Goal: Task Accomplishment & Management: Manage account settings

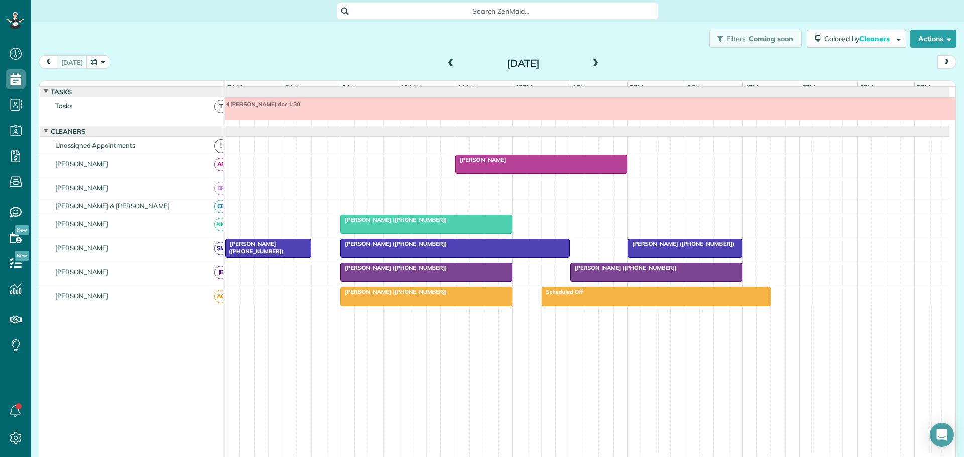
scroll to position [8, 0]
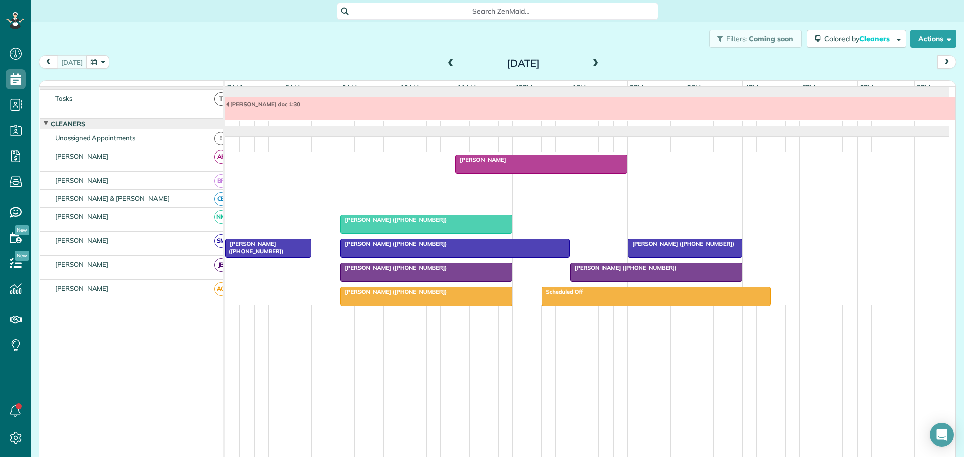
click at [100, 61] on button "button" at bounding box center [97, 62] width 23 height 14
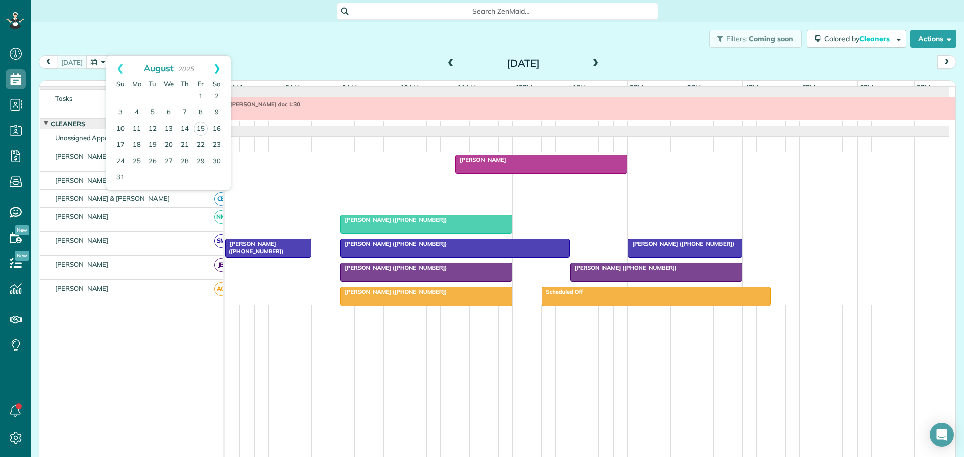
click at [219, 65] on link "Next" at bounding box center [217, 68] width 28 height 25
click at [134, 125] on link "15" at bounding box center [137, 129] width 16 height 16
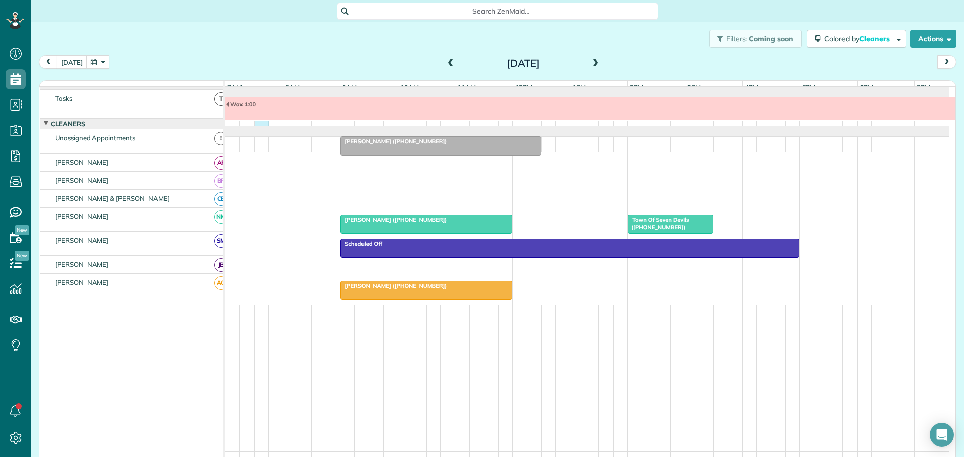
click at [261, 126] on div "Wax 1:00" at bounding box center [587, 111] width 724 height 29
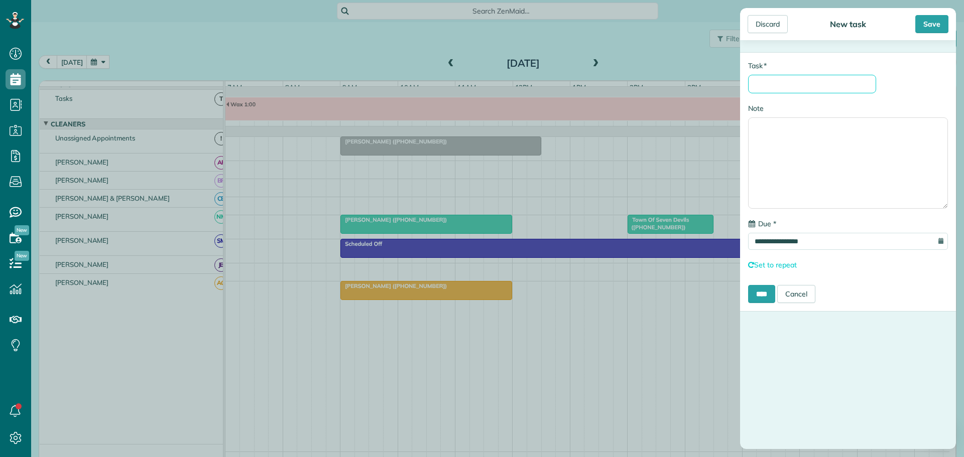
click at [784, 89] on input "* Task" at bounding box center [812, 84] width 128 height 19
type input "*********"
click at [767, 293] on input "****" at bounding box center [761, 294] width 27 height 18
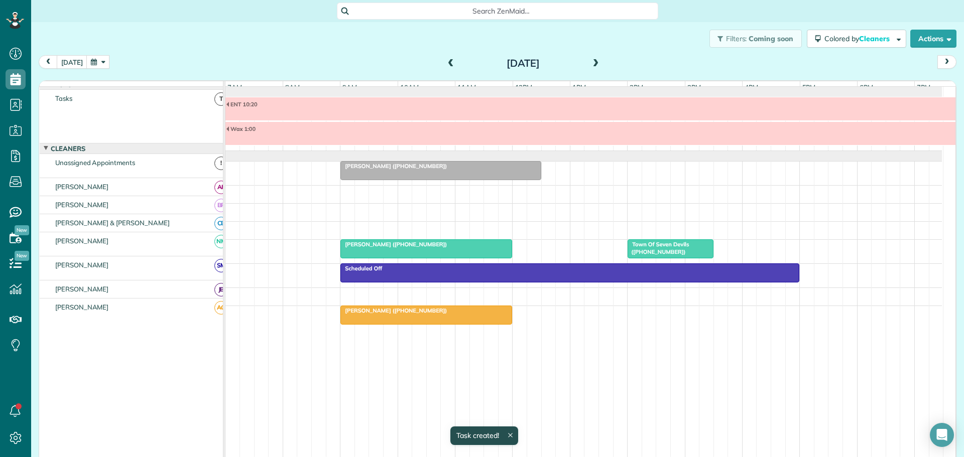
scroll to position [18, 0]
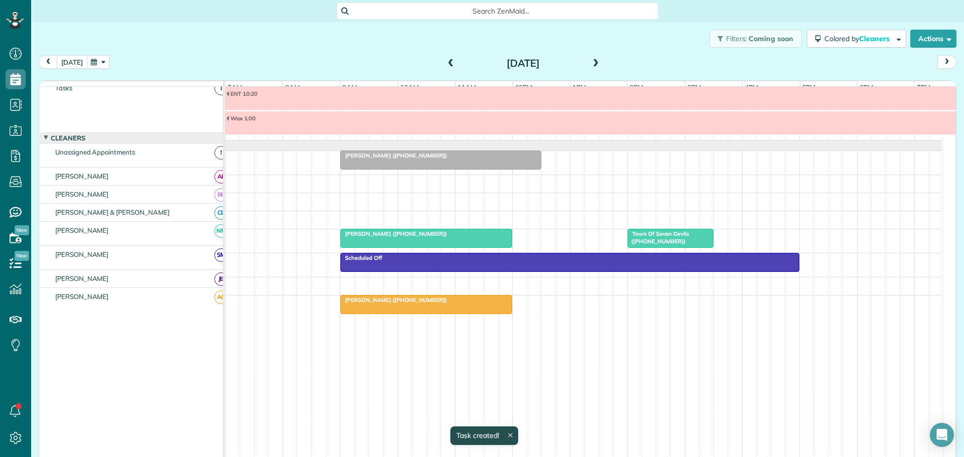
click at [69, 60] on button "[DATE]" at bounding box center [72, 62] width 31 height 14
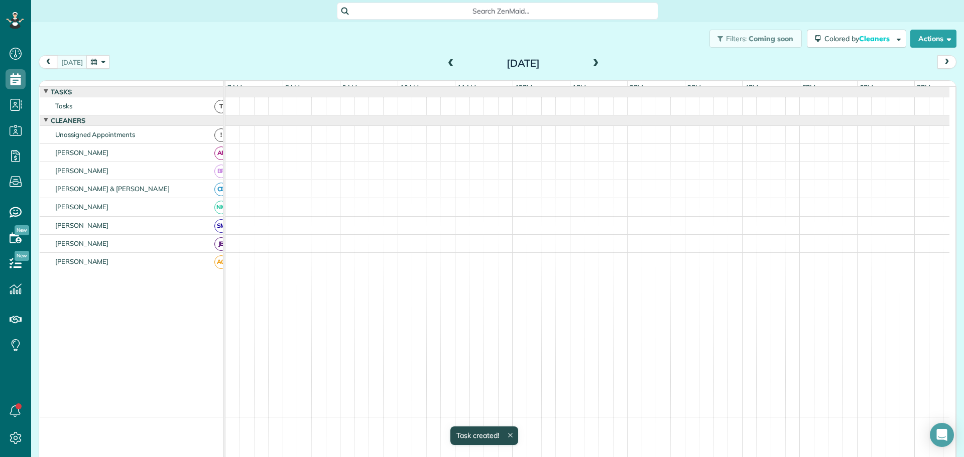
scroll to position [8, 0]
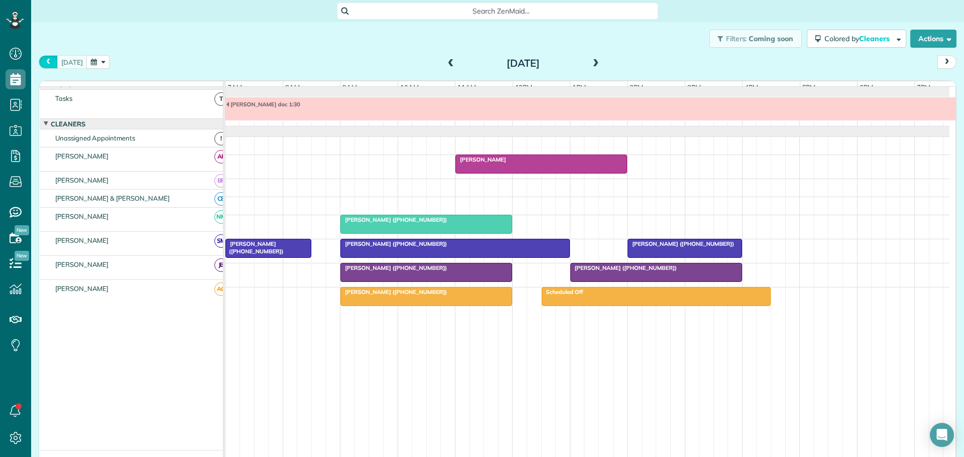
click at [49, 64] on span "prev" at bounding box center [48, 62] width 8 height 7
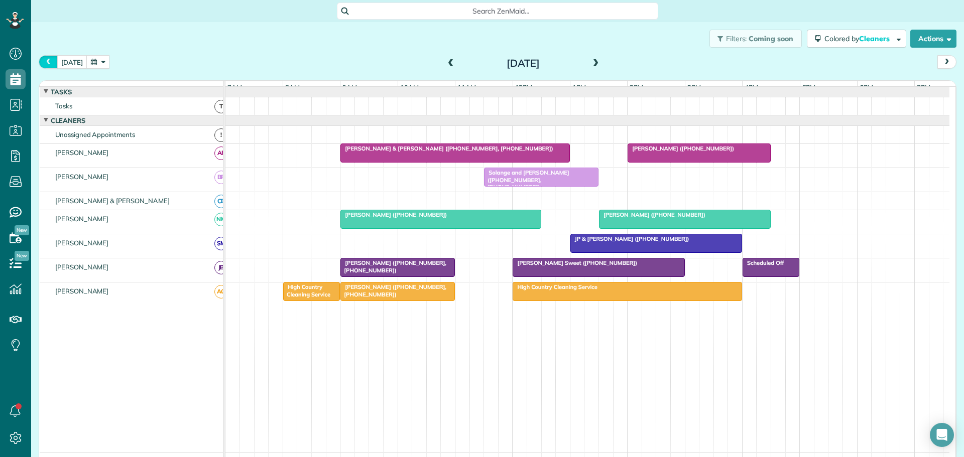
click at [49, 64] on span "prev" at bounding box center [48, 62] width 8 height 7
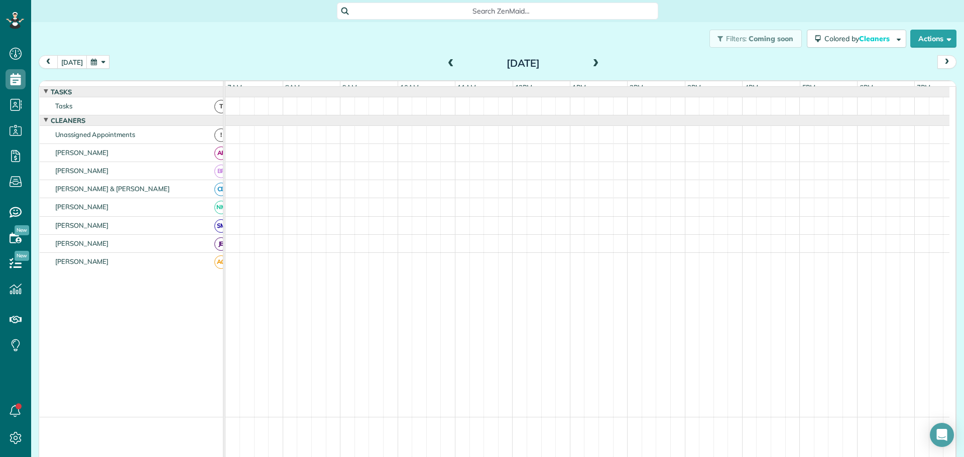
scroll to position [6, 0]
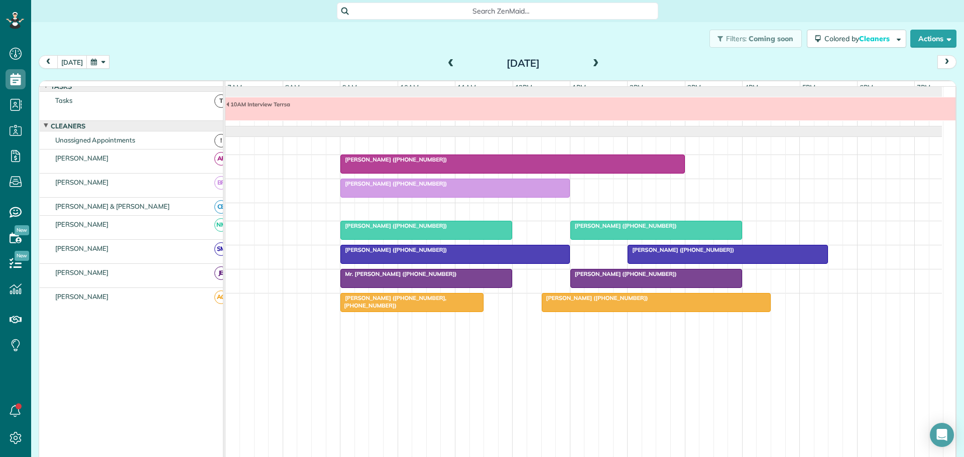
click at [49, 64] on span "prev" at bounding box center [48, 62] width 8 height 7
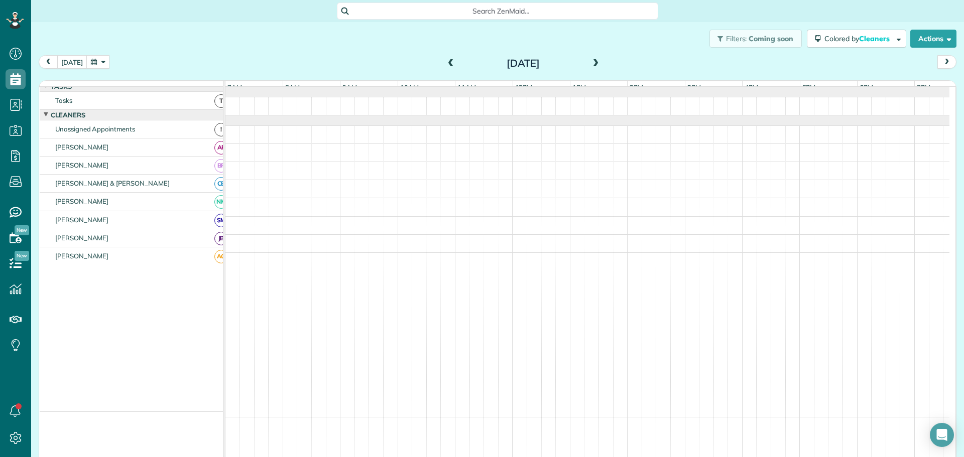
scroll to position [0, 0]
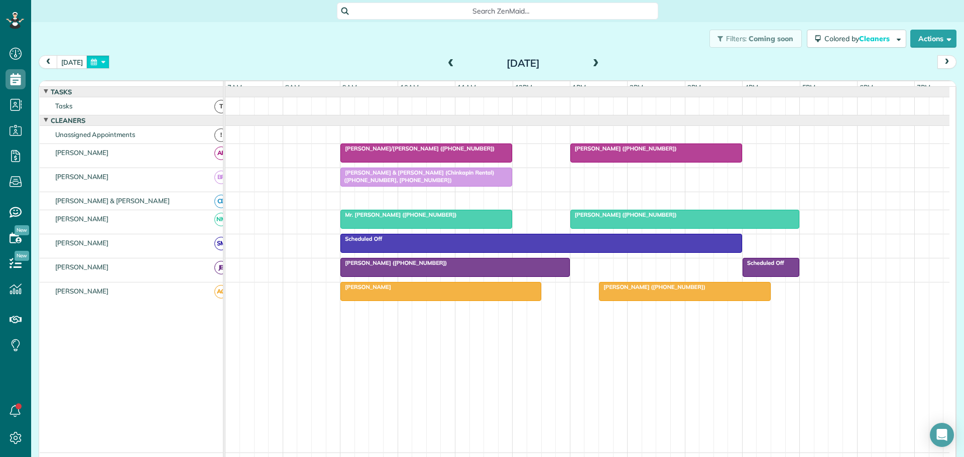
click at [102, 61] on button "button" at bounding box center [97, 62] width 23 height 14
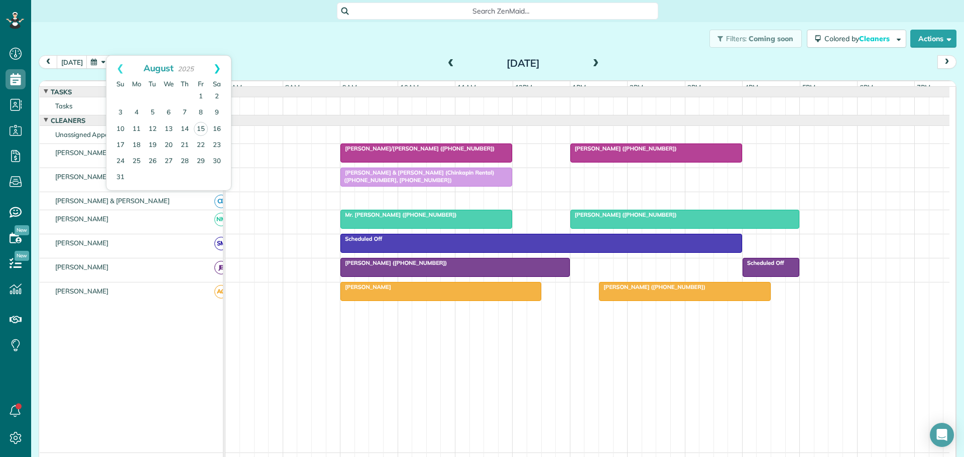
click at [220, 63] on link "Next" at bounding box center [217, 68] width 28 height 25
click at [137, 126] on link "15" at bounding box center [137, 129] width 16 height 16
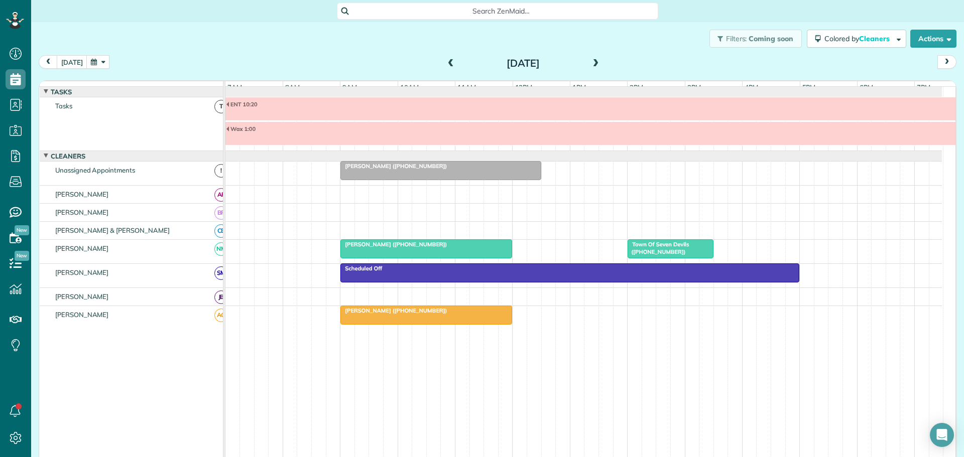
click at [261, 142] on div at bounding box center [684, 133] width 919 height 23
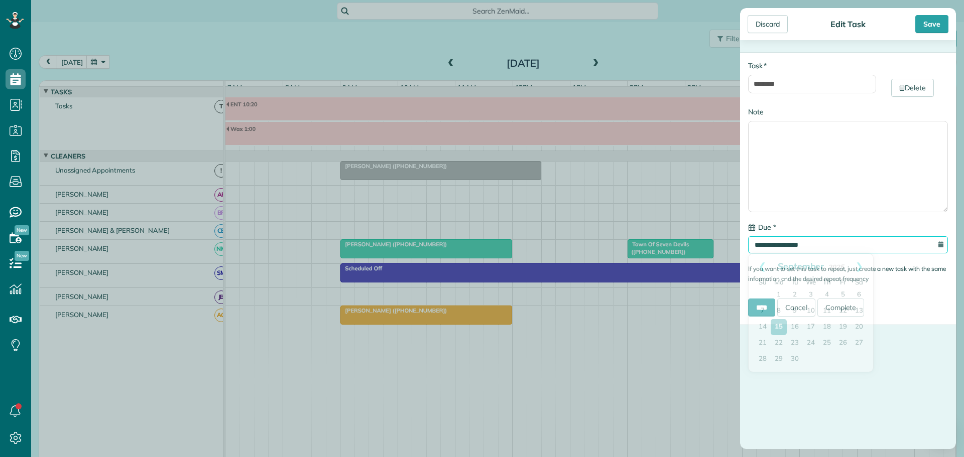
click at [801, 246] on input "**********" at bounding box center [848, 245] width 200 height 17
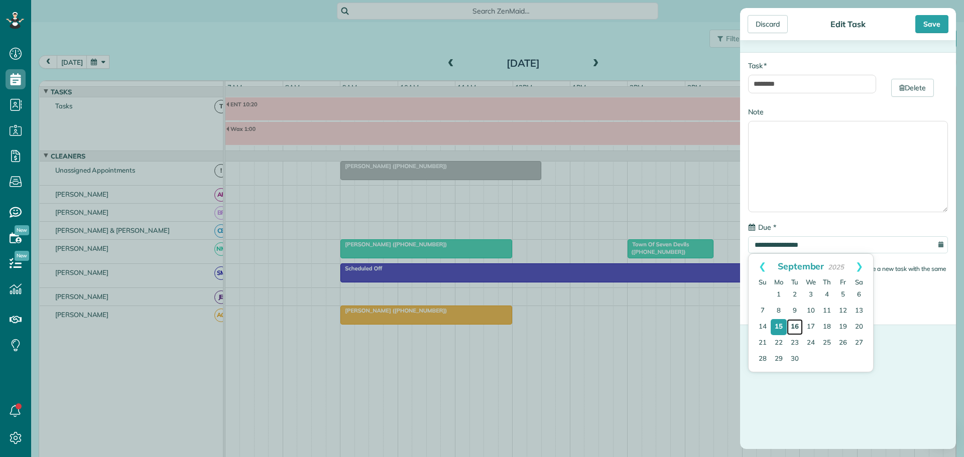
click at [795, 325] on link "16" at bounding box center [795, 327] width 16 height 16
type input "**********"
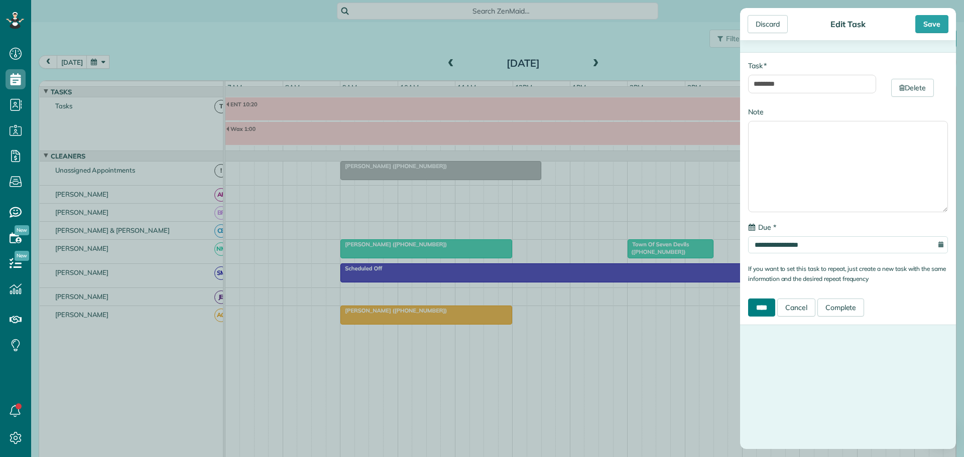
click at [769, 306] on input "****" at bounding box center [761, 308] width 27 height 18
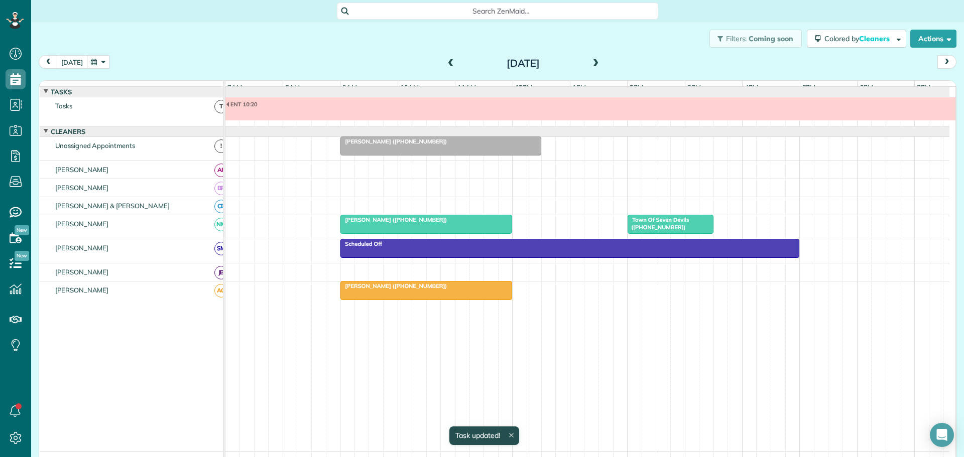
click at [68, 61] on button "[DATE]" at bounding box center [72, 62] width 31 height 14
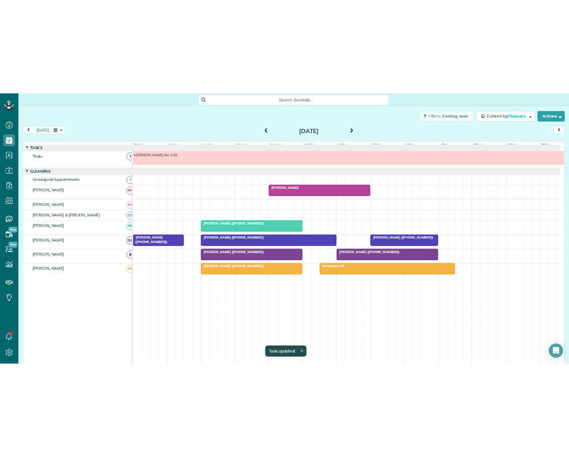
scroll to position [8, 0]
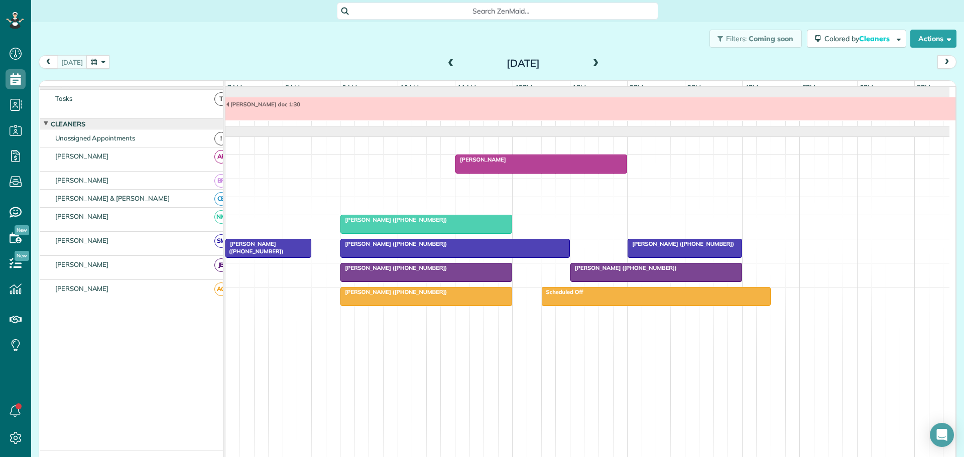
click at [500, 163] on div "[PERSON_NAME]" at bounding box center [541, 159] width 166 height 7
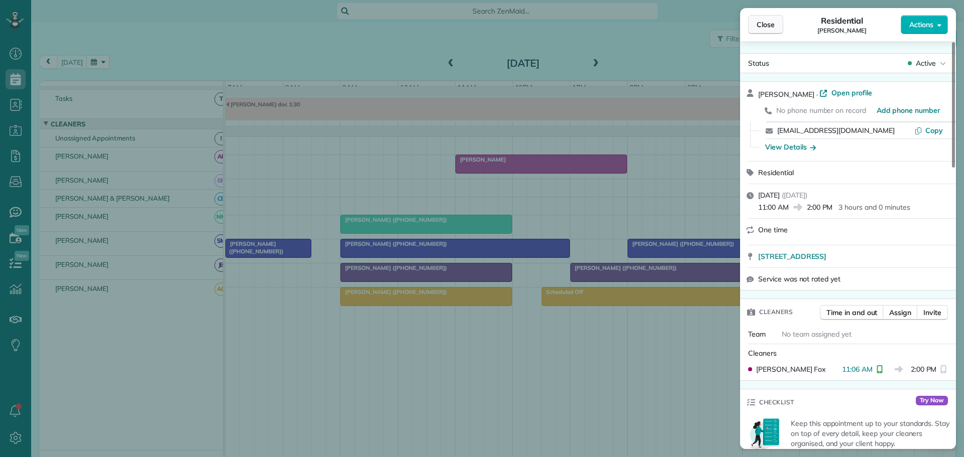
click at [771, 25] on span "Close" at bounding box center [766, 25] width 18 height 10
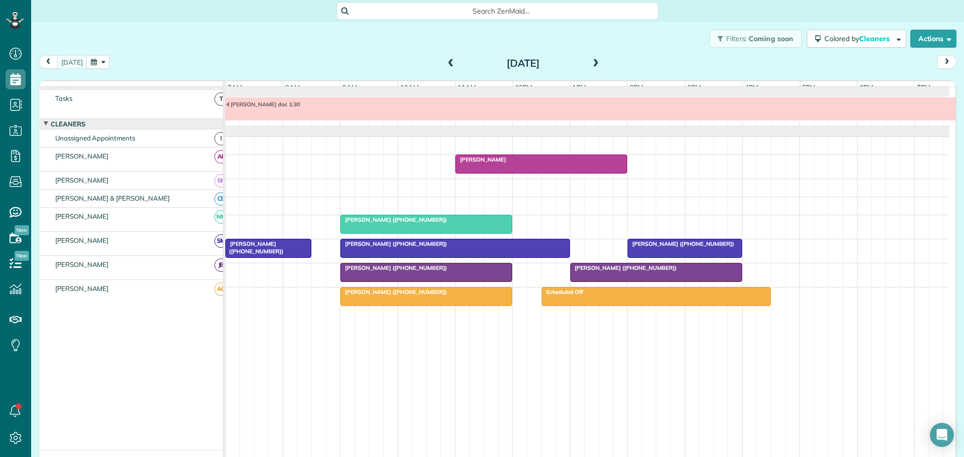
click at [403, 296] on span "[PERSON_NAME] ([PHONE_NUMBER])" at bounding box center [393, 292] width 107 height 7
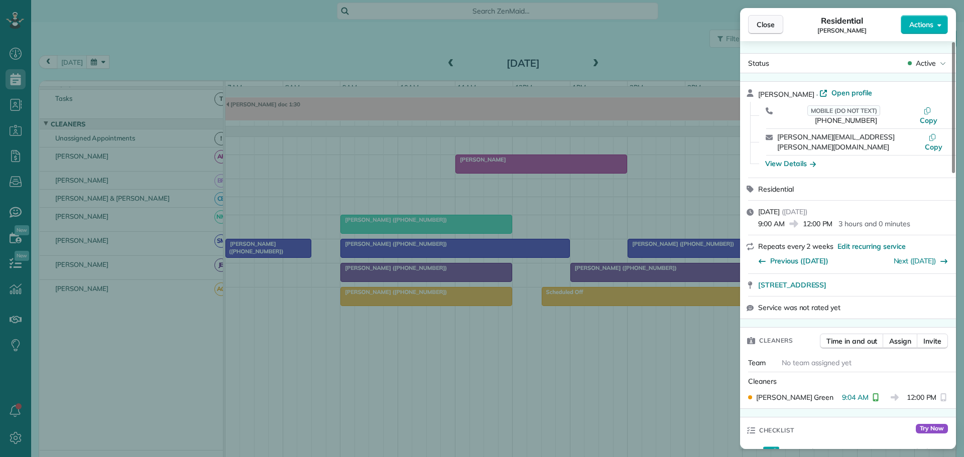
click at [768, 25] on span "Close" at bounding box center [766, 25] width 18 height 10
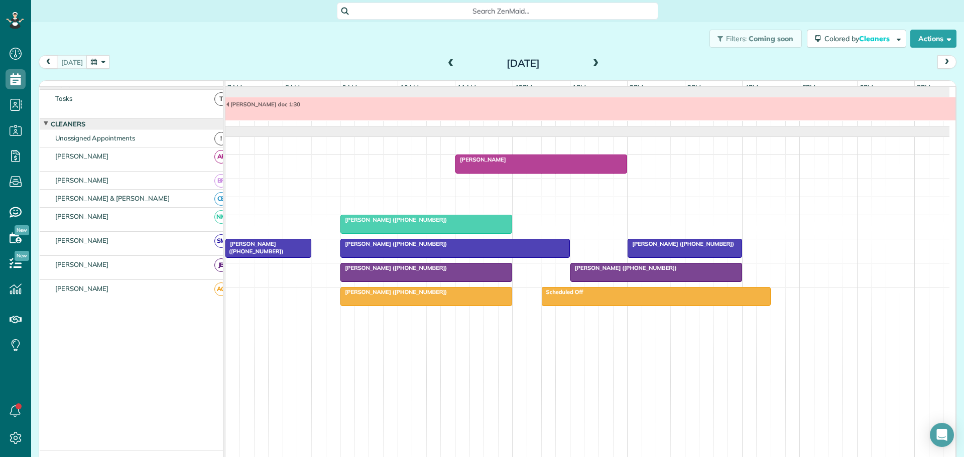
click at [390, 248] on span "[PERSON_NAME] ([PHONE_NUMBER])" at bounding box center [393, 244] width 107 height 7
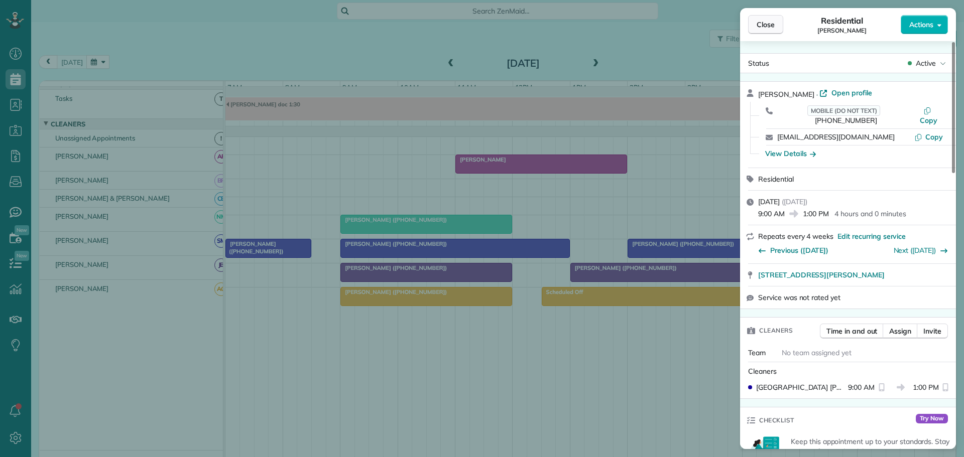
click at [766, 24] on span "Close" at bounding box center [766, 25] width 18 height 10
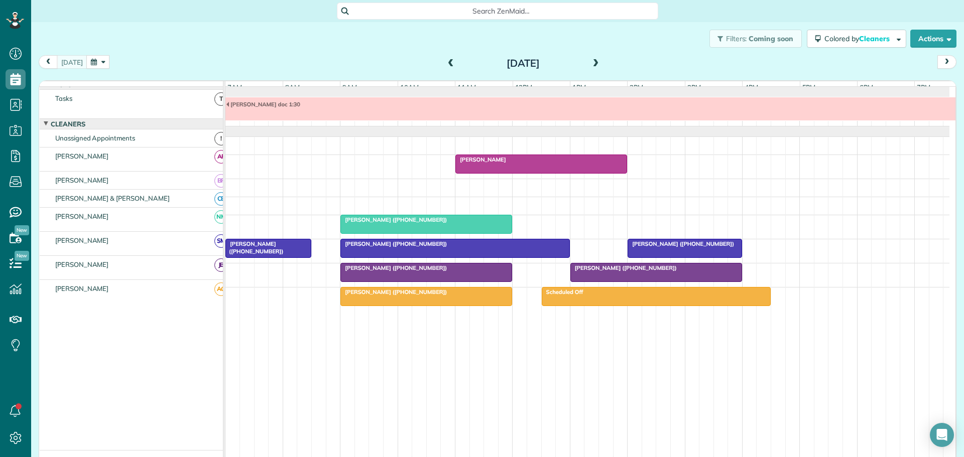
click at [418, 223] on span "[PERSON_NAME] ([PHONE_NUMBER])" at bounding box center [393, 219] width 107 height 7
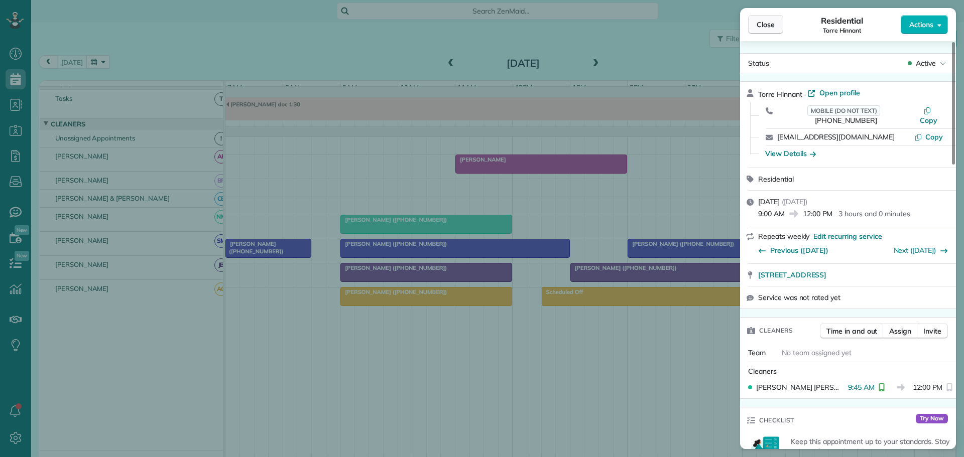
click at [766, 21] on span "Close" at bounding box center [766, 25] width 18 height 10
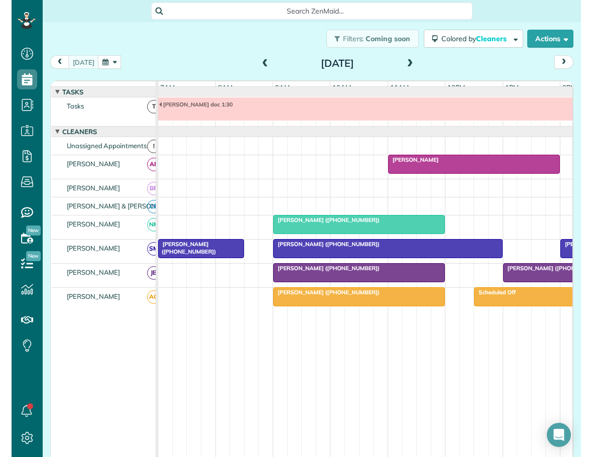
scroll to position [457, 31]
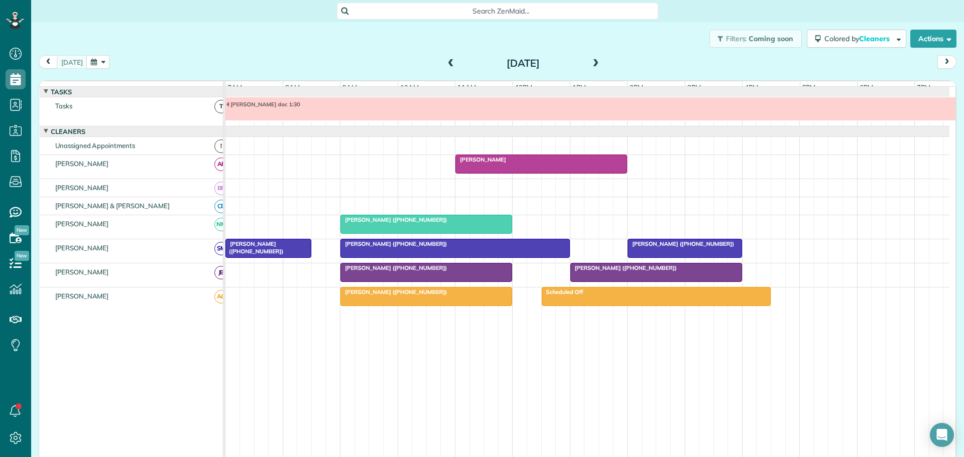
click at [591, 60] on span at bounding box center [596, 63] width 11 height 9
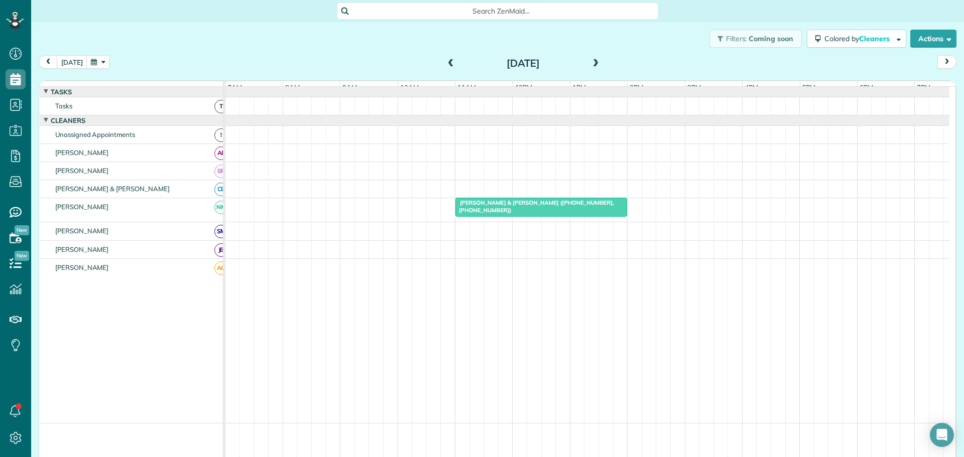
click at [591, 60] on span at bounding box center [596, 63] width 11 height 9
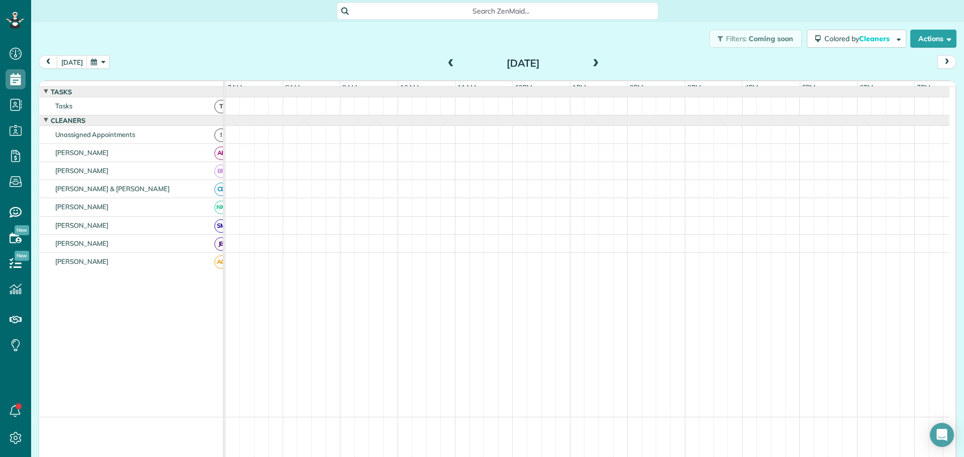
click at [591, 59] on span at bounding box center [596, 63] width 11 height 15
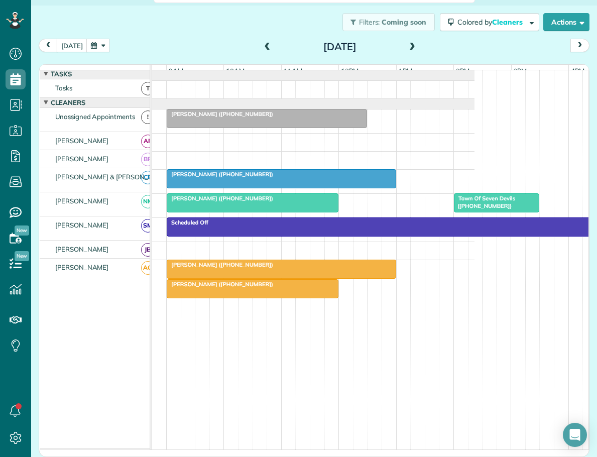
scroll to position [0, 0]
click at [105, 43] on button "button" at bounding box center [97, 46] width 23 height 14
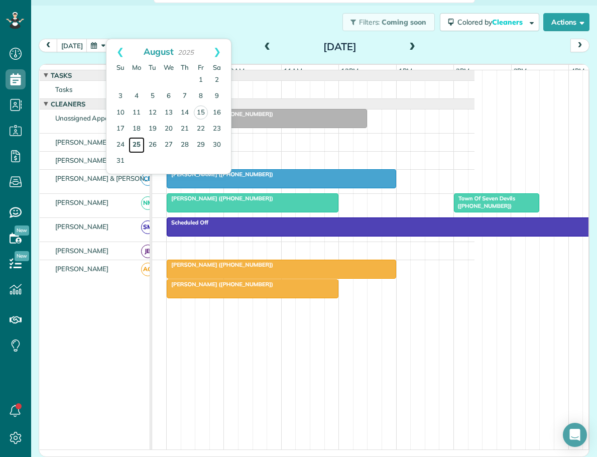
click at [136, 142] on link "25" at bounding box center [137, 145] width 16 height 16
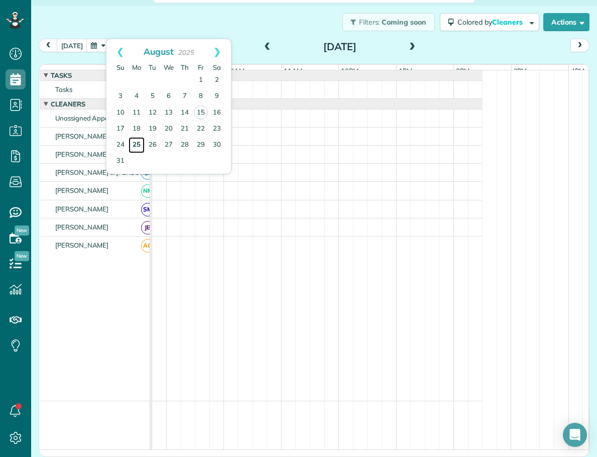
scroll to position [16, 0]
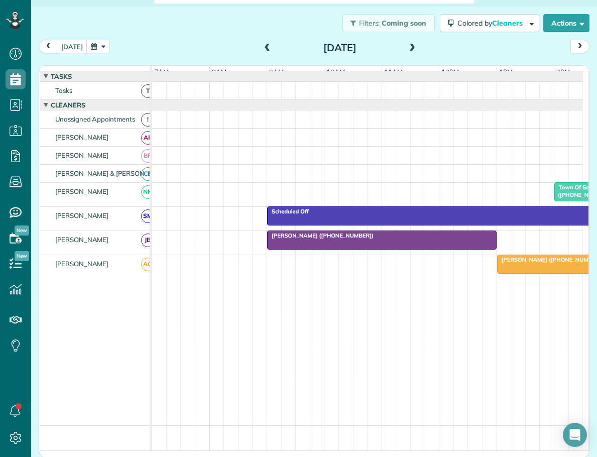
click at [97, 45] on button "button" at bounding box center [97, 47] width 23 height 14
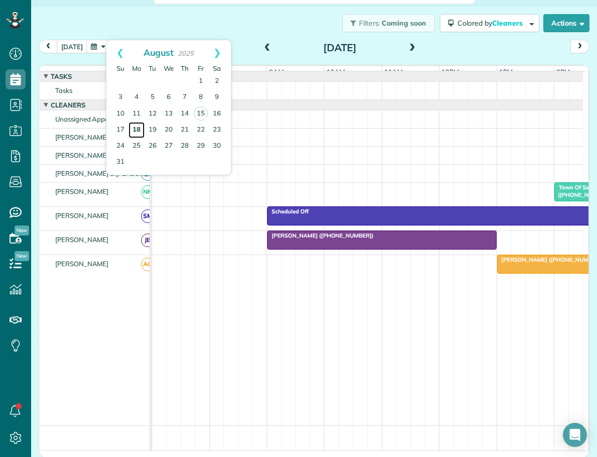
click at [135, 128] on link "18" at bounding box center [137, 130] width 16 height 16
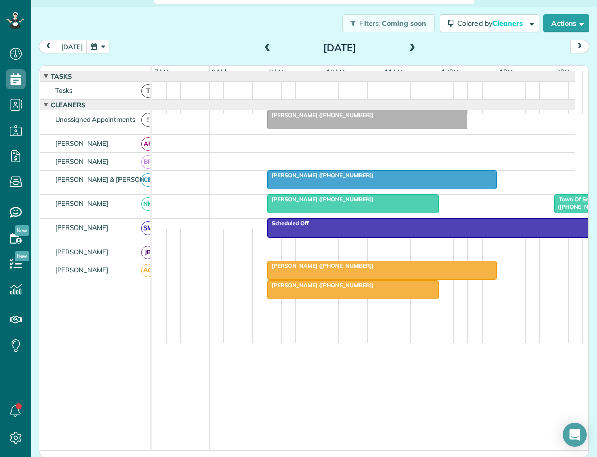
click at [318, 269] on span "[PERSON_NAME] ([PHONE_NUMBER])" at bounding box center [320, 265] width 107 height 7
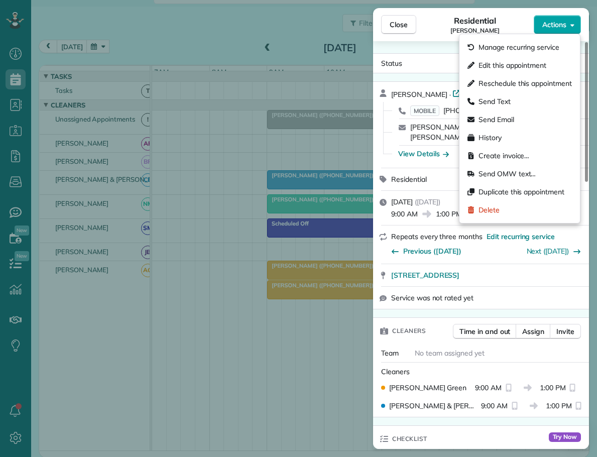
click at [555, 23] on span "Actions" at bounding box center [554, 25] width 24 height 10
click at [500, 65] on span "Edit this appointment" at bounding box center [513, 65] width 68 height 10
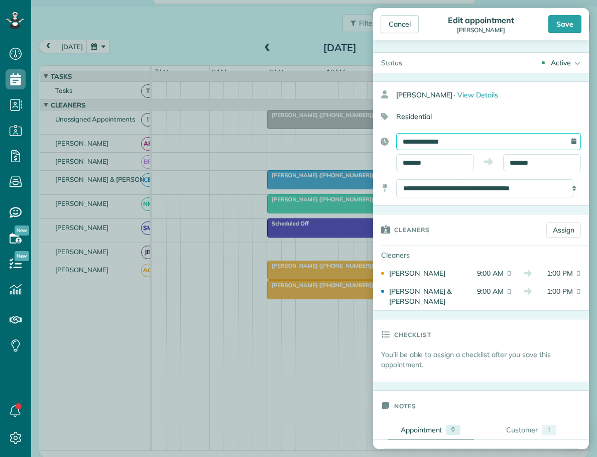
click at [413, 137] on input "**********" at bounding box center [488, 141] width 185 height 17
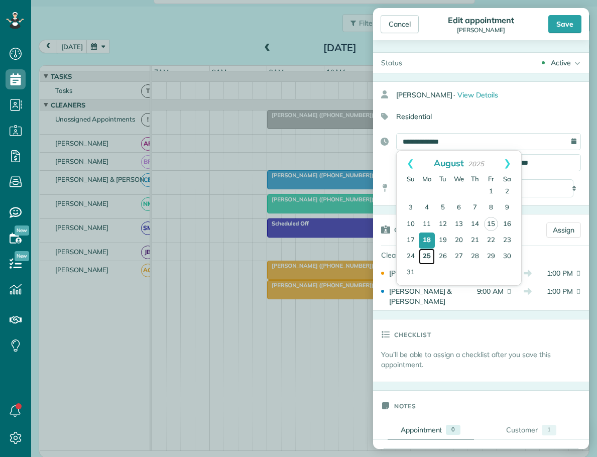
click at [425, 254] on link "25" at bounding box center [427, 257] width 16 height 16
type input "**********"
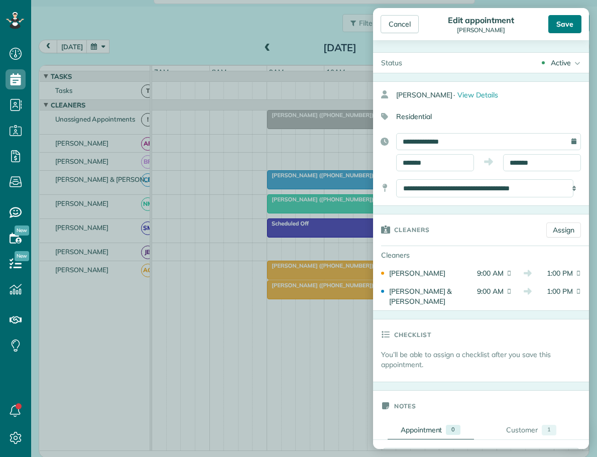
click at [561, 25] on div "Save" at bounding box center [564, 24] width 33 height 18
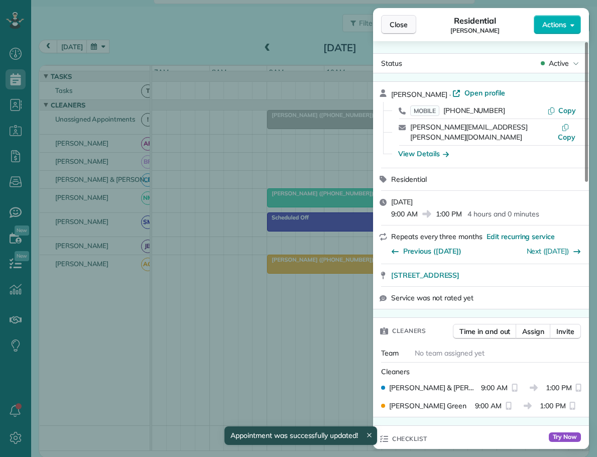
click at [409, 29] on button "Close" at bounding box center [398, 24] width 35 height 19
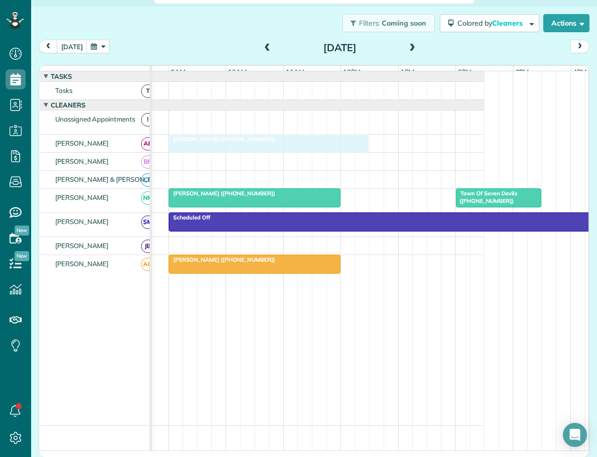
drag, startPoint x: 195, startPoint y: 122, endPoint x: 195, endPoint y: 141, distance: 18.6
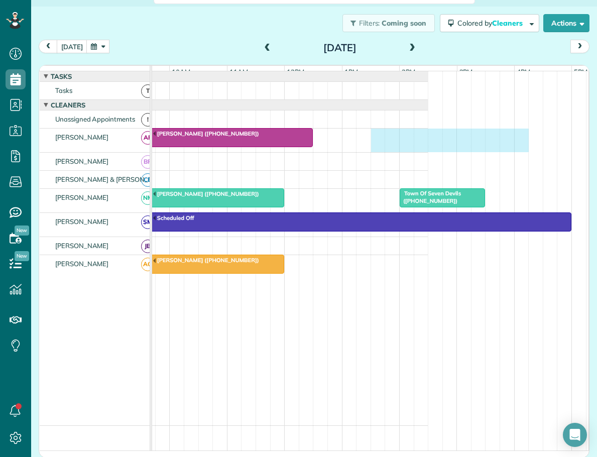
scroll to position [0, 172]
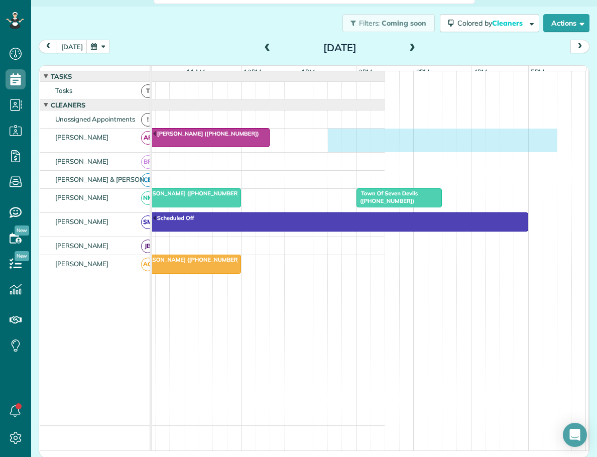
drag, startPoint x: 433, startPoint y: 142, endPoint x: 555, endPoint y: 149, distance: 122.2
click at [385, 149] on div "[PERSON_NAME] ([PHONE_NUMBER])" at bounding box center [169, 141] width 430 height 24
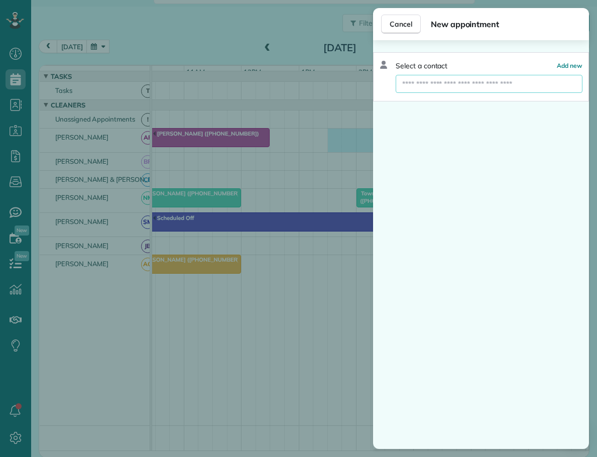
click at [449, 85] on input "text" at bounding box center [489, 84] width 187 height 18
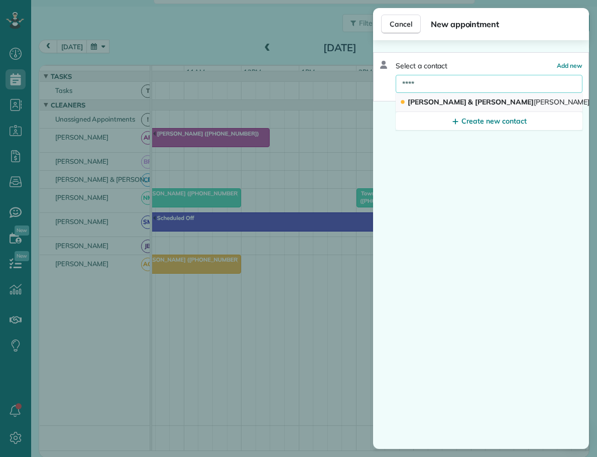
type input "****"
click at [427, 100] on span "[PERSON_NAME] & [PERSON_NAME]" at bounding box center [499, 101] width 182 height 9
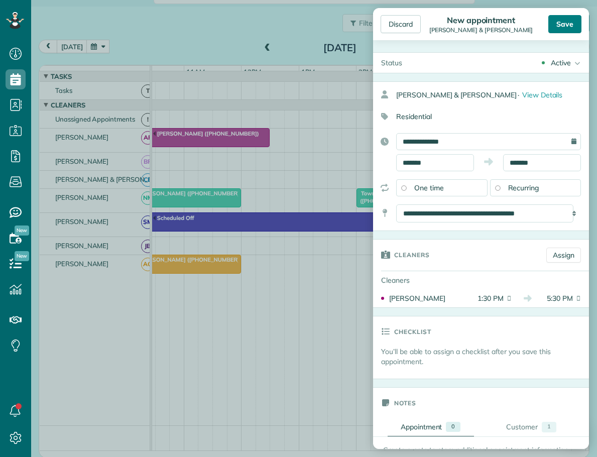
click at [566, 24] on div "Save" at bounding box center [564, 24] width 33 height 18
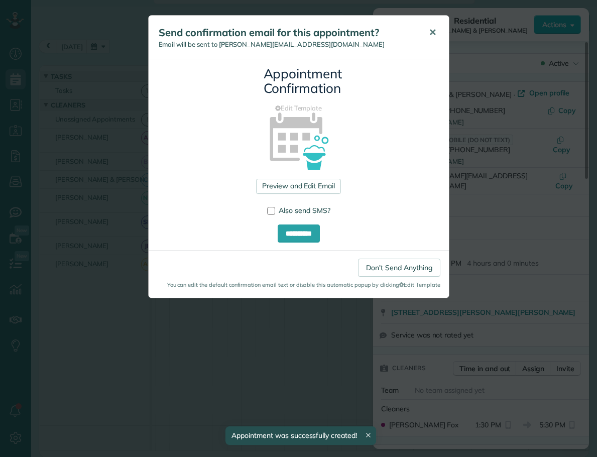
click at [430, 31] on span "✕" at bounding box center [433, 33] width 8 height 12
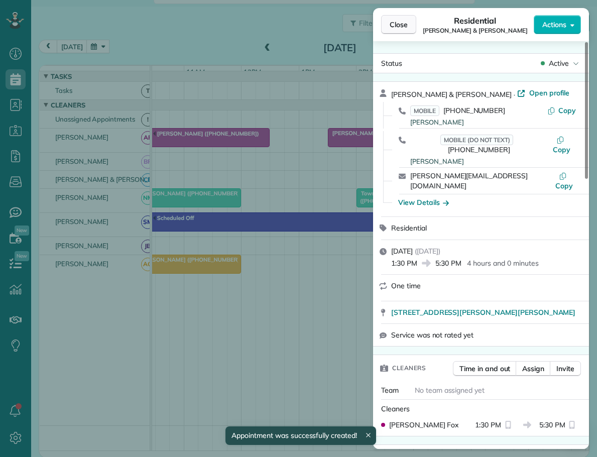
click at [396, 26] on span "Close" at bounding box center [399, 25] width 18 height 10
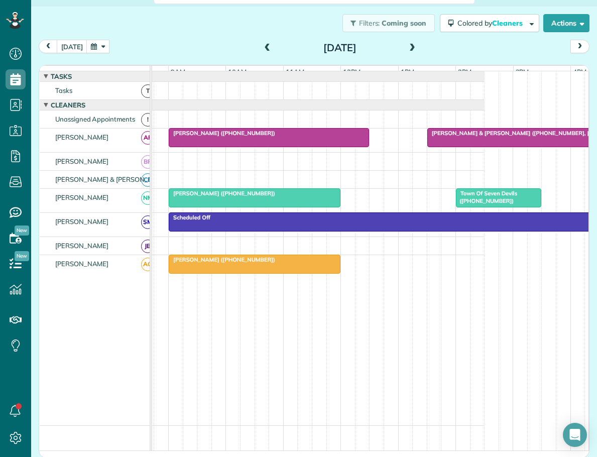
scroll to position [0, 97]
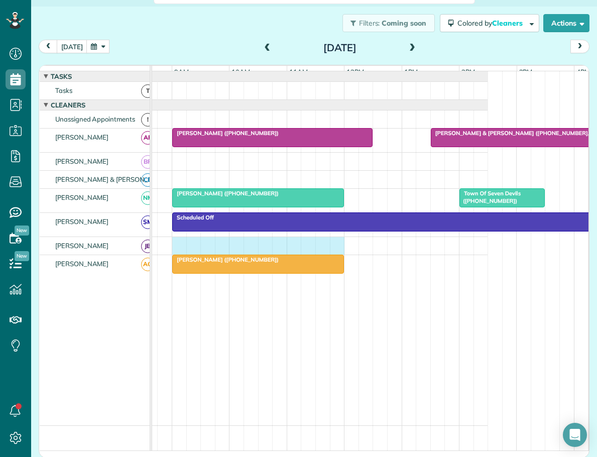
drag, startPoint x: 176, startPoint y: 248, endPoint x: 329, endPoint y: 252, distance: 153.7
click at [331, 252] on div at bounding box center [272, 246] width 430 height 18
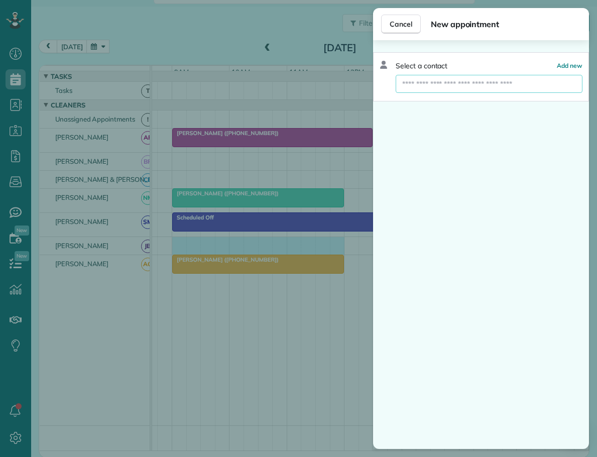
click at [445, 87] on input "text" at bounding box center [489, 84] width 187 height 18
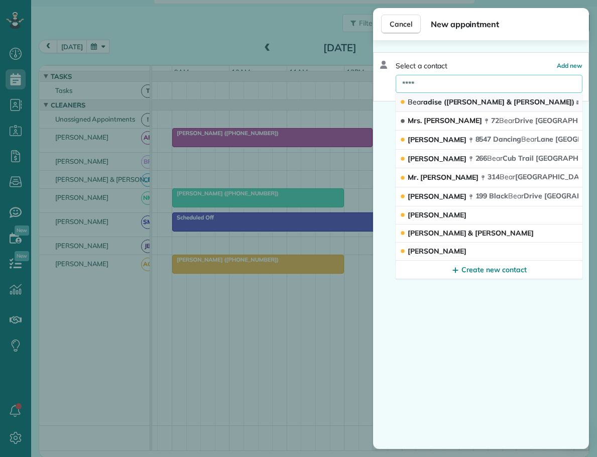
click at [440, 98] on span "Bear adise ([PERSON_NAME] & [PERSON_NAME])" at bounding box center [491, 101] width 167 height 9
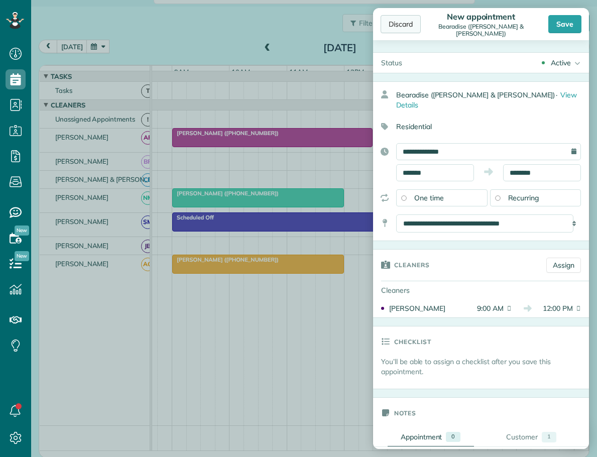
click at [396, 24] on div "Discard" at bounding box center [401, 24] width 40 height 18
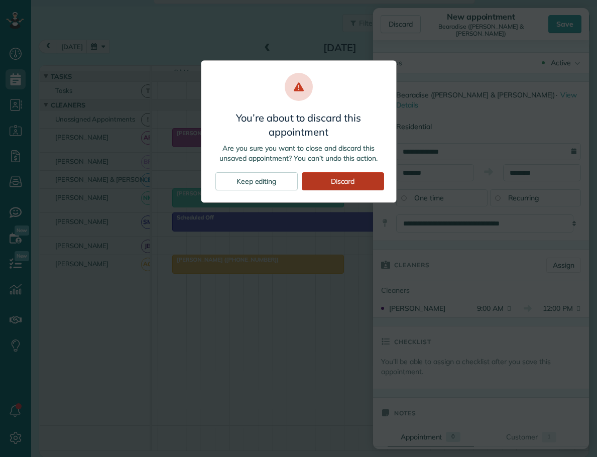
click at [333, 178] on div "Discard" at bounding box center [343, 181] width 82 height 18
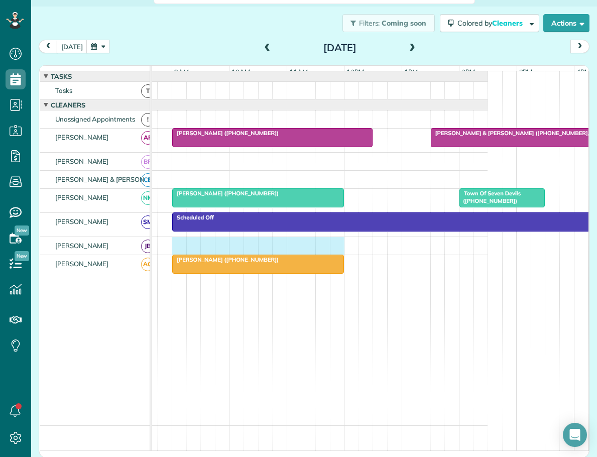
drag, startPoint x: 175, startPoint y: 250, endPoint x: 337, endPoint y: 257, distance: 162.4
click at [337, 255] on div at bounding box center [272, 246] width 430 height 18
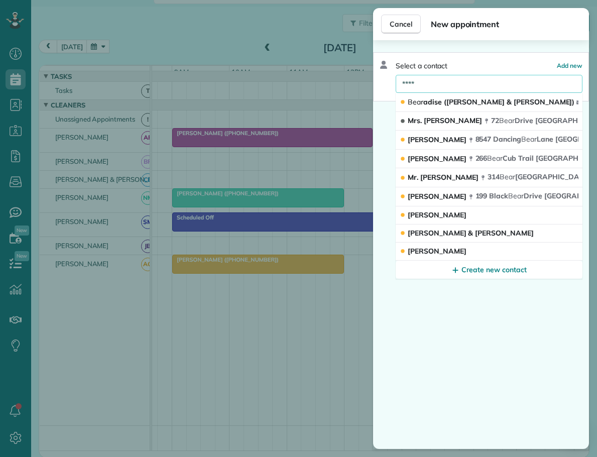
drag, startPoint x: 430, startPoint y: 83, endPoint x: 375, endPoint y: 83, distance: 55.2
click at [375, 83] on div "Select a contact Add new **** Bear adise ([PERSON_NAME] & [PERSON_NAME]) its be…" at bounding box center [481, 76] width 216 height 49
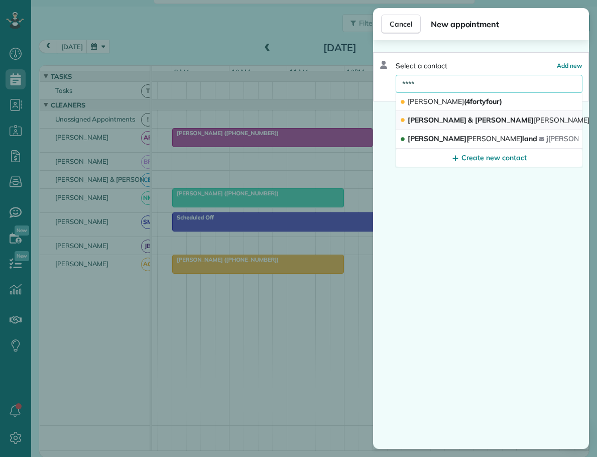
type input "****"
click at [424, 120] on span "[PERSON_NAME] & [PERSON_NAME] man (Chinkapin Rental)" at bounding box center [539, 120] width 262 height 9
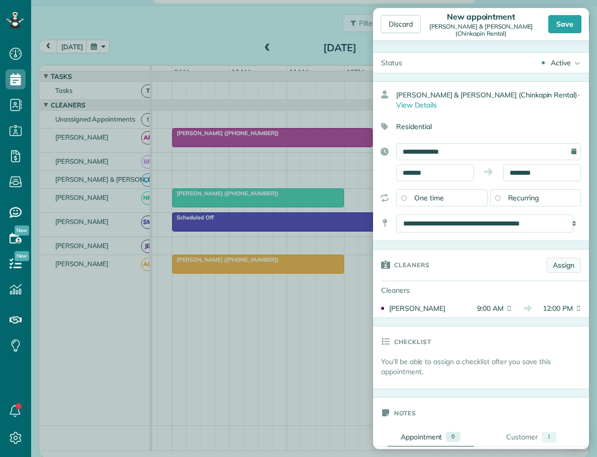
click at [553, 263] on link "Assign" at bounding box center [563, 265] width 35 height 15
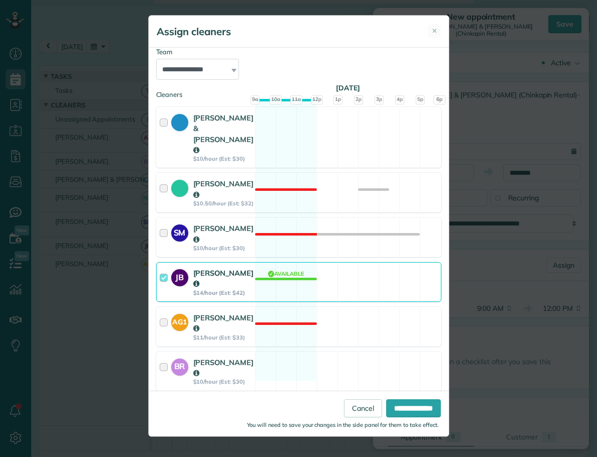
scroll to position [113, 0]
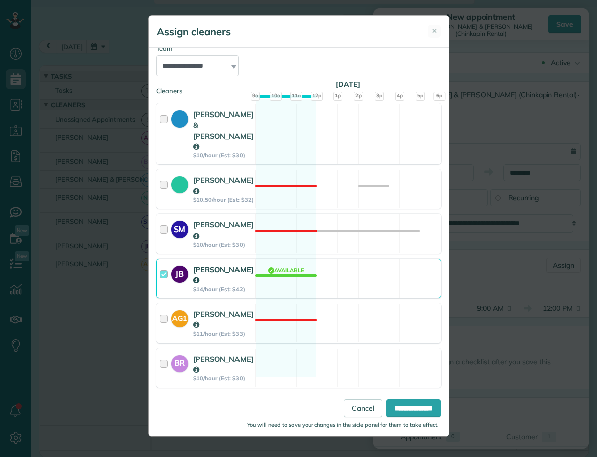
click at [162, 398] on div at bounding box center [166, 412] width 12 height 29
click at [406, 408] on input "**********" at bounding box center [413, 408] width 55 height 18
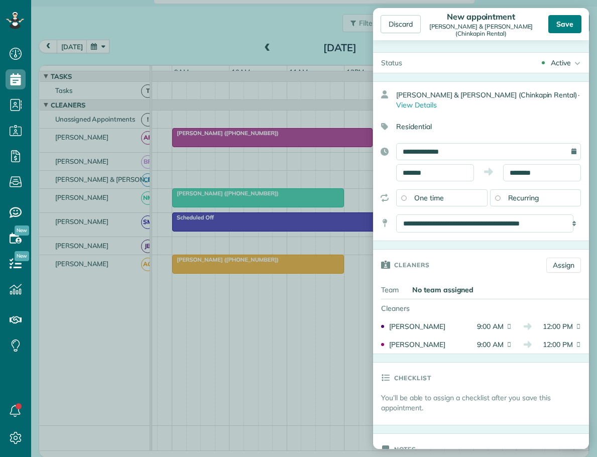
click at [568, 22] on div "Save" at bounding box center [564, 24] width 33 height 18
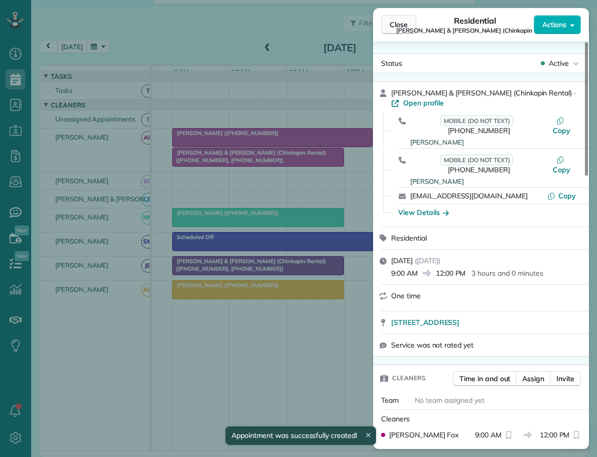
click at [396, 23] on span "Close" at bounding box center [399, 25] width 18 height 10
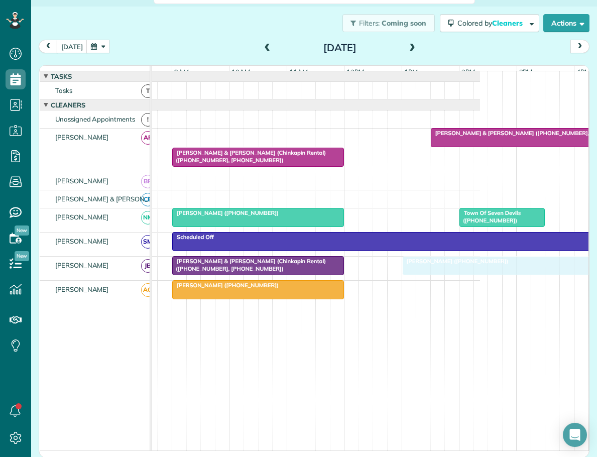
drag, startPoint x: 208, startPoint y: 138, endPoint x: 432, endPoint y: 273, distance: 261.6
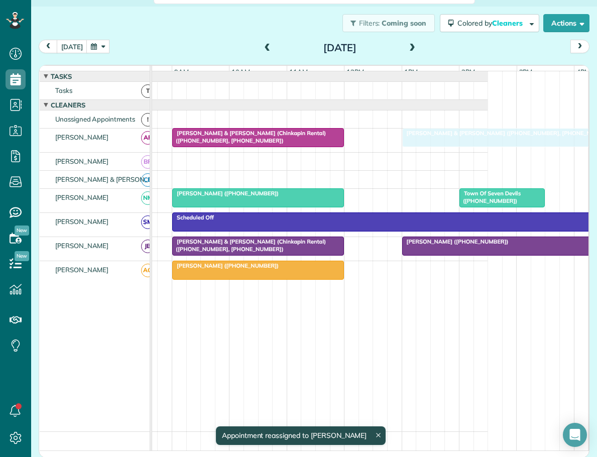
drag, startPoint x: 478, startPoint y: 140, endPoint x: 453, endPoint y: 142, distance: 25.2
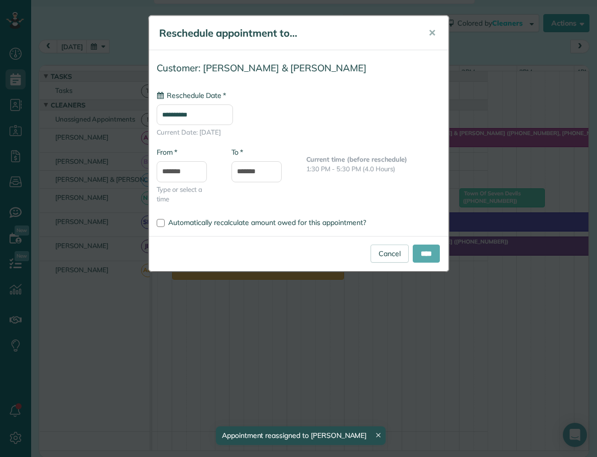
type input "**********"
click at [419, 255] on input "****" at bounding box center [426, 254] width 27 height 18
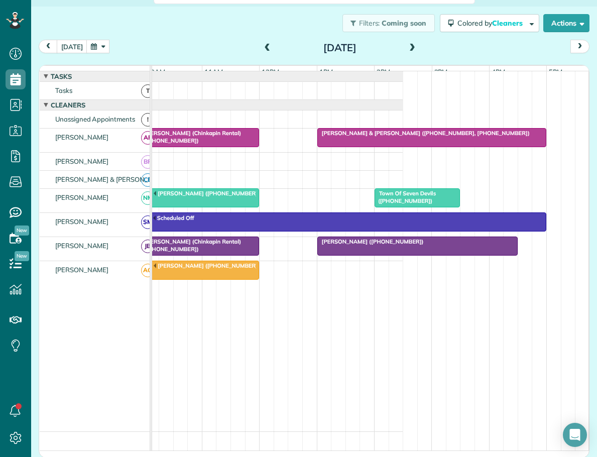
scroll to position [0, 189]
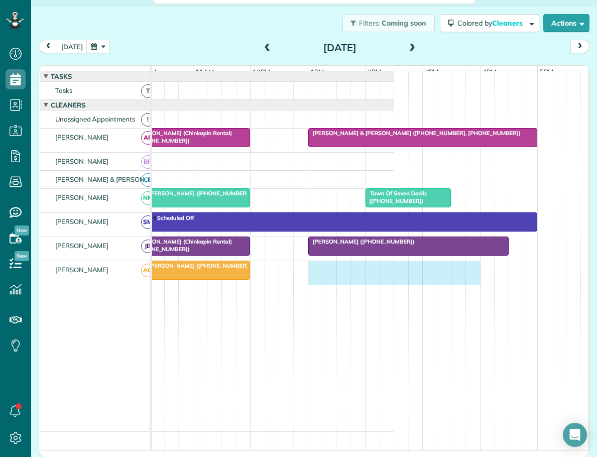
drag, startPoint x: 311, startPoint y: 273, endPoint x: 472, endPoint y: 279, distance: 160.8
click at [394, 279] on div "[PERSON_NAME] ([PHONE_NUMBER])" at bounding box center [178, 273] width 430 height 24
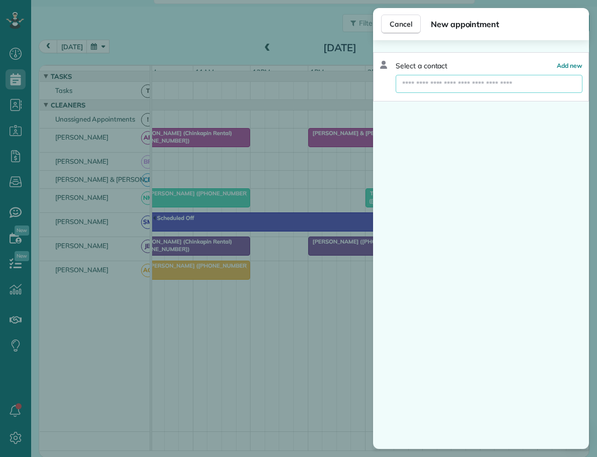
click at [448, 85] on input "text" at bounding box center [489, 84] width 187 height 18
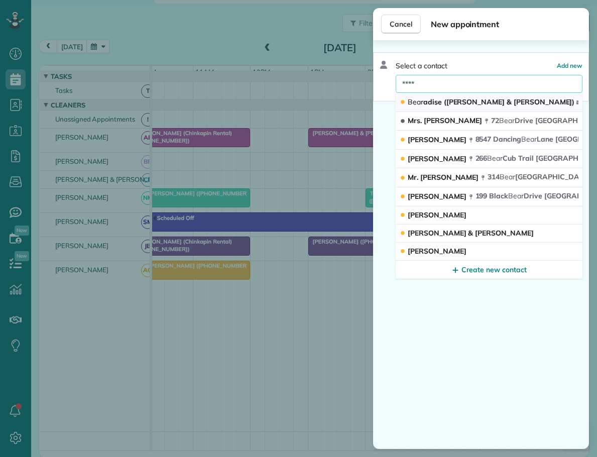
type input "****"
click at [450, 104] on span "Bear adise ([PERSON_NAME] & [PERSON_NAME])" at bounding box center [491, 101] width 167 height 9
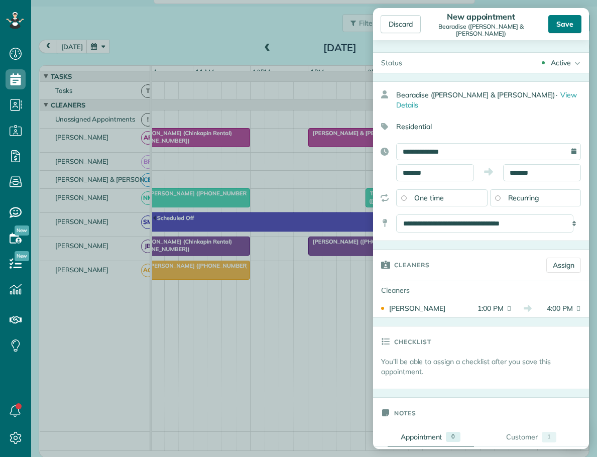
click at [571, 25] on div "Save" at bounding box center [564, 24] width 33 height 18
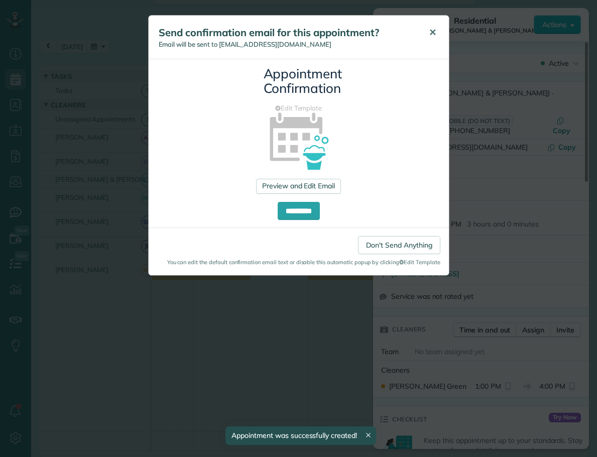
click at [436, 31] on span "✕" at bounding box center [433, 33] width 8 height 12
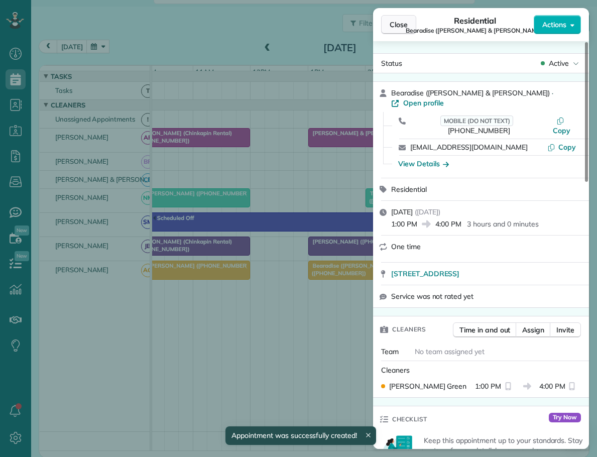
click at [395, 28] on span "Close" at bounding box center [399, 25] width 18 height 10
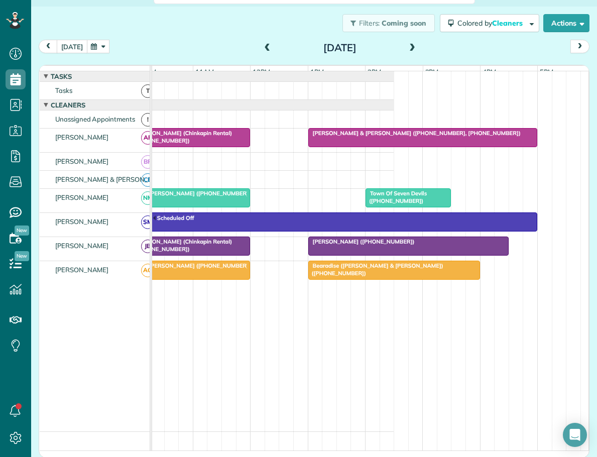
click at [78, 47] on button "[DATE]" at bounding box center [72, 47] width 31 height 14
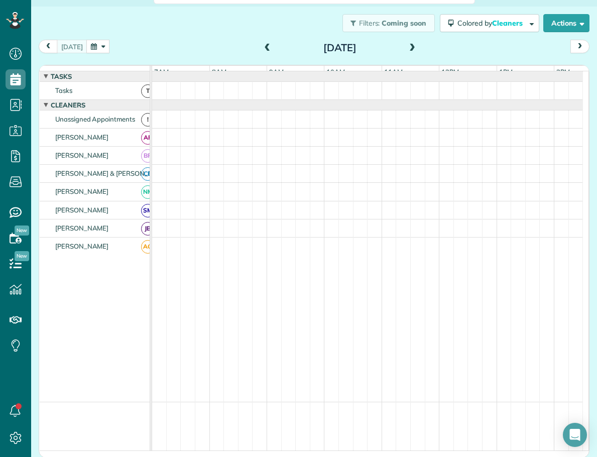
scroll to position [8, 0]
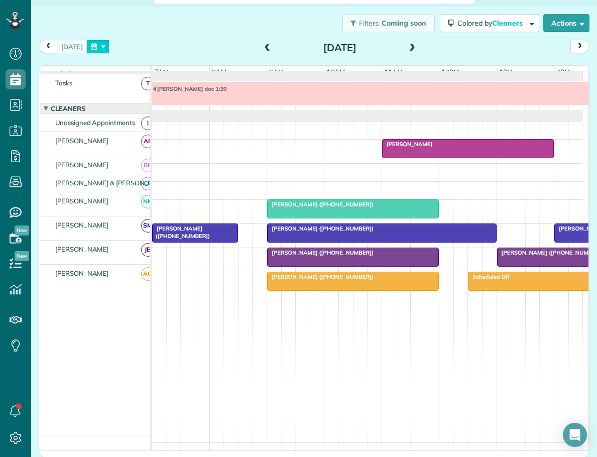
click at [102, 45] on button "button" at bounding box center [97, 47] width 23 height 14
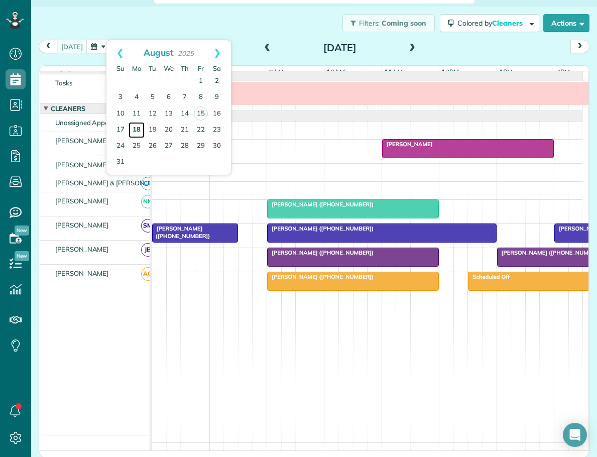
click at [136, 129] on link "18" at bounding box center [137, 130] width 16 height 16
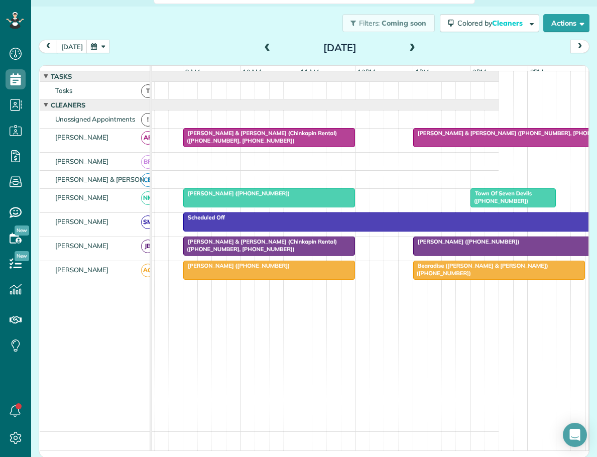
scroll to position [0, 105]
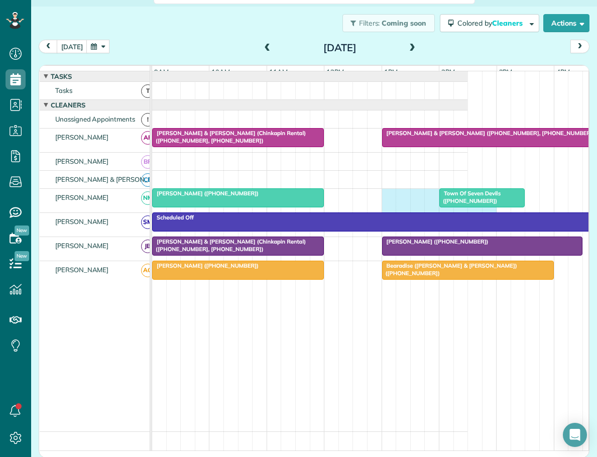
drag, startPoint x: 383, startPoint y: 203, endPoint x: 485, endPoint y: 206, distance: 102.0
click at [468, 206] on div "Town Of Seven Devils ([PHONE_NUMBER]) [PERSON_NAME] ([PHONE_NUMBER])" at bounding box center [252, 201] width 430 height 24
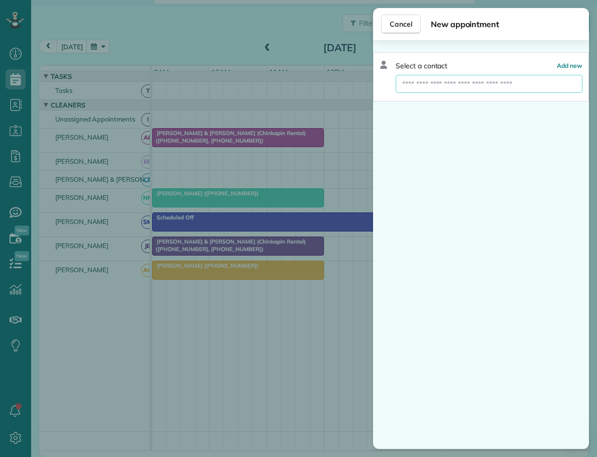
click at [450, 80] on input "text" at bounding box center [489, 84] width 187 height 18
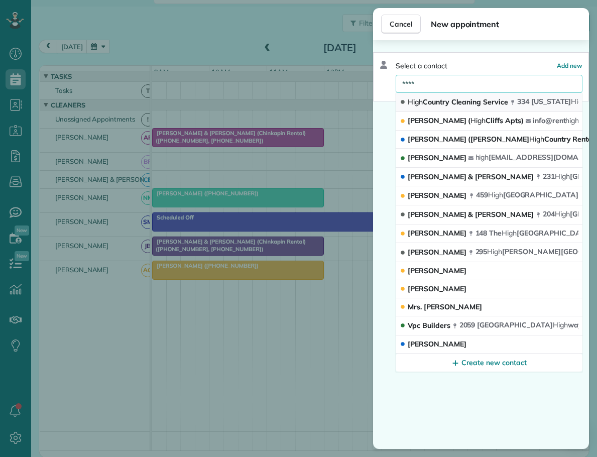
type input "****"
click at [439, 99] on span "High Country Cleaning Service" at bounding box center [458, 101] width 100 height 9
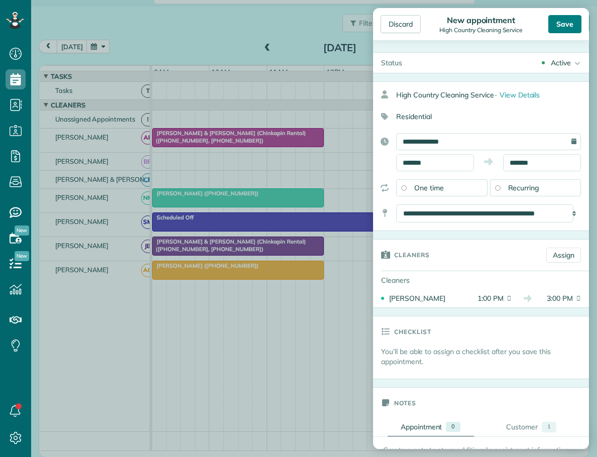
click at [557, 22] on div "Save" at bounding box center [564, 24] width 33 height 18
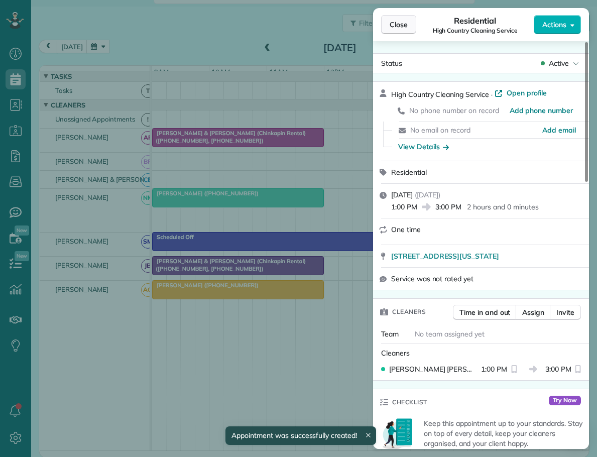
click at [397, 23] on span "Close" at bounding box center [399, 25] width 18 height 10
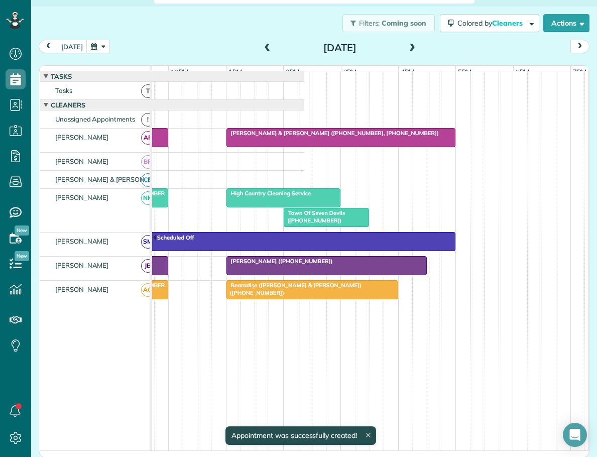
scroll to position [0, 273]
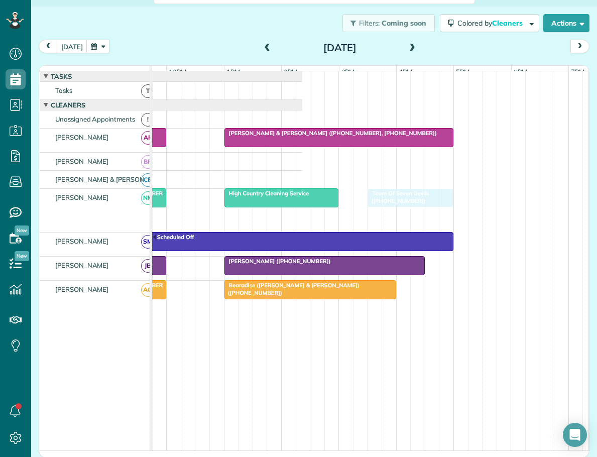
drag, startPoint x: 313, startPoint y: 221, endPoint x: 393, endPoint y: 207, distance: 80.6
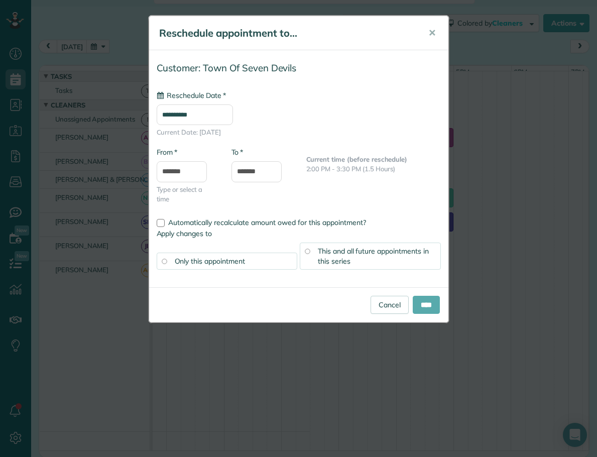
type input "**********"
click at [421, 303] on input "****" at bounding box center [426, 305] width 27 height 18
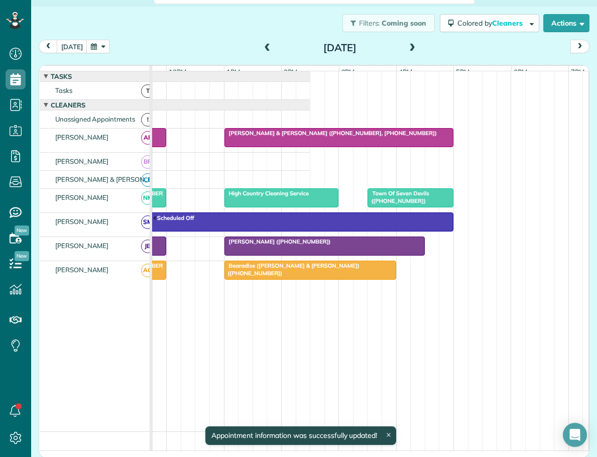
click at [408, 46] on span at bounding box center [412, 48] width 11 height 9
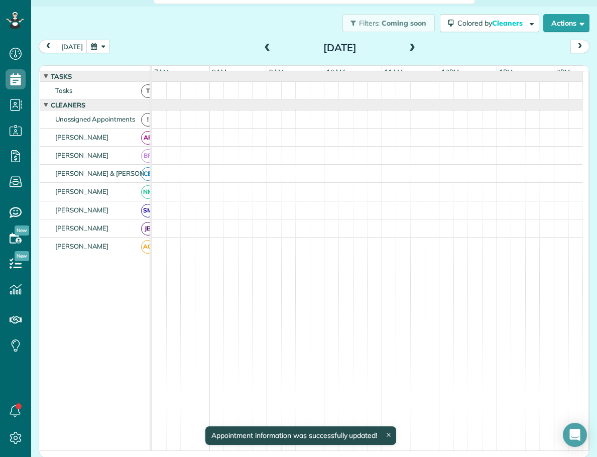
scroll to position [8, 0]
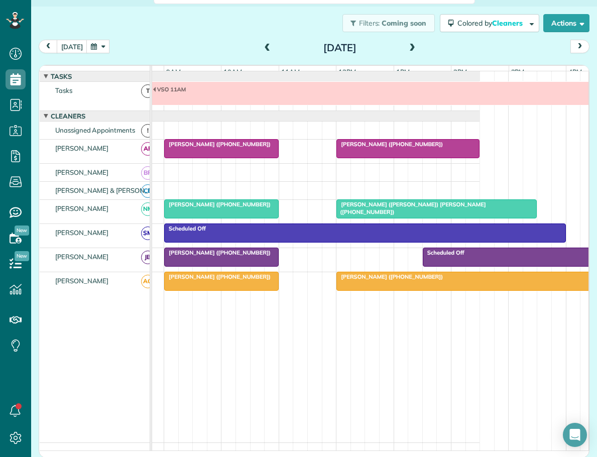
click at [241, 208] on span "[PERSON_NAME] ([PHONE_NUMBER])" at bounding box center [217, 204] width 107 height 7
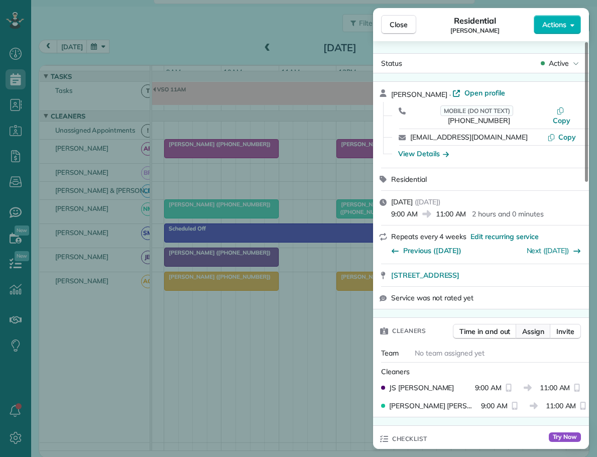
click at [534, 326] on span "Assign" at bounding box center [533, 331] width 22 height 10
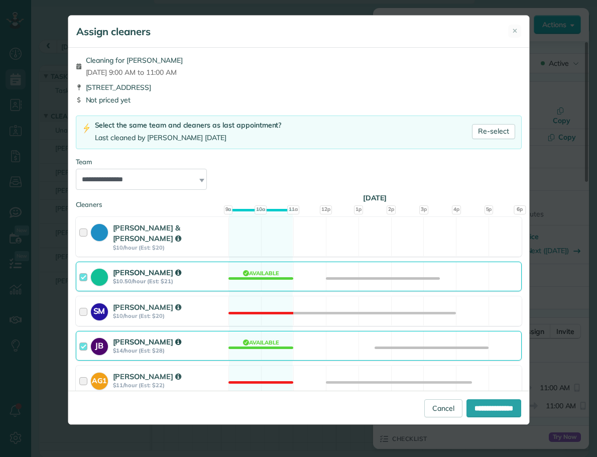
click at [82, 336] on div at bounding box center [85, 345] width 12 height 19
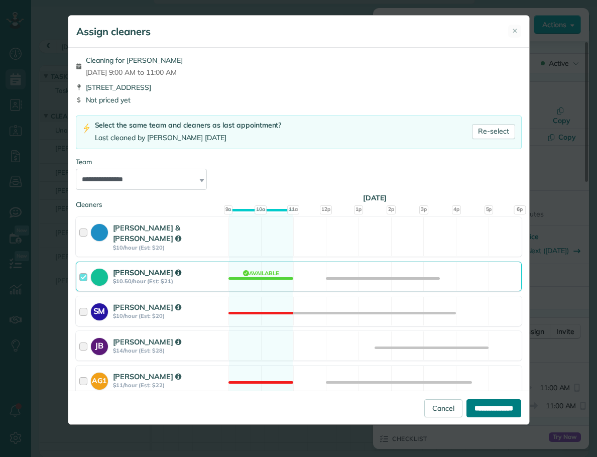
click at [504, 408] on input "**********" at bounding box center [494, 408] width 55 height 18
type input "**********"
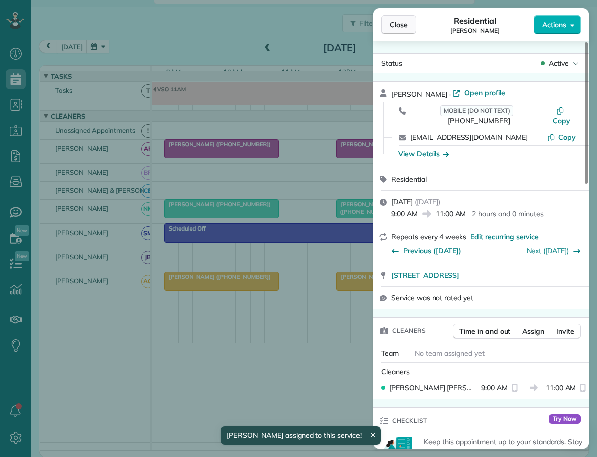
click at [403, 24] on span "Close" at bounding box center [399, 25] width 18 height 10
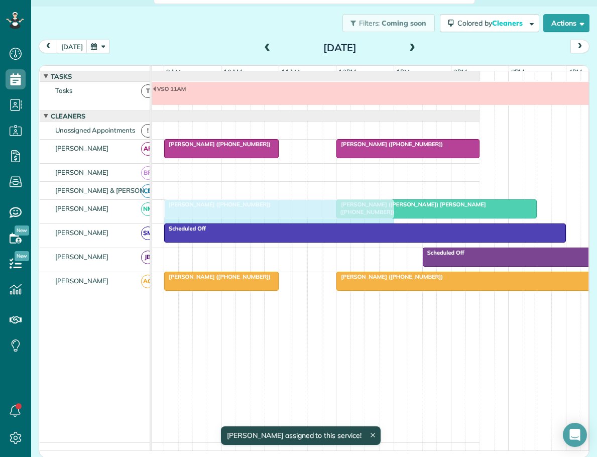
drag, startPoint x: 276, startPoint y: 214, endPoint x: 379, endPoint y: 220, distance: 103.6
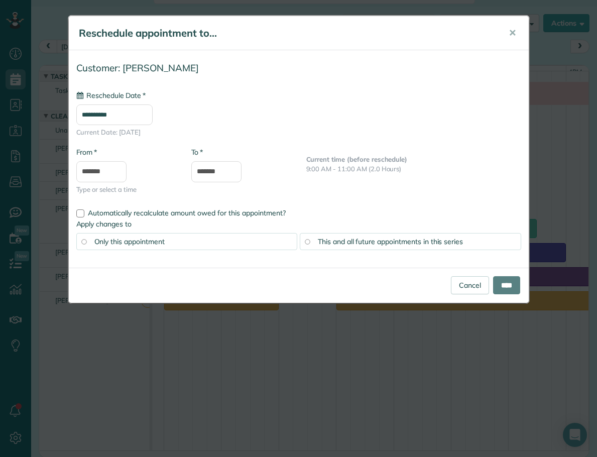
type input "**********"
click at [502, 285] on input "****" at bounding box center [506, 285] width 27 height 18
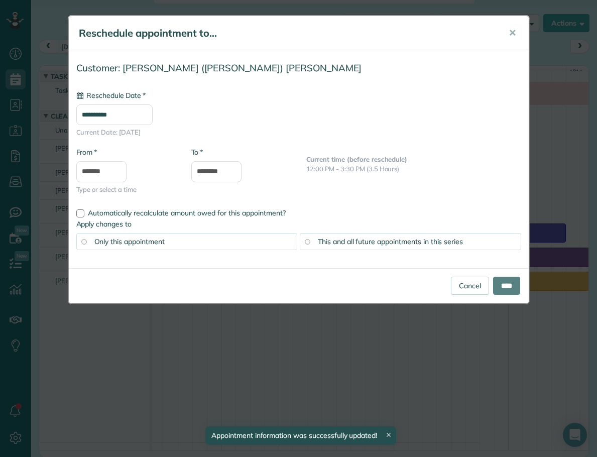
drag, startPoint x: 402, startPoint y: 228, endPoint x: 231, endPoint y: 276, distance: 177.3
type input "**********"
click at [505, 285] on input "****" at bounding box center [506, 285] width 27 height 18
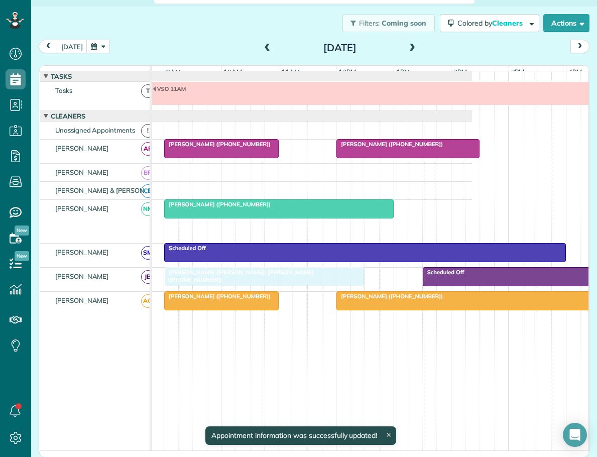
drag, startPoint x: 195, startPoint y: 231, endPoint x: 193, endPoint y: 281, distance: 50.2
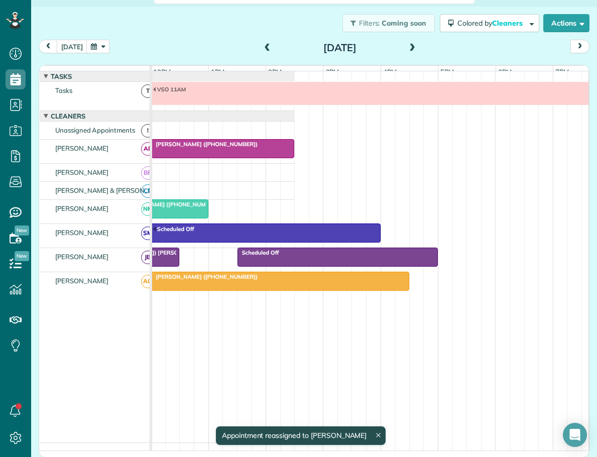
scroll to position [0, 292]
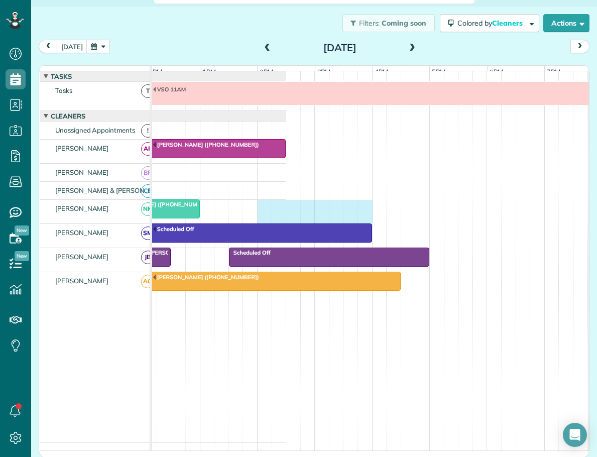
drag, startPoint x: 261, startPoint y: 209, endPoint x: 359, endPoint y: 209, distance: 98.4
click at [286, 209] on div "[PERSON_NAME] ([PHONE_NUMBER])" at bounding box center [70, 212] width 430 height 24
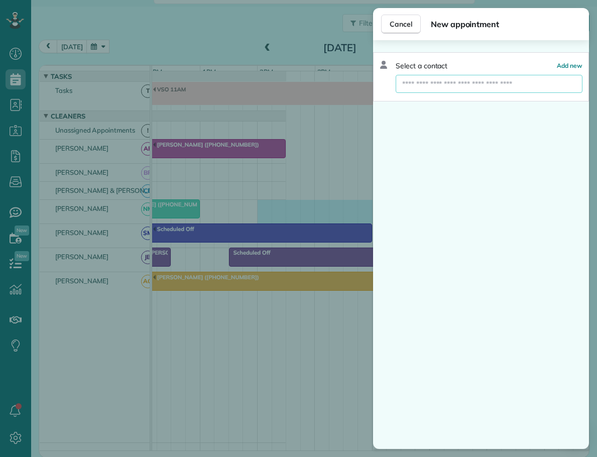
click at [428, 83] on input "text" at bounding box center [489, 84] width 187 height 18
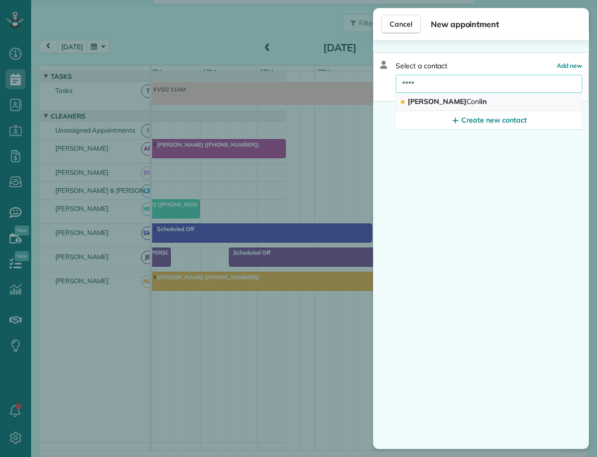
type input "****"
click at [427, 103] on span "[PERSON_NAME] in" at bounding box center [447, 101] width 79 height 9
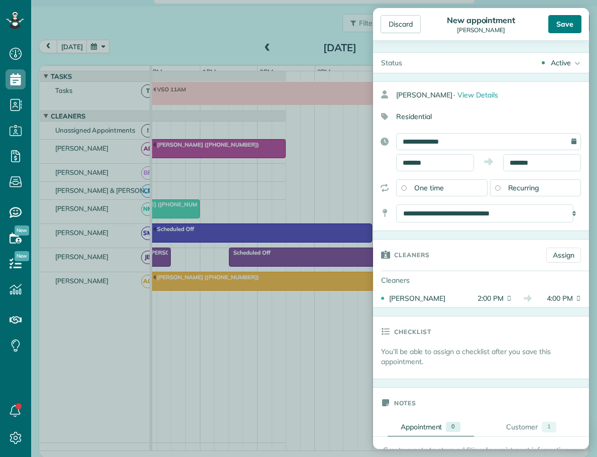
click at [565, 24] on div "Save" at bounding box center [564, 24] width 33 height 18
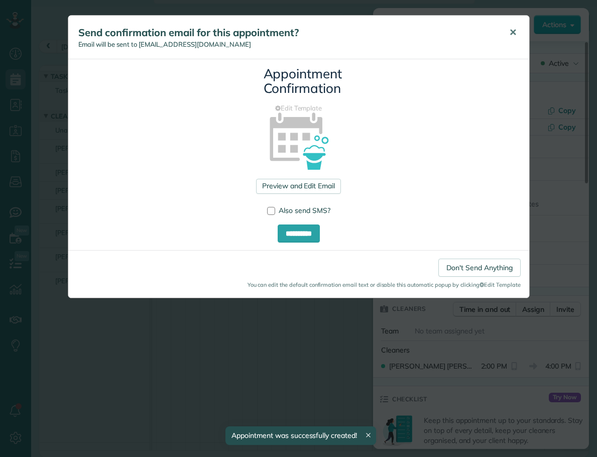
click at [516, 31] on span "✕" at bounding box center [513, 33] width 8 height 12
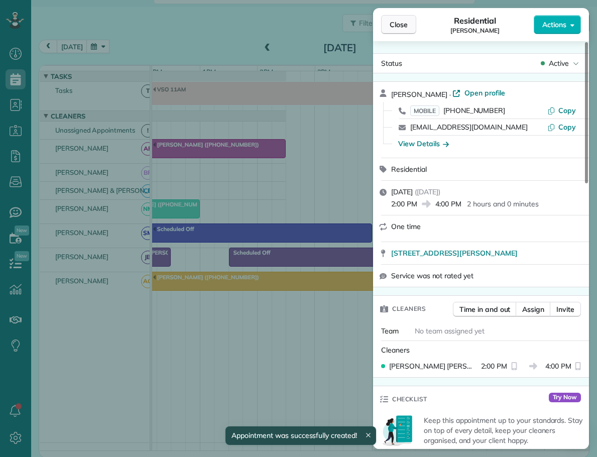
click at [401, 26] on span "Close" at bounding box center [399, 25] width 18 height 10
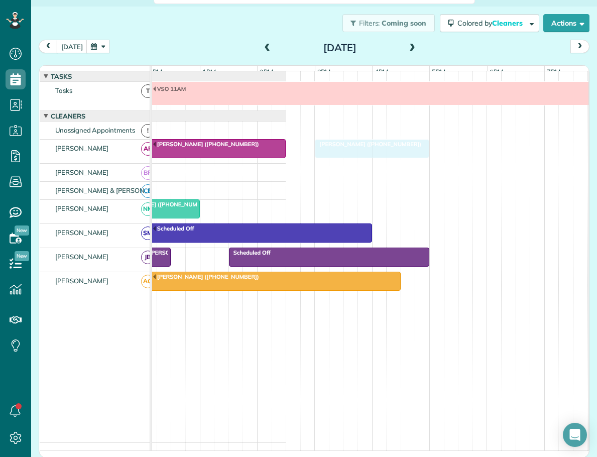
drag, startPoint x: 277, startPoint y: 210, endPoint x: 331, endPoint y: 154, distance: 78.5
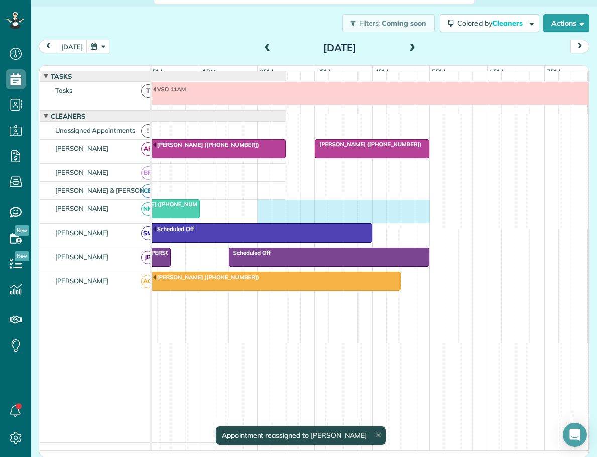
drag, startPoint x: 259, startPoint y: 209, endPoint x: 417, endPoint y: 212, distance: 158.2
click at [286, 212] on div "[PERSON_NAME] ([PHONE_NUMBER])" at bounding box center [70, 212] width 430 height 24
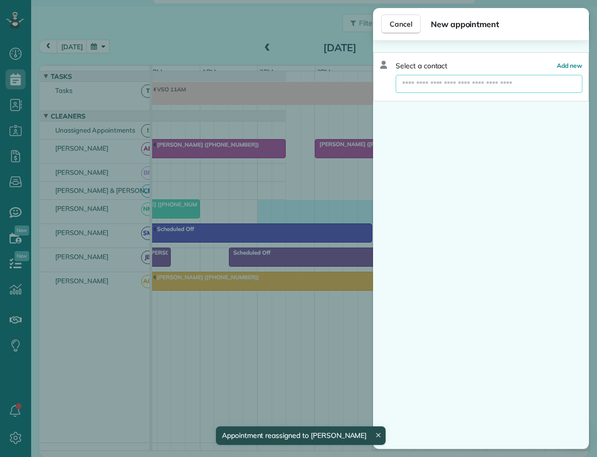
click at [415, 81] on input "text" at bounding box center [489, 84] width 187 height 18
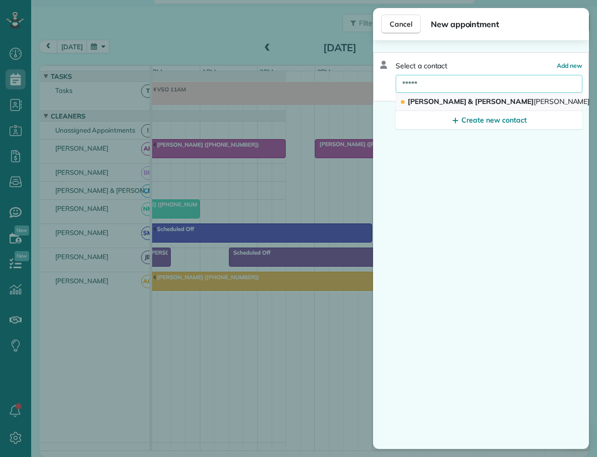
type input "*****"
click at [435, 101] on span "[PERSON_NAME] & [PERSON_NAME] acher" at bounding box center [508, 101] width 201 height 9
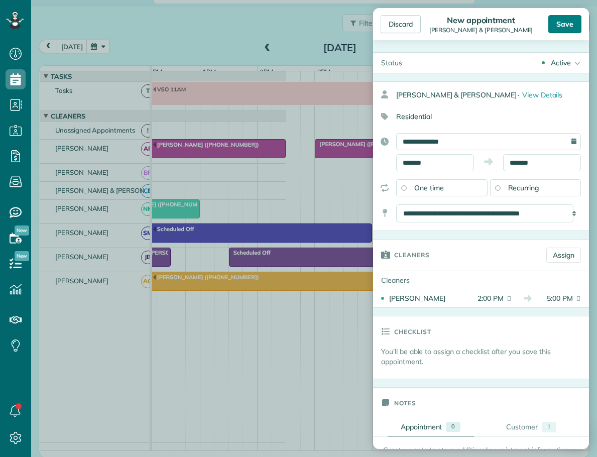
click at [559, 22] on div "Save" at bounding box center [564, 24] width 33 height 18
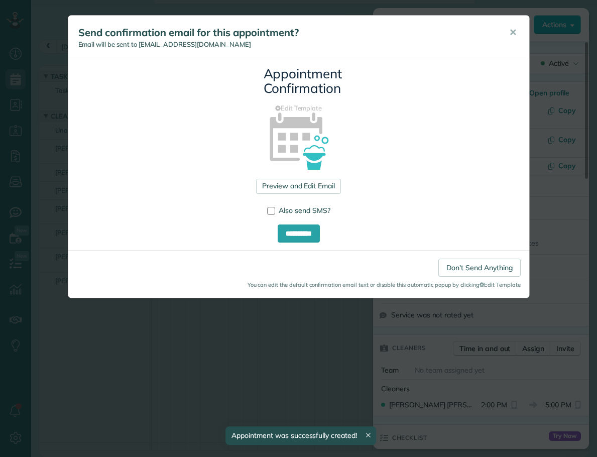
click at [515, 31] on span "✕" at bounding box center [513, 33] width 8 height 12
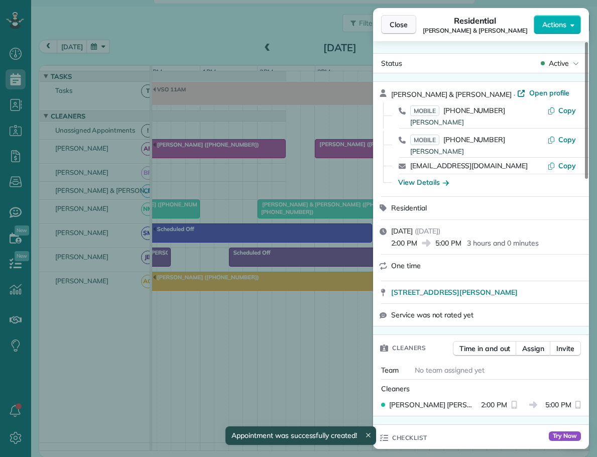
click at [400, 24] on span "Close" at bounding box center [399, 25] width 18 height 10
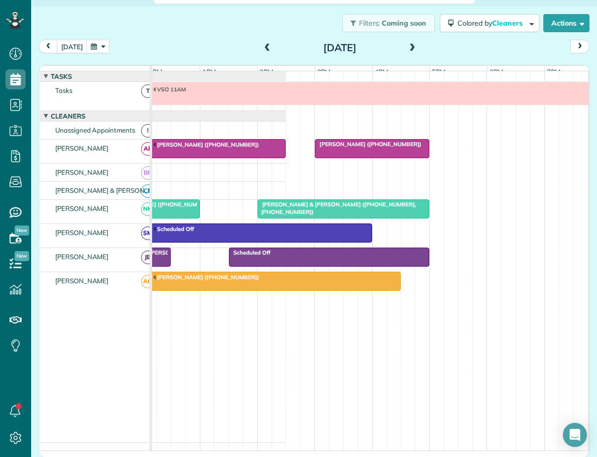
click at [409, 47] on span at bounding box center [412, 48] width 11 height 9
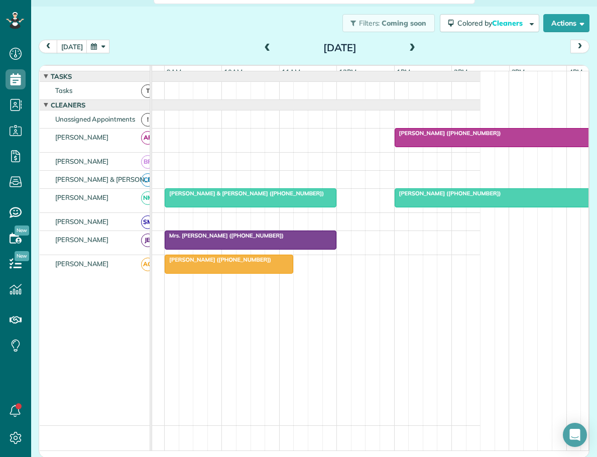
scroll to position [0, 106]
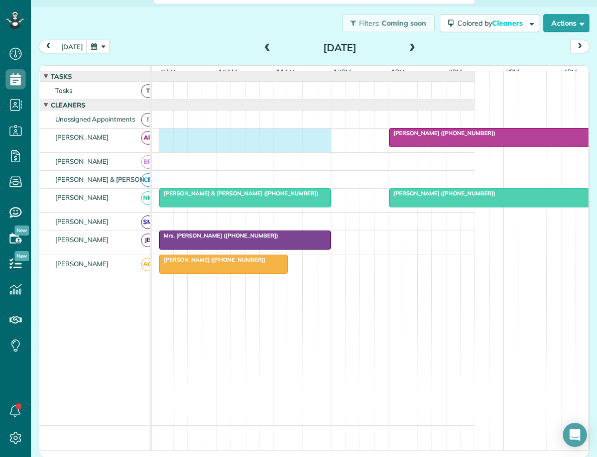
drag, startPoint x: 164, startPoint y: 141, endPoint x: 316, endPoint y: 149, distance: 151.9
click at [322, 149] on div "[PERSON_NAME] ([PHONE_NUMBER])" at bounding box center [259, 141] width 430 height 24
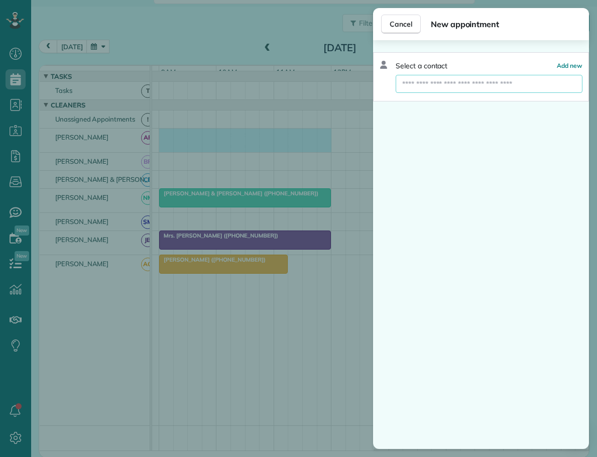
click at [455, 83] on input "text" at bounding box center [489, 84] width 187 height 18
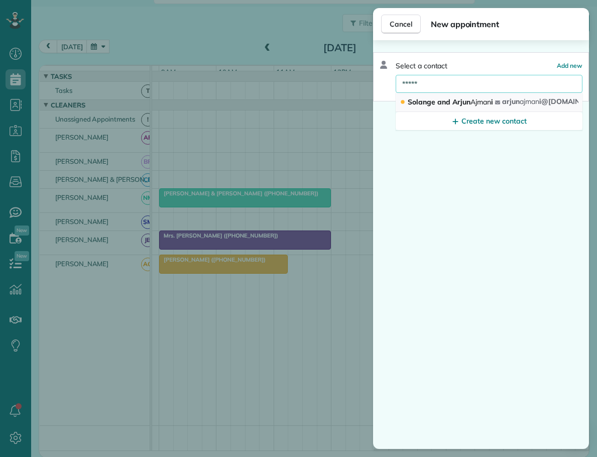
type input "*****"
click at [446, 102] on span "Solange and [PERSON_NAME] i" at bounding box center [450, 101] width 85 height 9
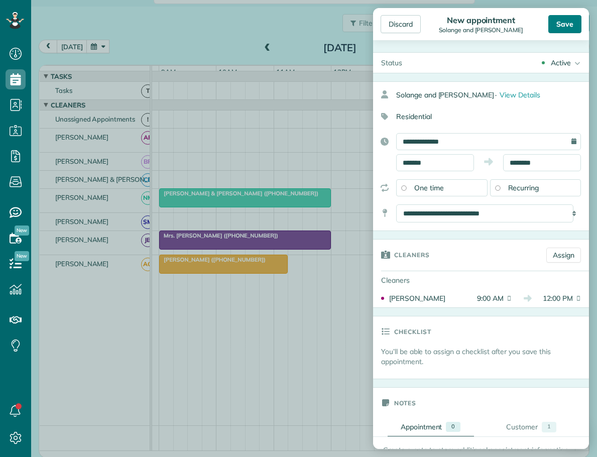
click at [567, 24] on div "Save" at bounding box center [564, 24] width 33 height 18
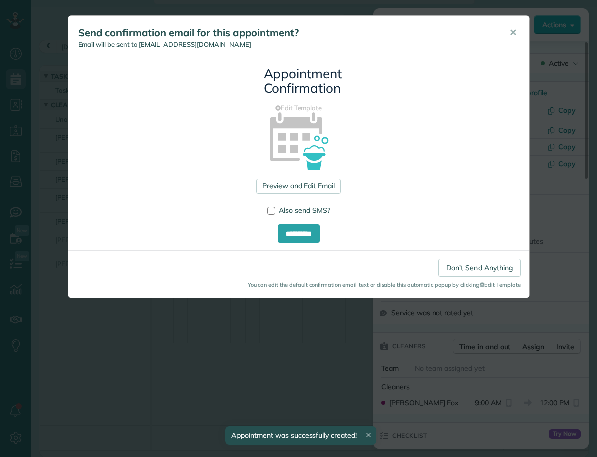
drag, startPoint x: 516, startPoint y: 30, endPoint x: 501, endPoint y: 34, distance: 15.0
click at [516, 30] on span "✕" at bounding box center [513, 33] width 8 height 12
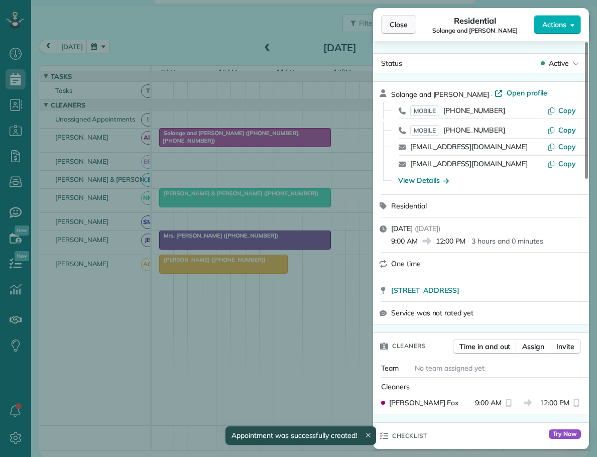
click at [391, 23] on span "Close" at bounding box center [399, 25] width 18 height 10
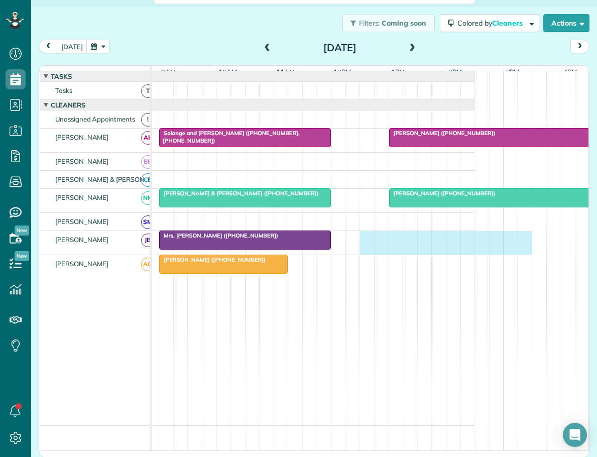
drag, startPoint x: 363, startPoint y: 242, endPoint x: 529, endPoint y: 264, distance: 168.3
click at [475, 264] on div "[PERSON_NAME] ([PHONE_NUMBER]) [PERSON_NAME] and [PERSON_NAME] ([PHONE_NUMBER],…" at bounding box center [259, 260] width 430 height 379
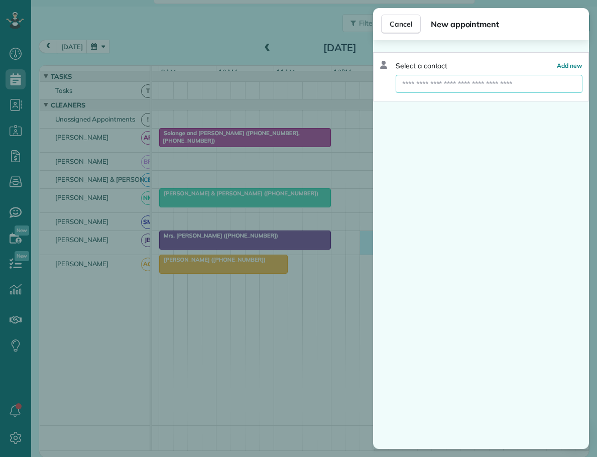
click at [453, 85] on input "text" at bounding box center [489, 84] width 187 height 18
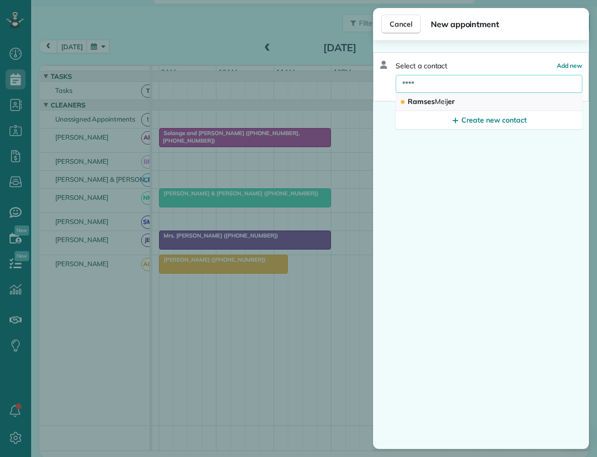
type input "****"
click at [442, 101] on span "Meij" at bounding box center [441, 101] width 13 height 9
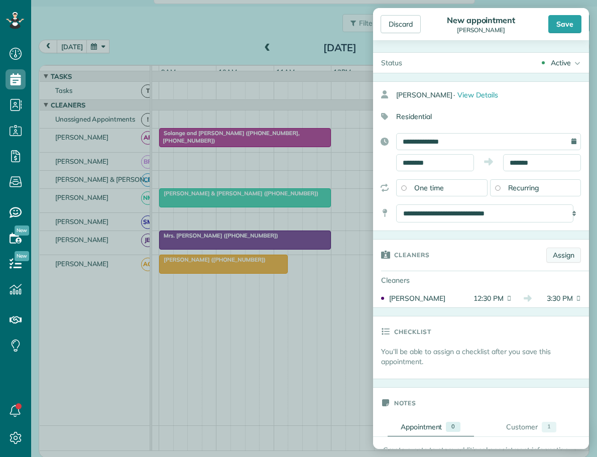
click at [554, 257] on link "Assign" at bounding box center [563, 255] width 35 height 15
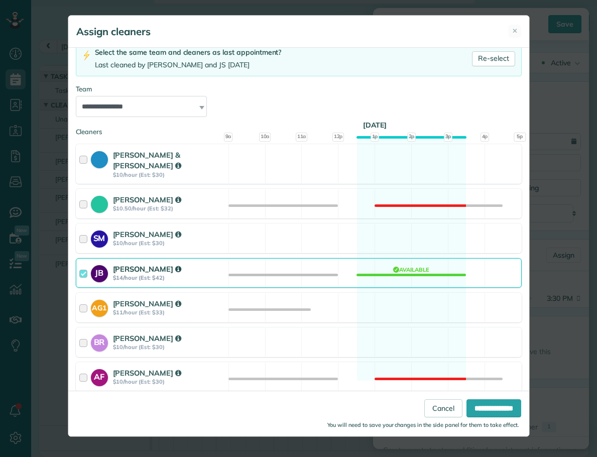
scroll to position [76, 0]
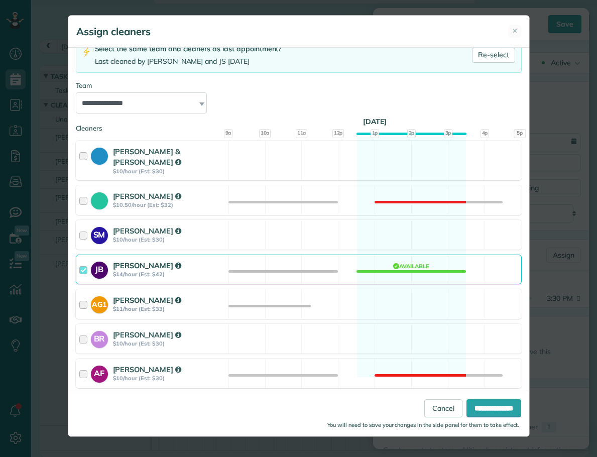
click at [84, 295] on div at bounding box center [85, 304] width 12 height 19
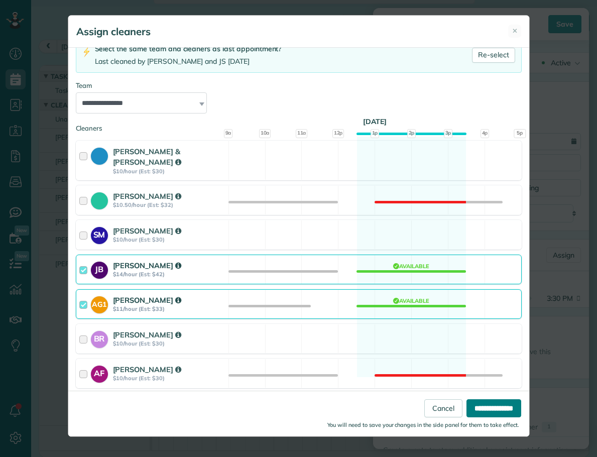
click at [487, 407] on input "**********" at bounding box center [494, 408] width 55 height 18
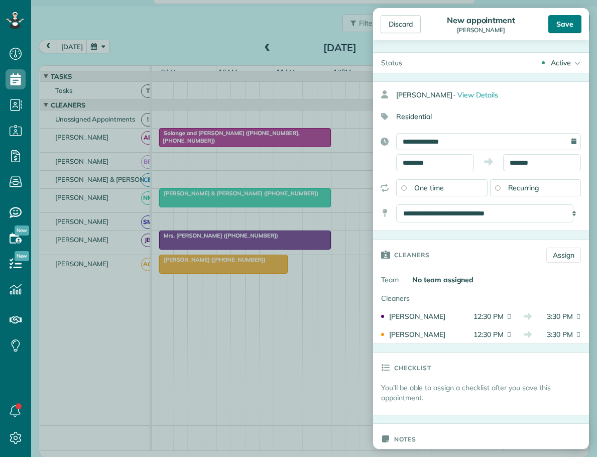
click at [567, 23] on div "Save" at bounding box center [564, 24] width 33 height 18
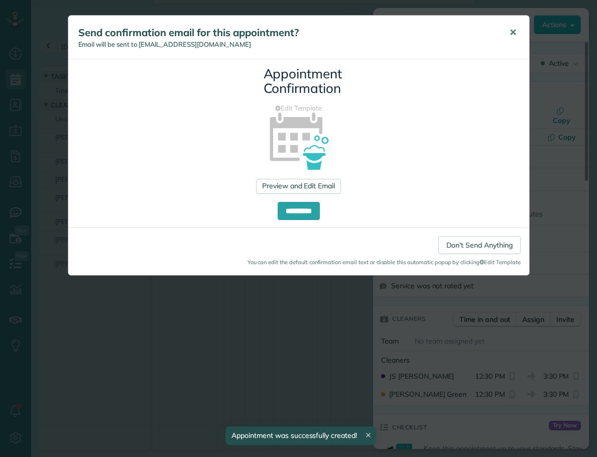
click at [512, 32] on span "✕" at bounding box center [513, 33] width 8 height 12
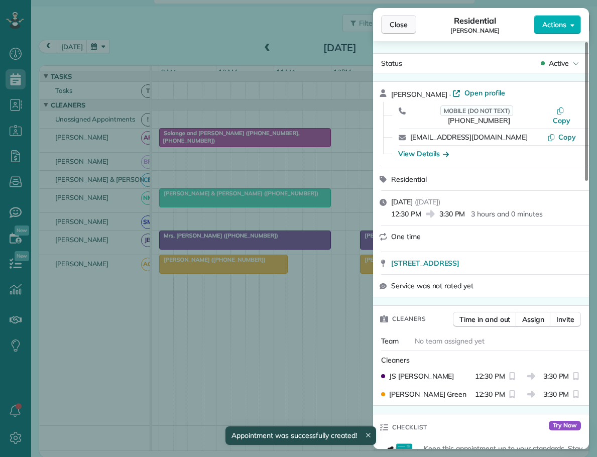
click at [405, 26] on span "Close" at bounding box center [399, 25] width 18 height 10
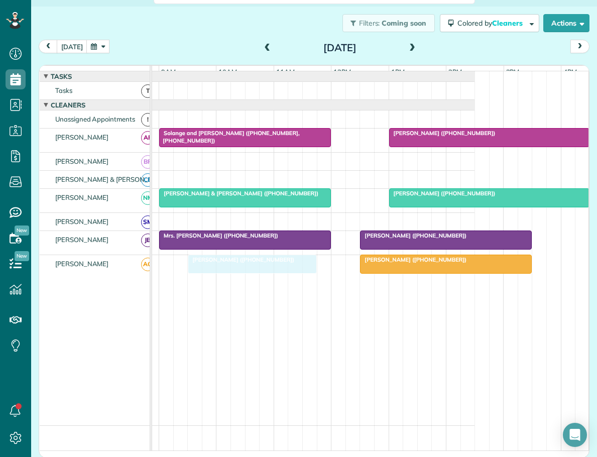
drag, startPoint x: 191, startPoint y: 269, endPoint x: 222, endPoint y: 266, distance: 31.8
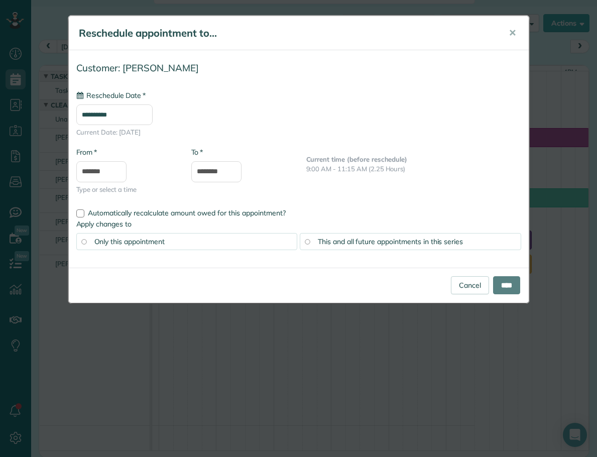
type input "**********"
click at [504, 283] on input "****" at bounding box center [506, 285] width 27 height 18
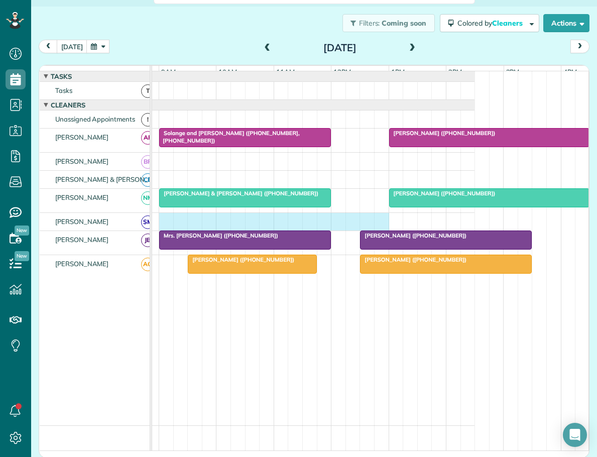
drag, startPoint x: 163, startPoint y: 224, endPoint x: 378, endPoint y: 231, distance: 214.5
click at [378, 231] on div at bounding box center [259, 222] width 430 height 18
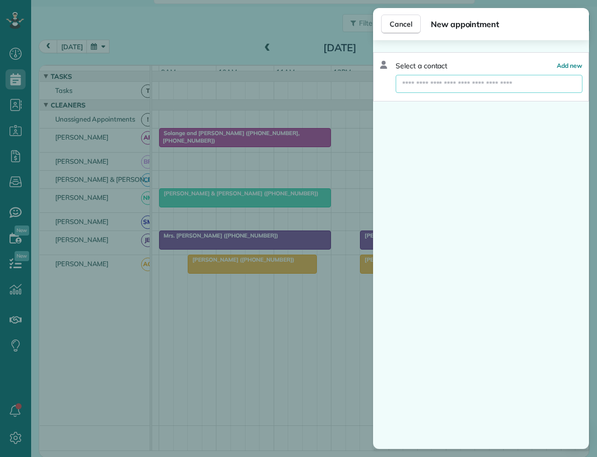
click at [436, 84] on input "text" at bounding box center [489, 84] width 187 height 18
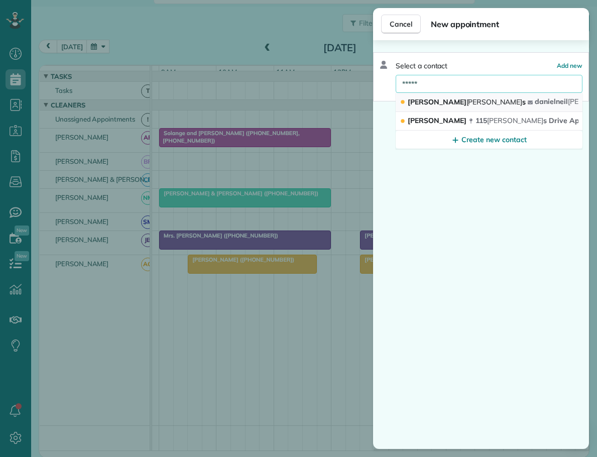
type input "*****"
click at [467, 99] on span "[PERSON_NAME]" at bounding box center [495, 101] width 56 height 9
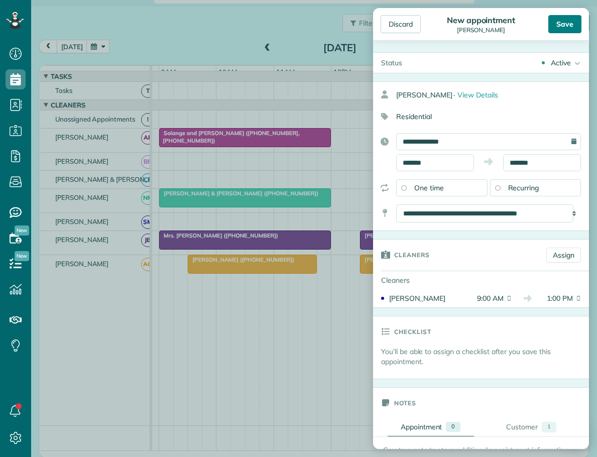
click at [563, 23] on div "Save" at bounding box center [564, 24] width 33 height 18
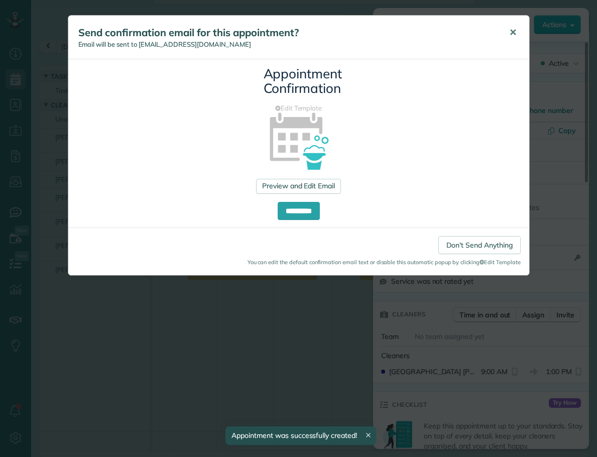
click at [511, 30] on span "✕" at bounding box center [513, 33] width 8 height 12
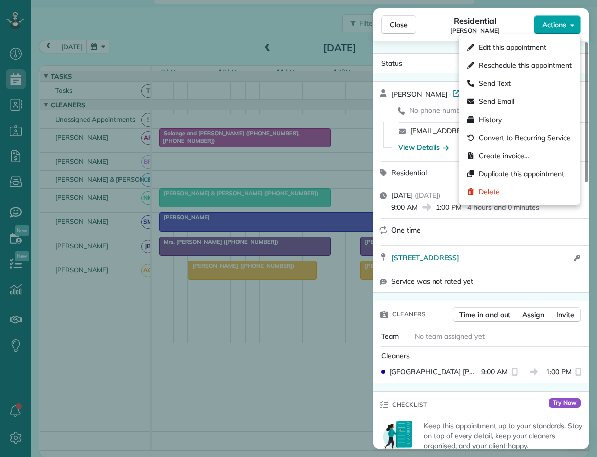
click at [571, 22] on icon "button" at bounding box center [572, 25] width 4 height 8
click at [487, 113] on div "History" at bounding box center [520, 119] width 112 height 18
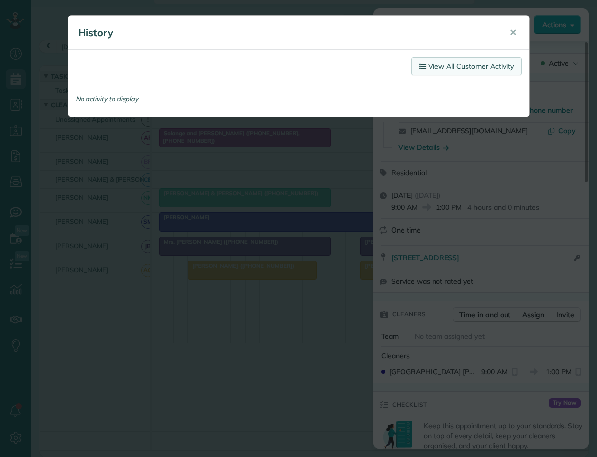
click at [477, 70] on link "View All Customer Activity" at bounding box center [466, 66] width 110 height 18
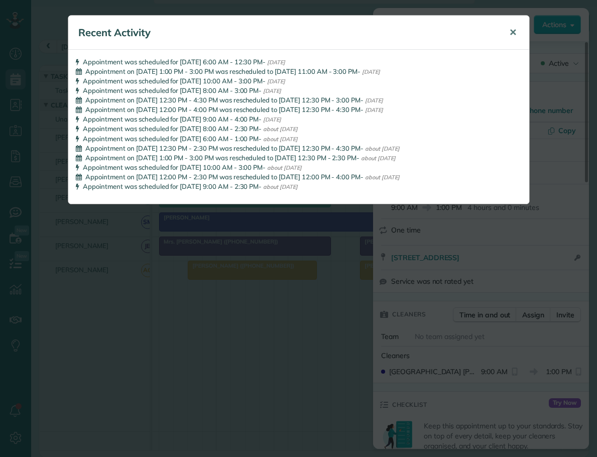
click at [510, 30] on span "✕" at bounding box center [513, 33] width 8 height 12
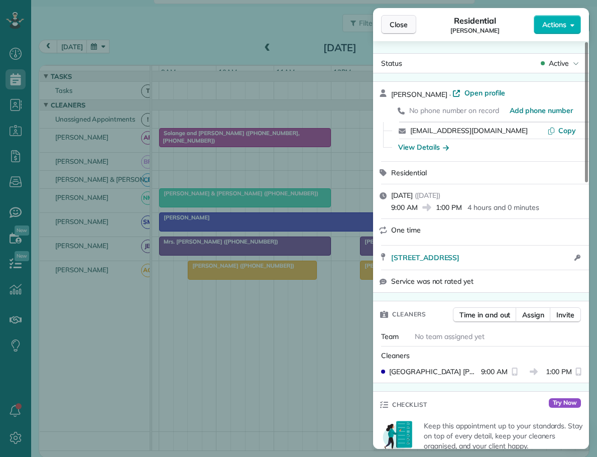
click at [403, 27] on span "Close" at bounding box center [399, 25] width 18 height 10
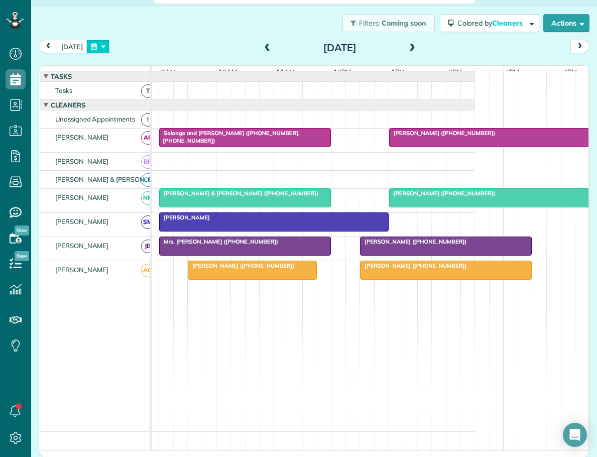
click at [104, 44] on button "button" at bounding box center [97, 47] width 23 height 14
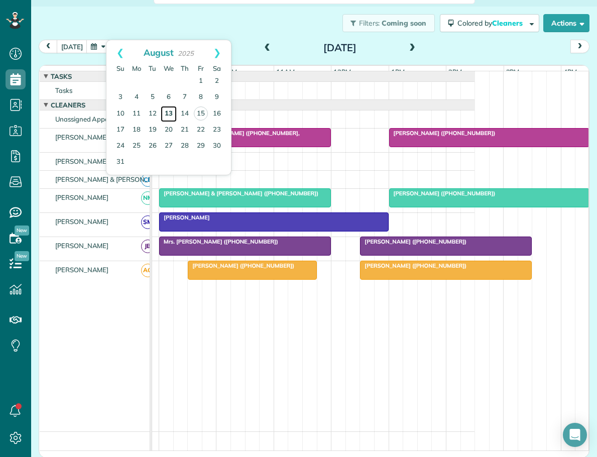
click at [170, 110] on link "13" at bounding box center [169, 114] width 16 height 16
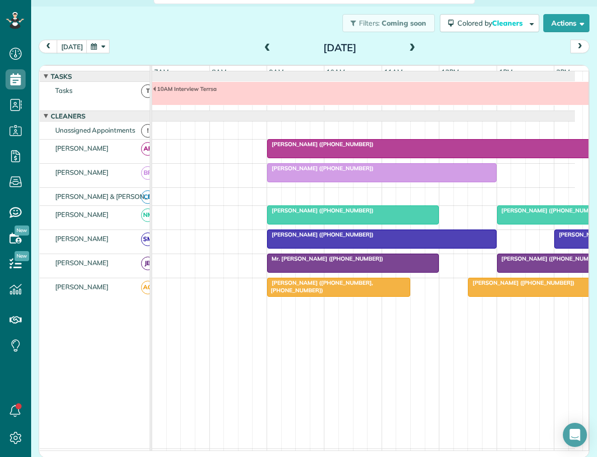
scroll to position [6, 0]
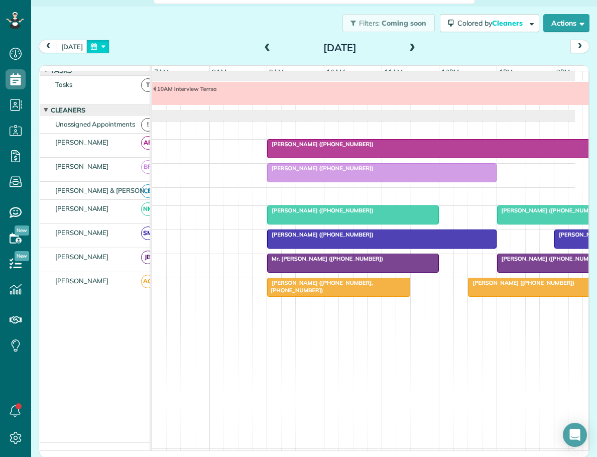
click at [100, 46] on button "button" at bounding box center [97, 47] width 23 height 14
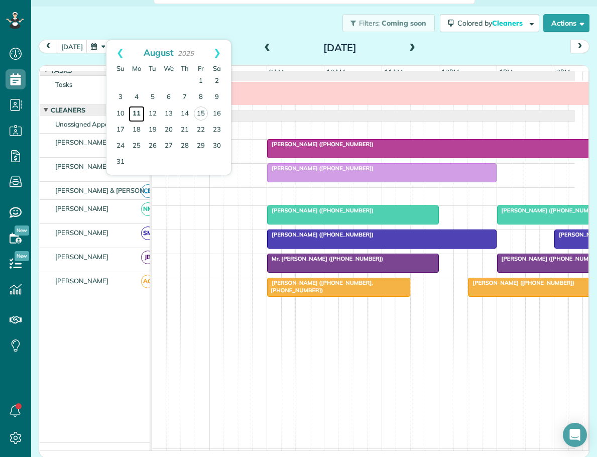
click at [135, 111] on link "11" at bounding box center [137, 114] width 16 height 16
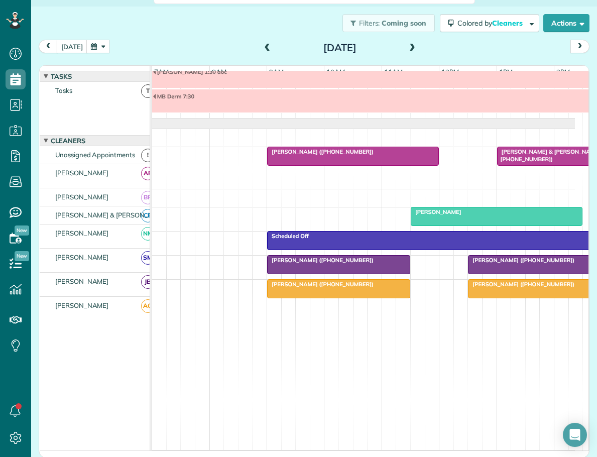
scroll to position [25, 0]
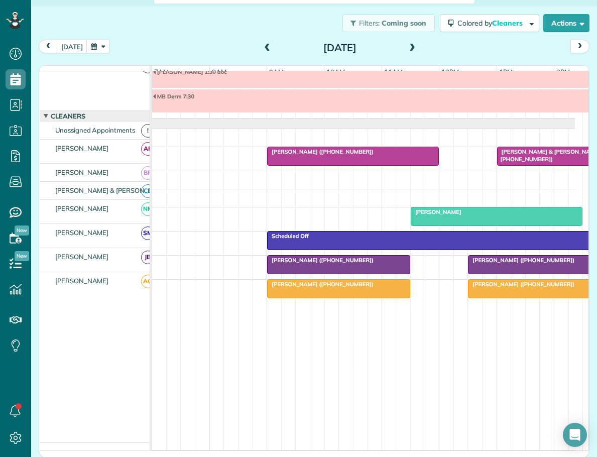
click at [408, 46] on span at bounding box center [412, 48] width 11 height 9
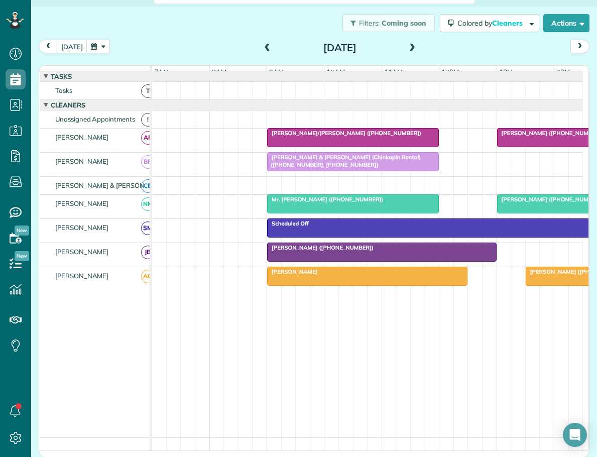
click at [390, 275] on div "[PERSON_NAME]" at bounding box center [367, 271] width 194 height 7
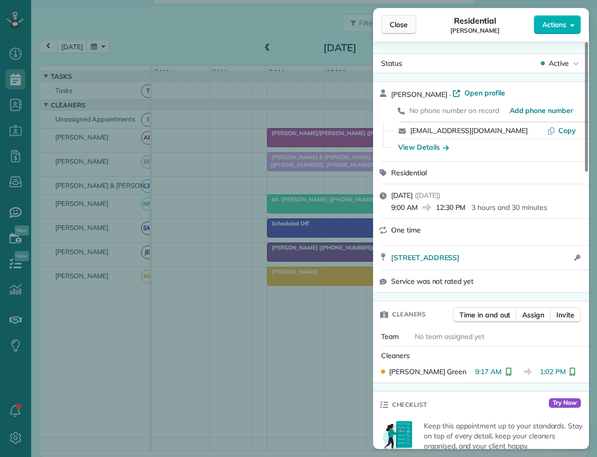
click at [394, 21] on span "Close" at bounding box center [399, 25] width 18 height 10
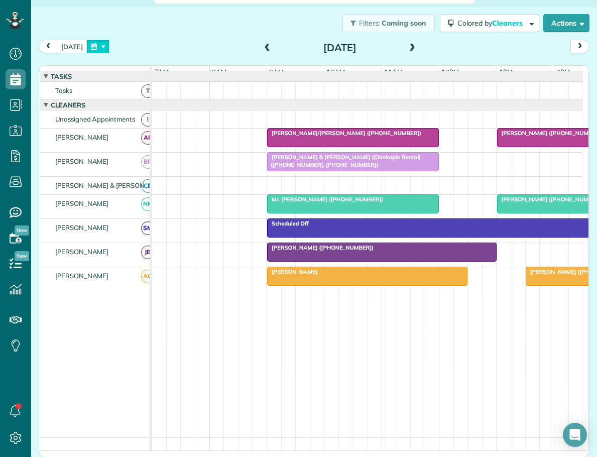
click at [105, 46] on button "button" at bounding box center [97, 47] width 23 height 14
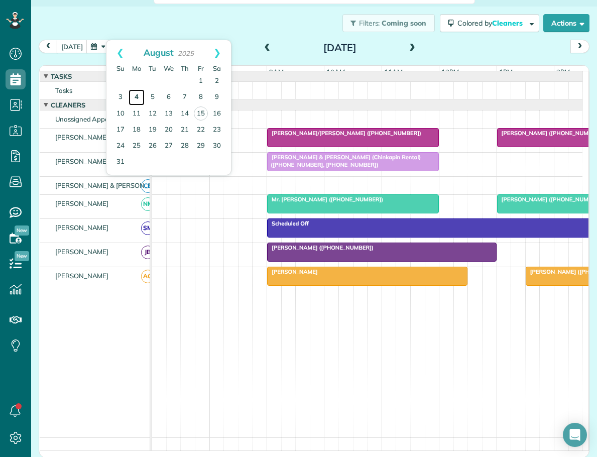
click at [139, 94] on link "4" at bounding box center [137, 97] width 16 height 16
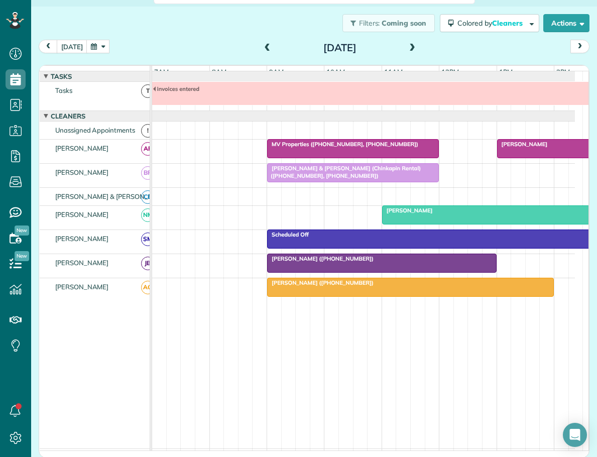
scroll to position [6, 0]
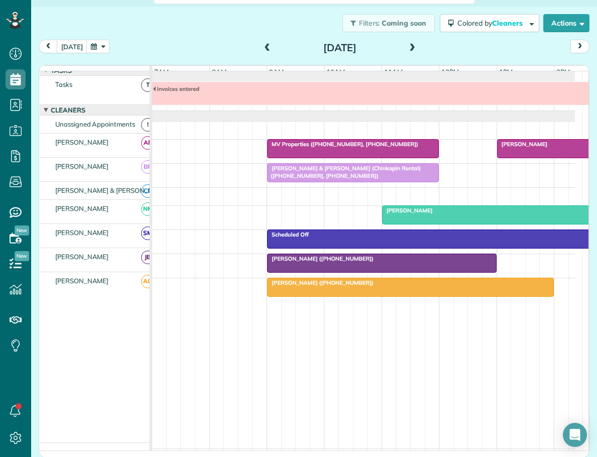
click at [422, 211] on div "[PERSON_NAME]" at bounding box center [496, 210] width 223 height 7
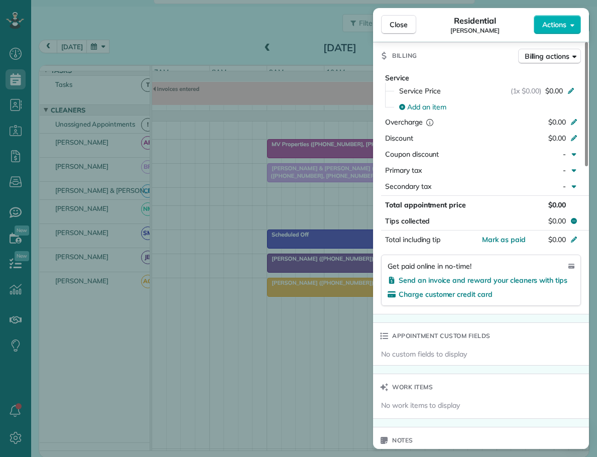
scroll to position [198, 0]
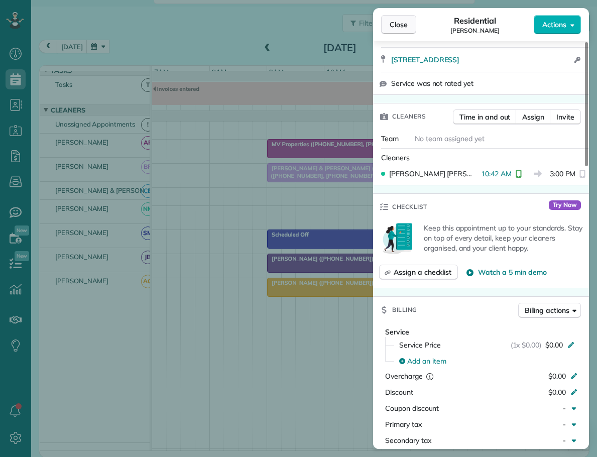
click at [402, 20] on span "Close" at bounding box center [399, 25] width 18 height 10
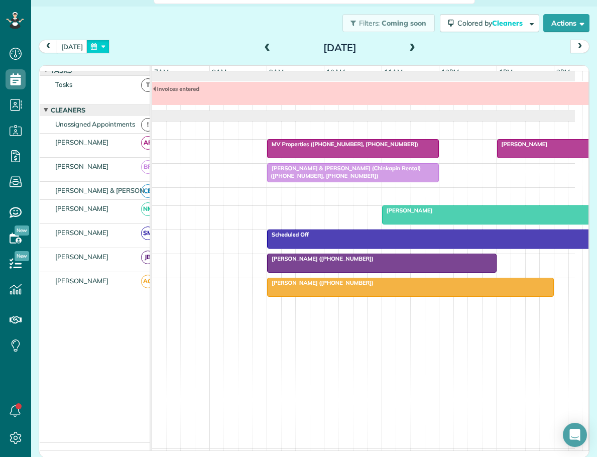
click at [101, 43] on button "button" at bounding box center [97, 47] width 23 height 14
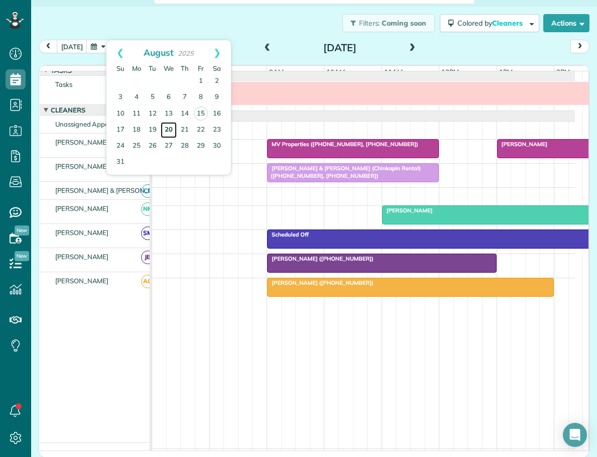
click at [170, 128] on link "20" at bounding box center [169, 130] width 16 height 16
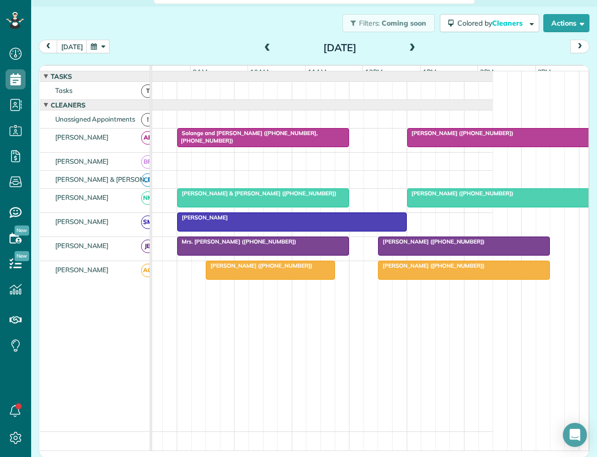
scroll to position [0, 90]
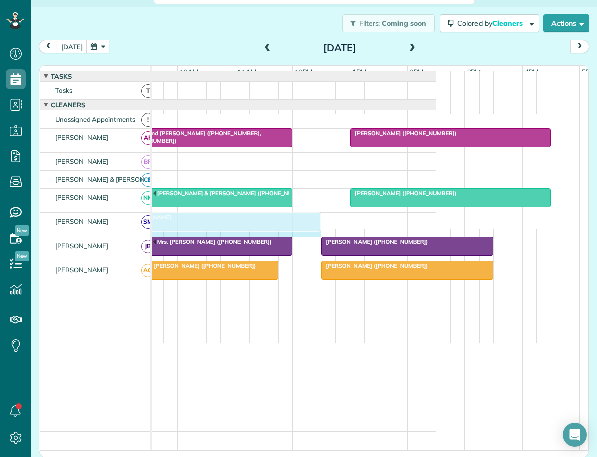
drag, startPoint x: 345, startPoint y: 225, endPoint x: 332, endPoint y: 225, distance: 12.6
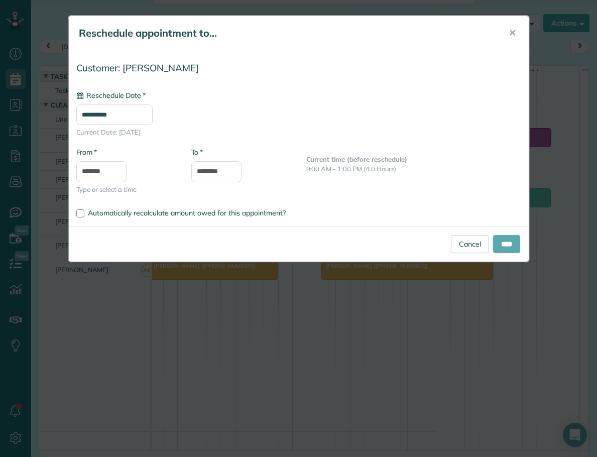
type input "**********"
click at [503, 243] on input "****" at bounding box center [506, 244] width 27 height 18
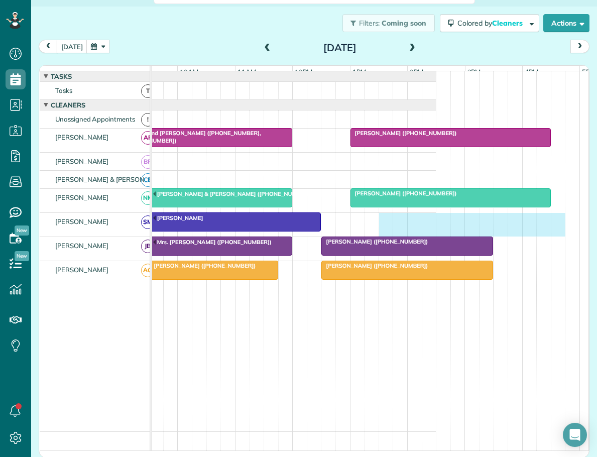
drag, startPoint x: 381, startPoint y: 222, endPoint x: 551, endPoint y: 242, distance: 170.9
click at [436, 237] on div "[PERSON_NAME]" at bounding box center [221, 225] width 430 height 24
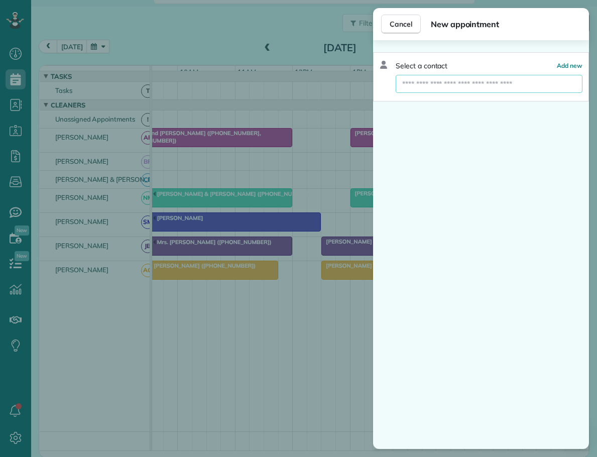
click at [416, 84] on input "text" at bounding box center [489, 84] width 187 height 18
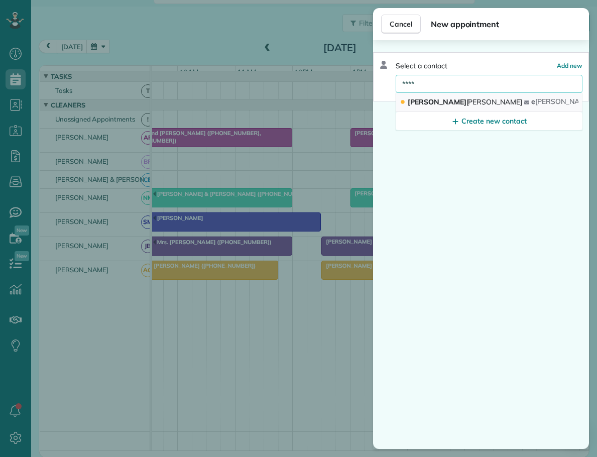
type input "****"
click at [418, 104] on span "[PERSON_NAME]" at bounding box center [465, 101] width 114 height 9
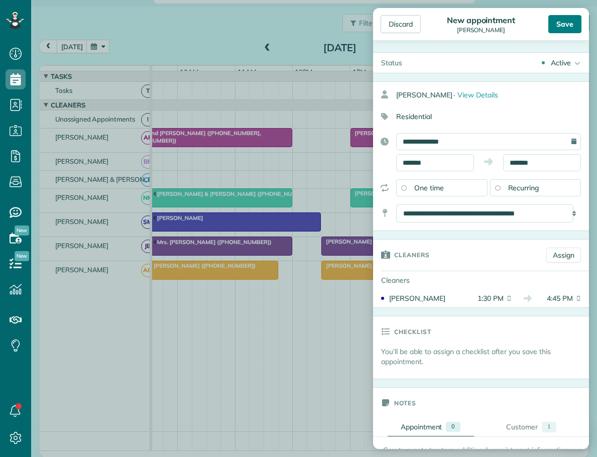
click at [559, 22] on div "Save" at bounding box center [564, 24] width 33 height 18
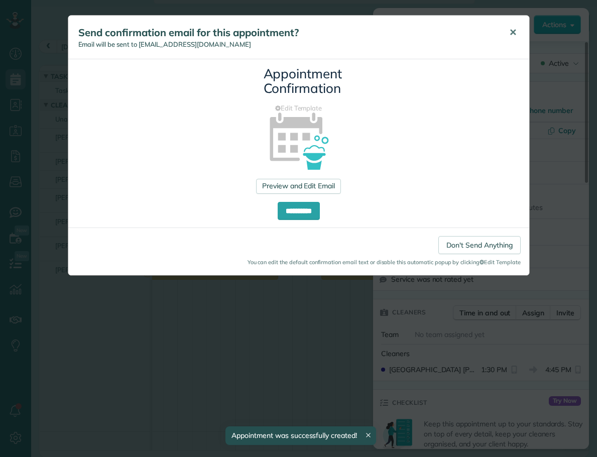
click at [515, 33] on span "✕" at bounding box center [513, 33] width 8 height 12
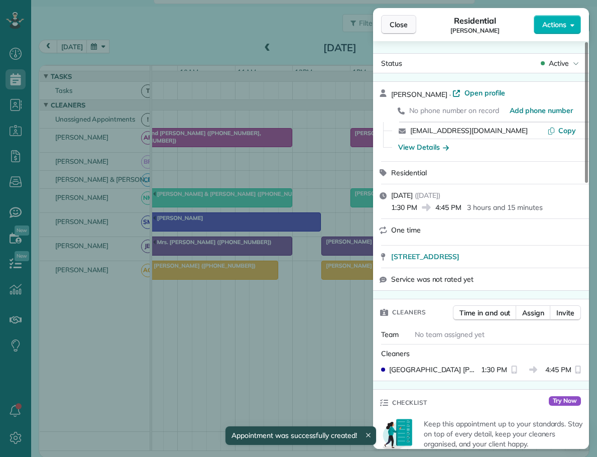
click at [382, 23] on button "Close" at bounding box center [398, 24] width 35 height 19
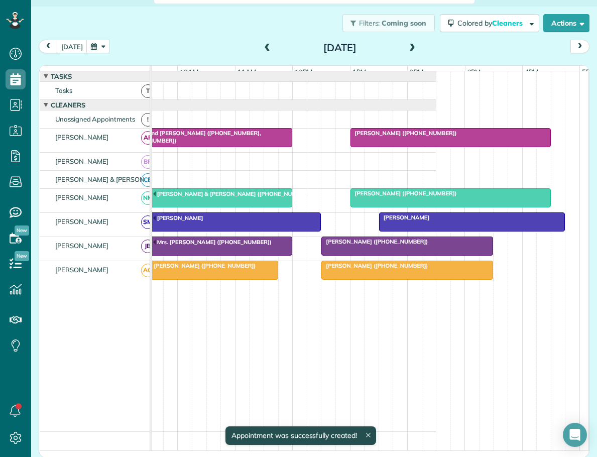
click at [184, 221] on div "[PERSON_NAME]" at bounding box center [221, 217] width 194 height 7
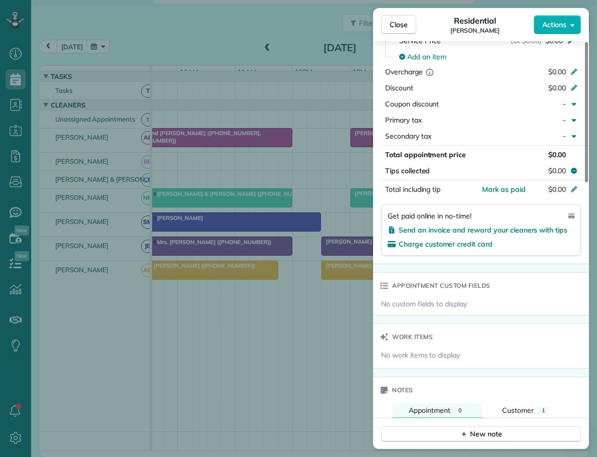
scroll to position [705, 0]
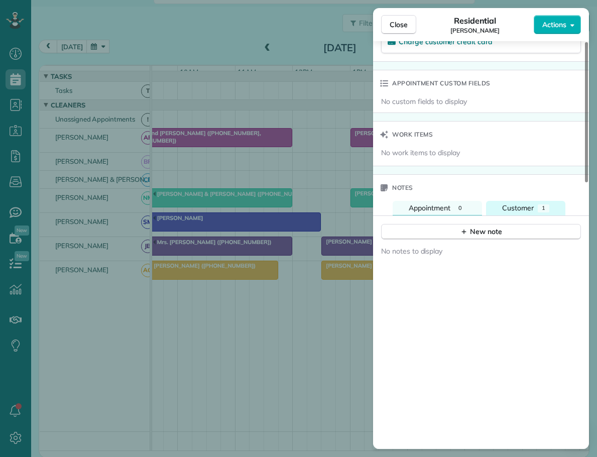
click at [524, 206] on span "Customer" at bounding box center [518, 207] width 32 height 9
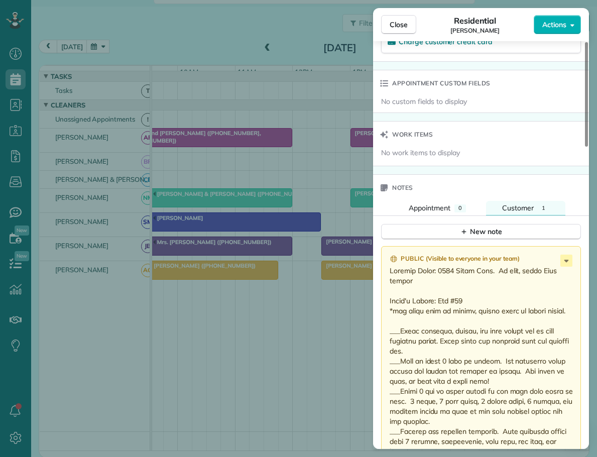
scroll to position [755, 0]
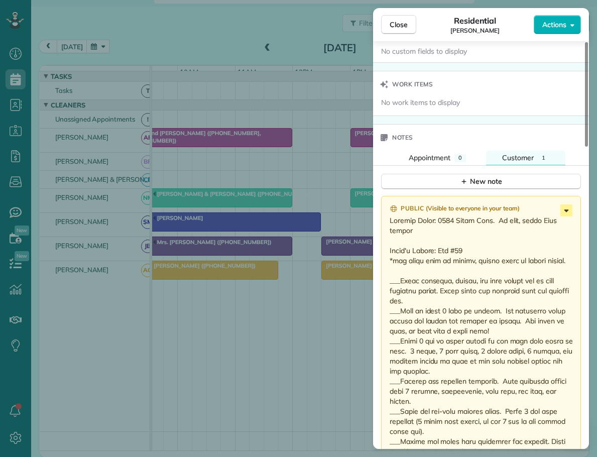
click at [567, 210] on icon at bounding box center [566, 210] width 5 height 3
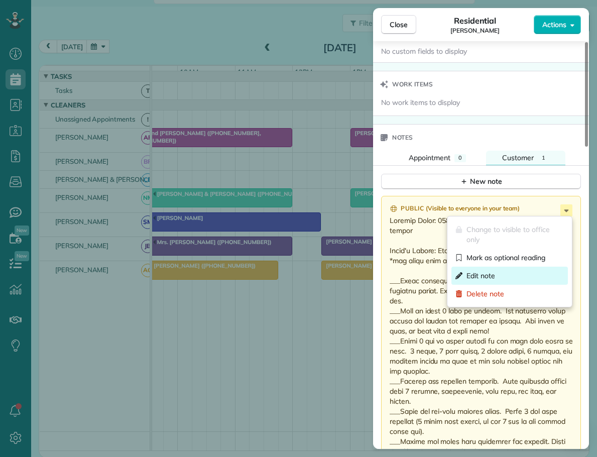
click at [482, 272] on span "Edit note" at bounding box center [481, 276] width 29 height 10
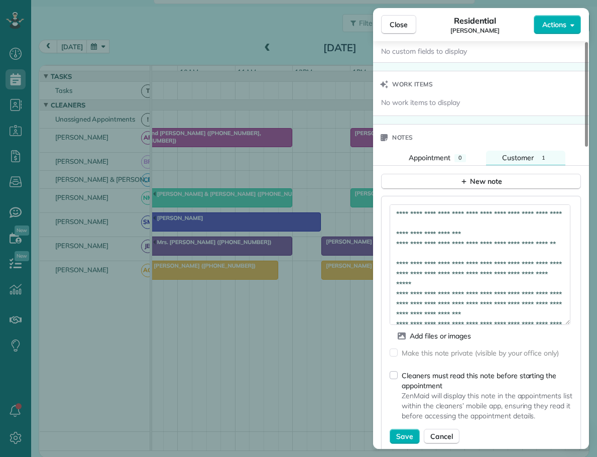
drag, startPoint x: 566, startPoint y: 231, endPoint x: 521, endPoint y: 294, distance: 77.8
click at [562, 320] on textarea at bounding box center [480, 264] width 181 height 121
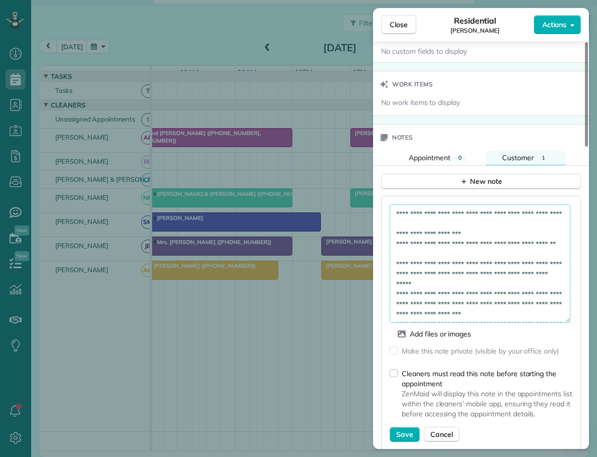
click at [494, 283] on textarea at bounding box center [480, 263] width 181 height 119
click at [424, 242] on textarea at bounding box center [480, 263] width 181 height 119
click at [474, 243] on textarea at bounding box center [480, 263] width 181 height 119
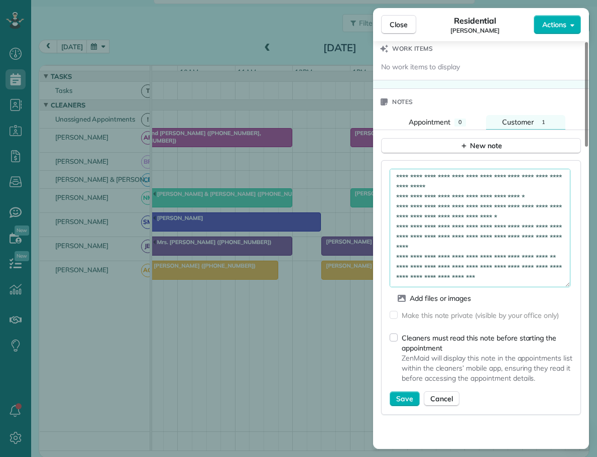
scroll to position [805, 0]
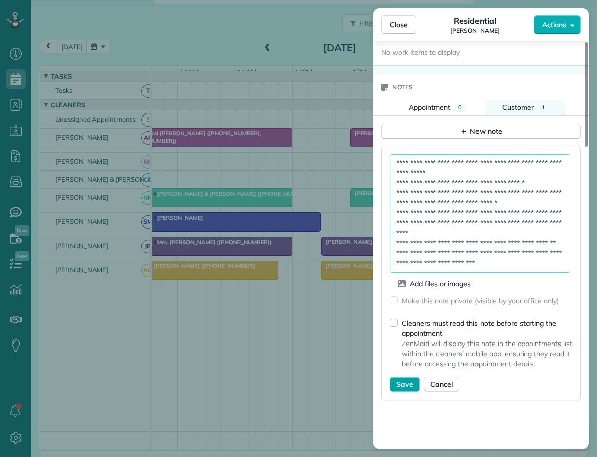
type textarea "**********"
click at [402, 386] on span "Save" at bounding box center [404, 384] width 17 height 10
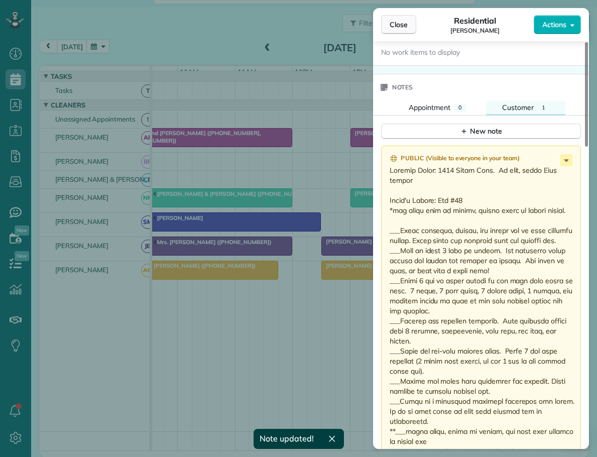
click at [403, 25] on span "Close" at bounding box center [399, 25] width 18 height 10
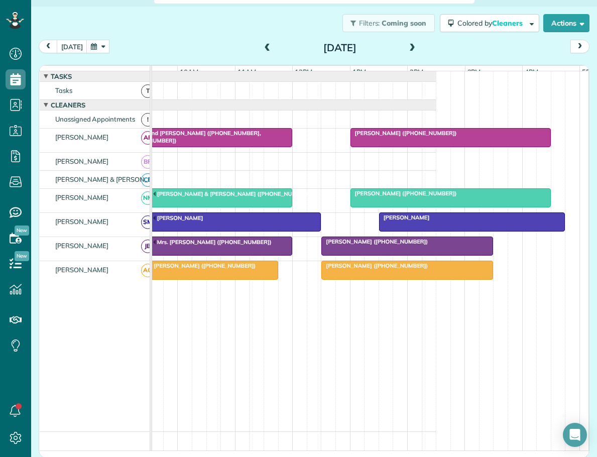
click at [230, 221] on div "[PERSON_NAME]" at bounding box center [221, 217] width 194 height 7
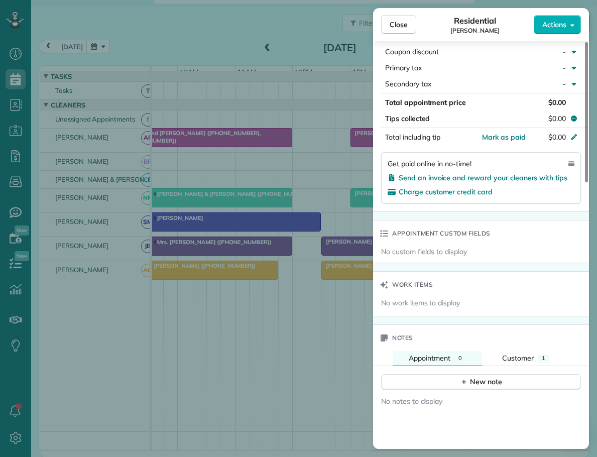
scroll to position [656, 0]
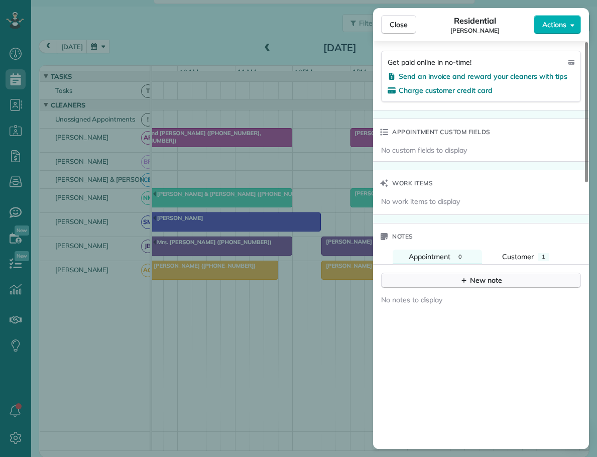
click at [480, 279] on div "New note" at bounding box center [481, 280] width 42 height 11
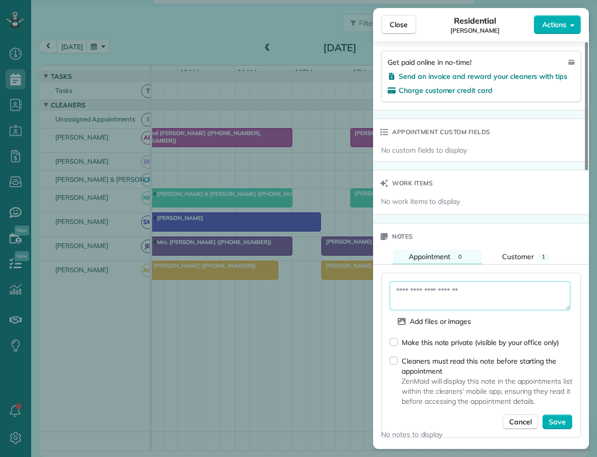
click at [448, 291] on textarea at bounding box center [480, 295] width 181 height 29
type textarea "**********"
click at [566, 418] on button "Save" at bounding box center [557, 421] width 30 height 15
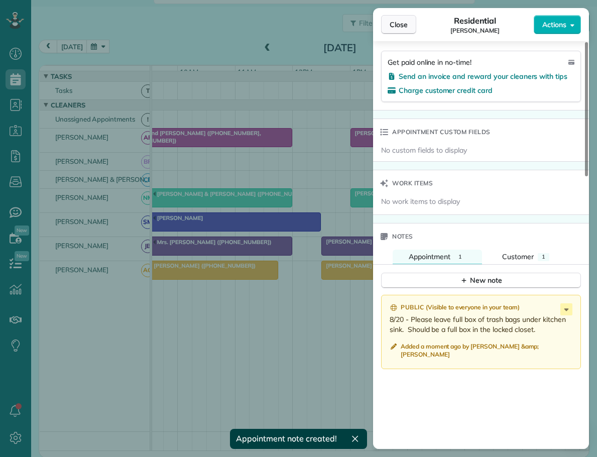
click at [395, 22] on span "Close" at bounding box center [399, 25] width 18 height 10
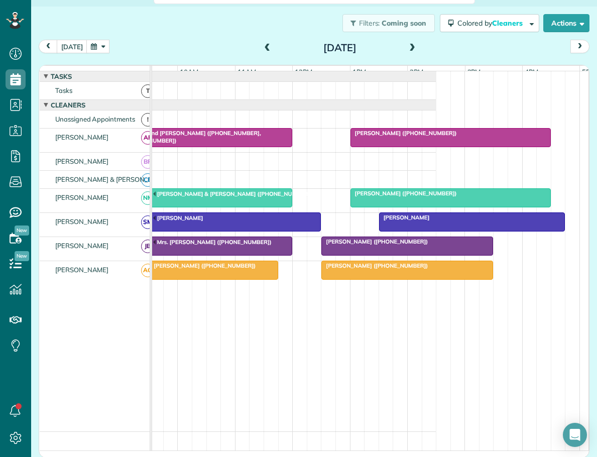
click at [407, 47] on span at bounding box center [412, 48] width 11 height 9
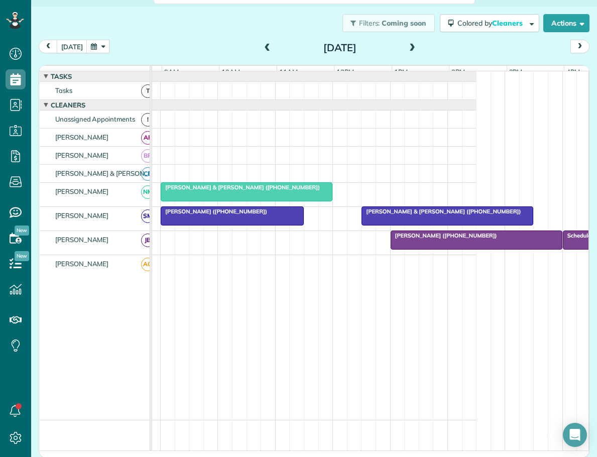
scroll to position [0, 106]
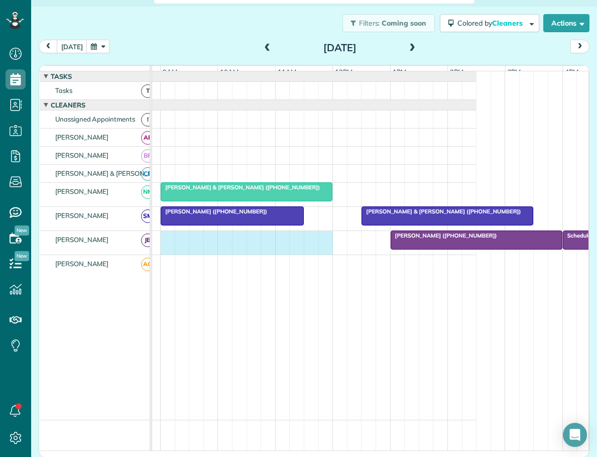
drag, startPoint x: 164, startPoint y: 245, endPoint x: 317, endPoint y: 251, distance: 153.3
click at [322, 251] on div "[PERSON_NAME] ([PHONE_NUMBER]) Scheduled Off" at bounding box center [261, 243] width 430 height 24
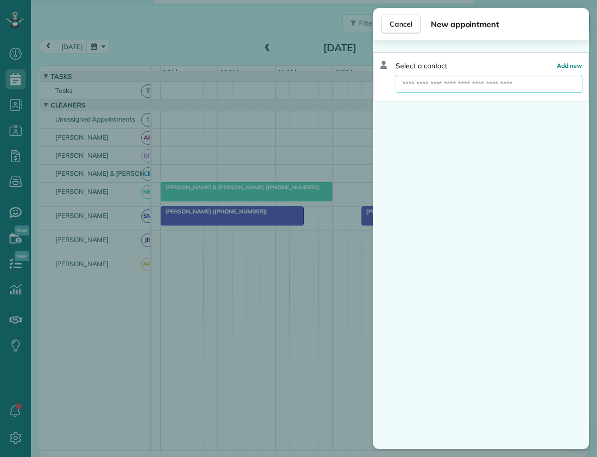
click at [434, 86] on input "text" at bounding box center [489, 84] width 187 height 18
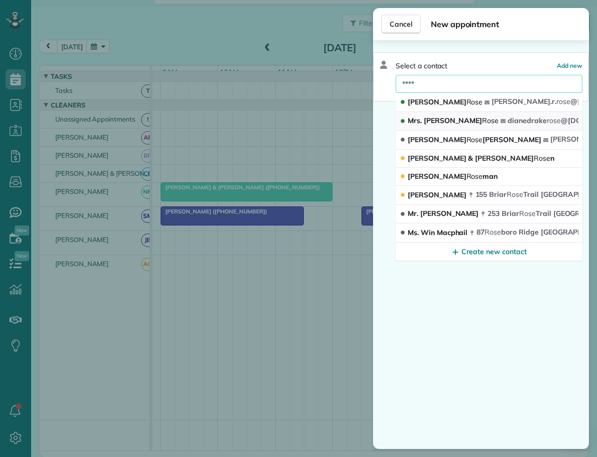
type input "****"
click at [434, 116] on div "[PERSON_NAME]" at bounding box center [450, 121] width 101 height 11
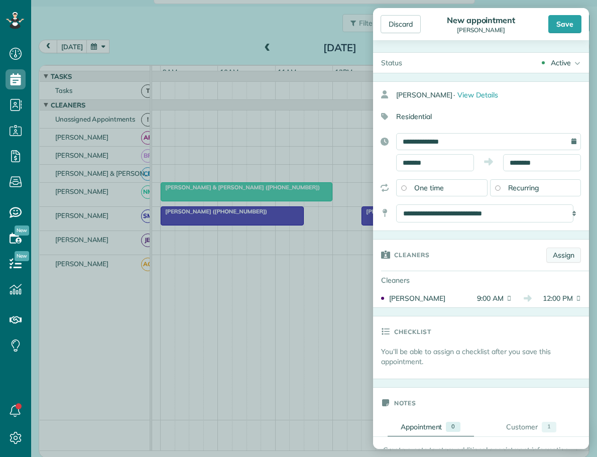
click at [551, 255] on link "Assign" at bounding box center [563, 255] width 35 height 15
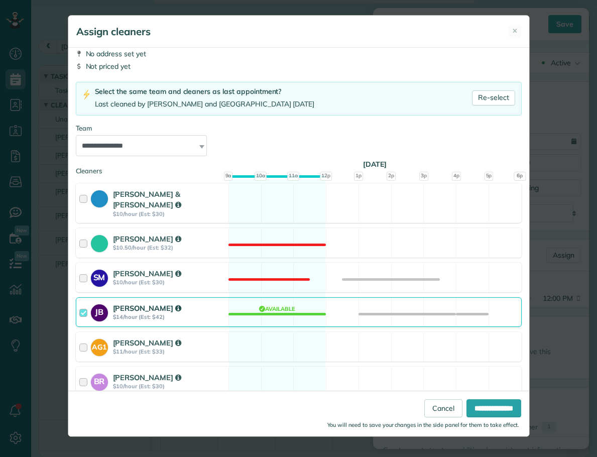
scroll to position [76, 0]
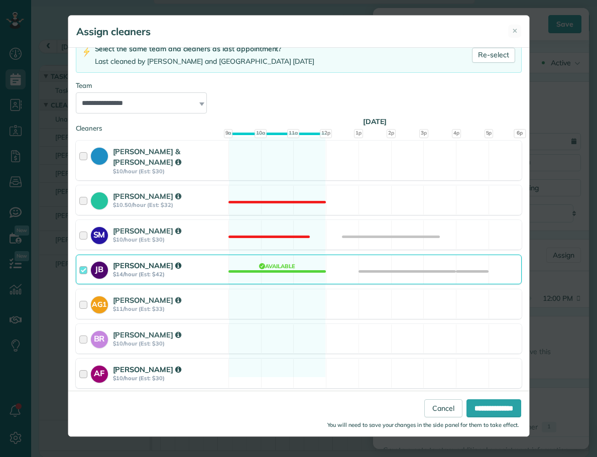
click at [82, 364] on div at bounding box center [85, 373] width 12 height 19
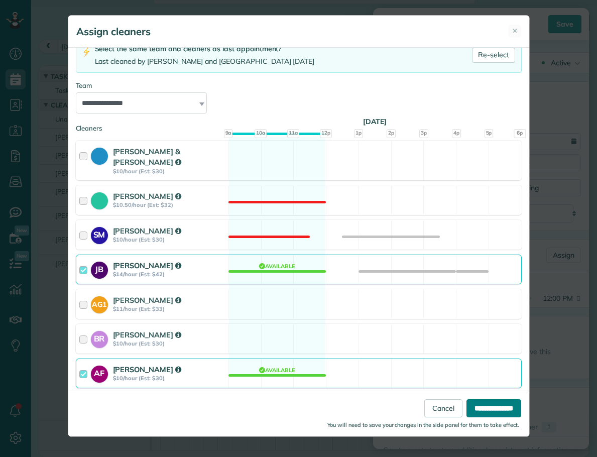
click at [498, 407] on input "**********" at bounding box center [494, 408] width 55 height 18
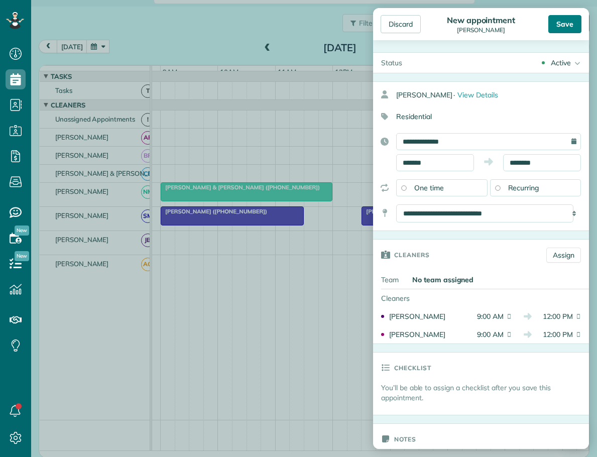
click at [561, 25] on div "Save" at bounding box center [564, 24] width 33 height 18
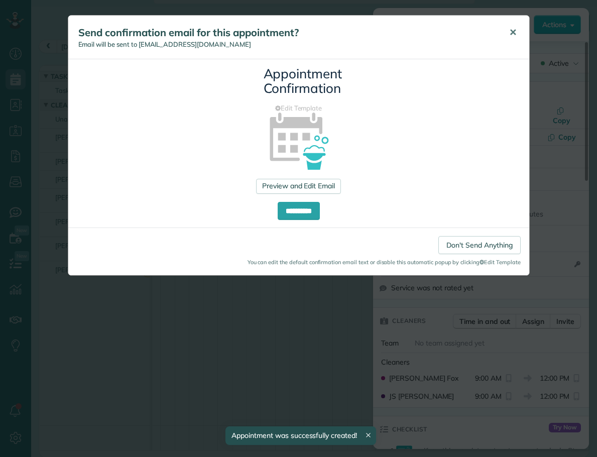
click at [513, 31] on span "✕" at bounding box center [513, 33] width 8 height 12
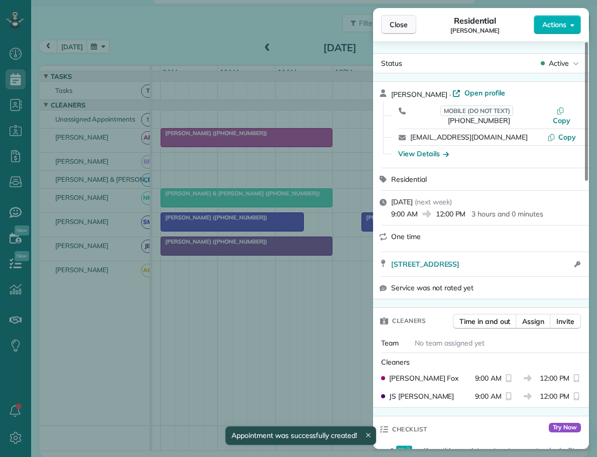
drag, startPoint x: 397, startPoint y: 27, endPoint x: 467, endPoint y: 93, distance: 96.6
click at [398, 27] on span "Close" at bounding box center [399, 25] width 18 height 10
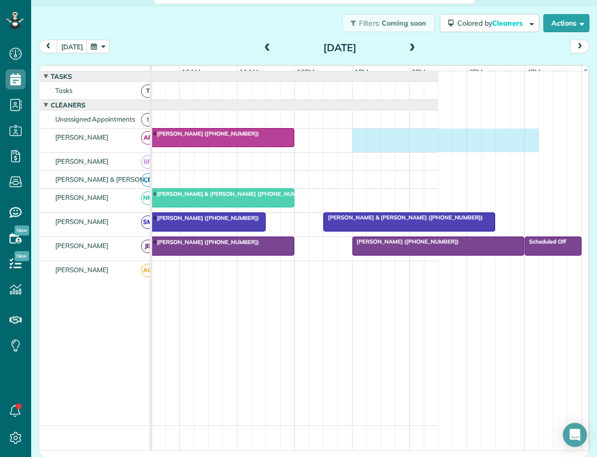
scroll to position [0, 170]
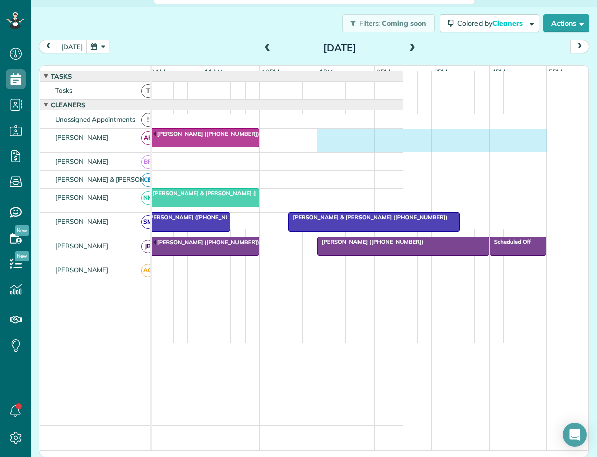
drag, startPoint x: 396, startPoint y: 140, endPoint x: 531, endPoint y: 148, distance: 135.4
click at [403, 148] on div "[PERSON_NAME] ([PHONE_NUMBER])" at bounding box center [187, 141] width 430 height 24
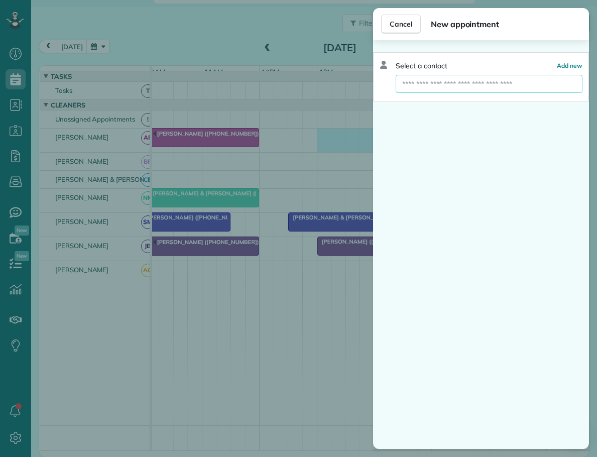
click at [433, 81] on input "text" at bounding box center [489, 84] width 187 height 18
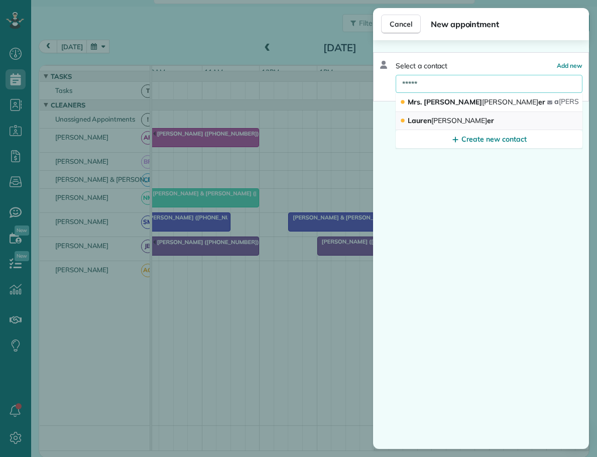
type input "*****"
click at [430, 123] on span "[PERSON_NAME] er" at bounding box center [451, 120] width 86 height 9
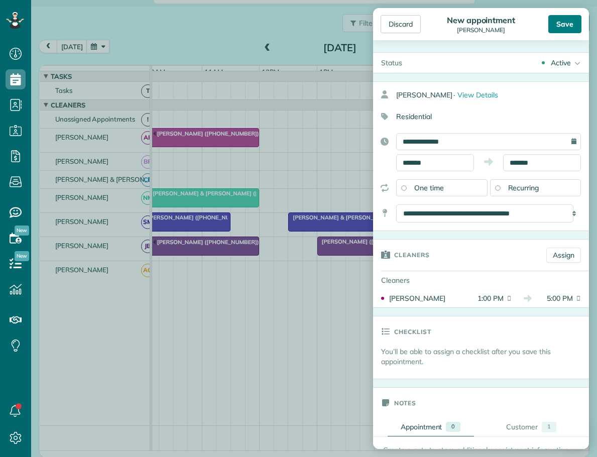
click at [568, 28] on div "Save" at bounding box center [564, 24] width 33 height 18
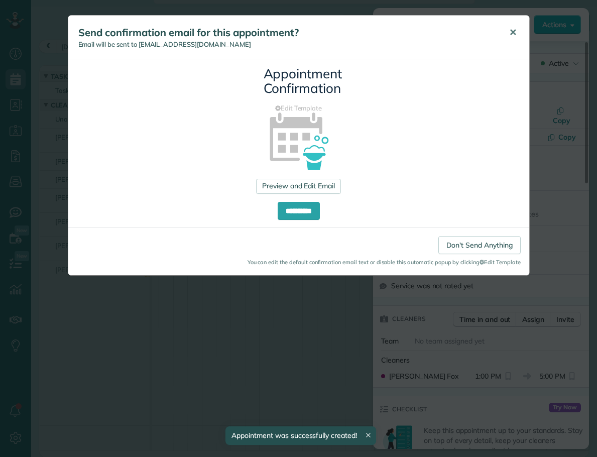
click at [514, 30] on span "✕" at bounding box center [513, 33] width 8 height 12
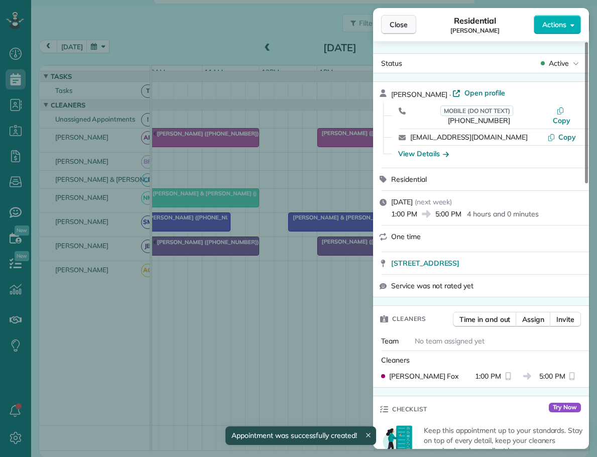
click at [403, 27] on span "Close" at bounding box center [399, 25] width 18 height 10
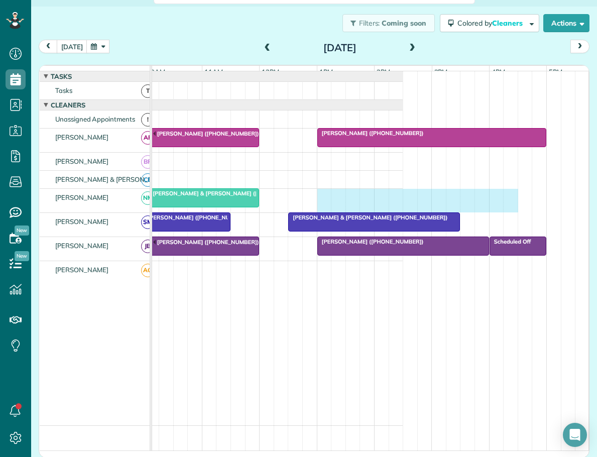
drag, startPoint x: 319, startPoint y: 201, endPoint x: 511, endPoint y: 210, distance: 192.1
click at [403, 210] on div "[PERSON_NAME] & [PERSON_NAME] ([PHONE_NUMBER])" at bounding box center [187, 201] width 430 height 24
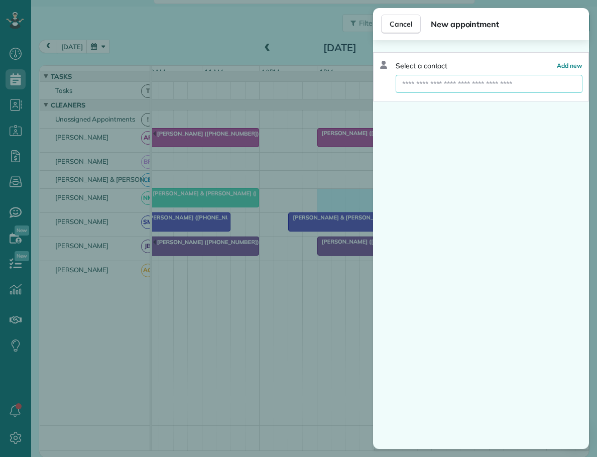
click at [457, 86] on input "text" at bounding box center [489, 84] width 187 height 18
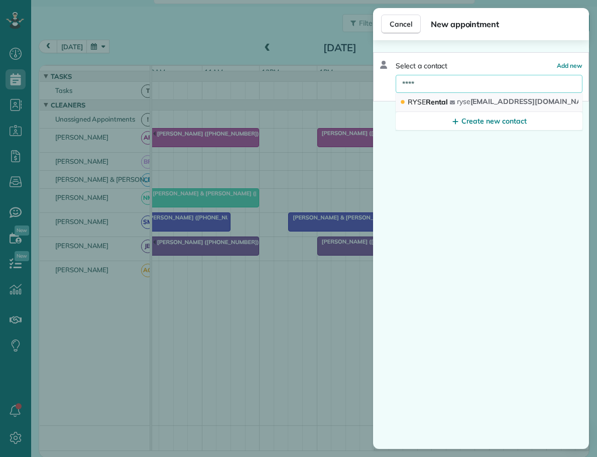
type input "****"
click at [417, 101] on span "RYSE" at bounding box center [417, 101] width 18 height 9
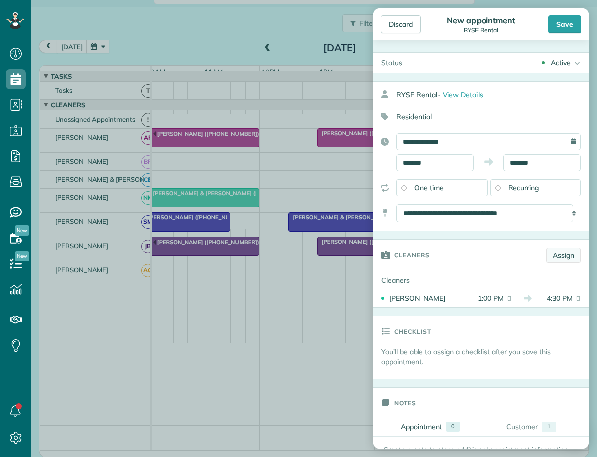
click at [554, 256] on link "Assign" at bounding box center [563, 255] width 35 height 15
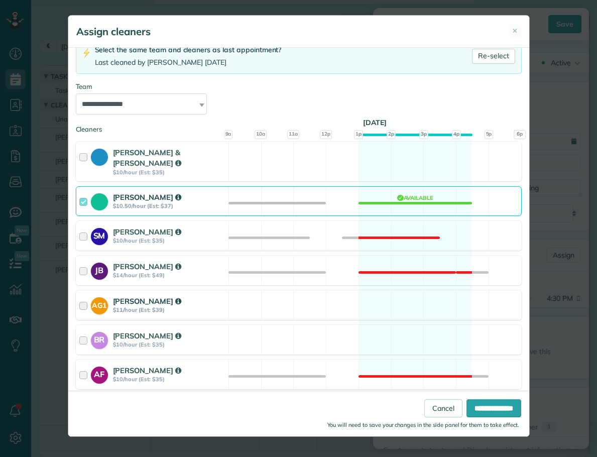
scroll to position [76, 0]
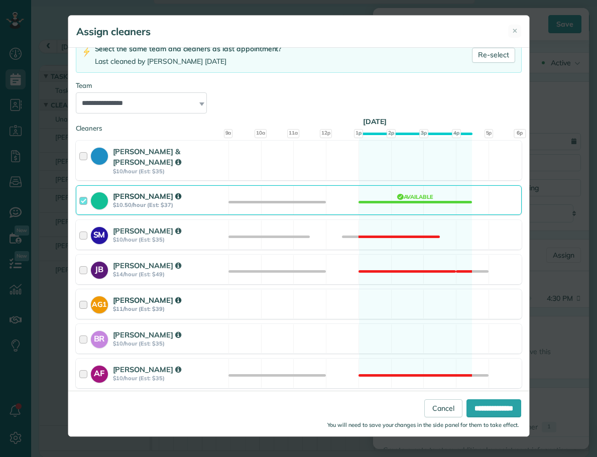
click at [84, 296] on div at bounding box center [85, 304] width 12 height 19
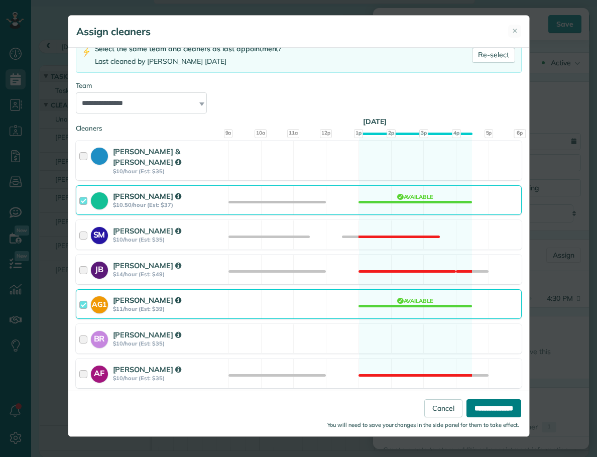
click at [495, 407] on input "**********" at bounding box center [494, 408] width 55 height 18
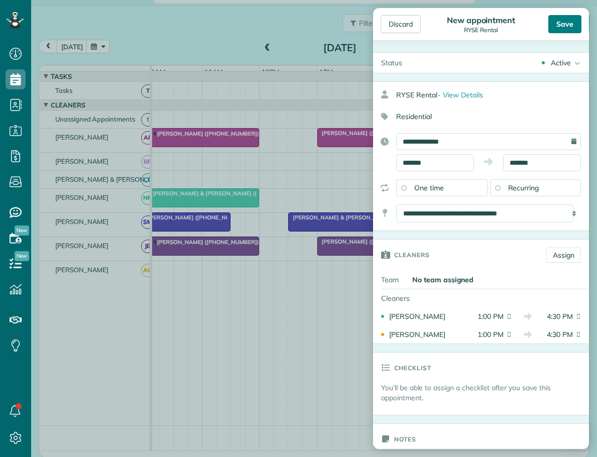
click at [564, 20] on div "Save" at bounding box center [564, 24] width 33 height 18
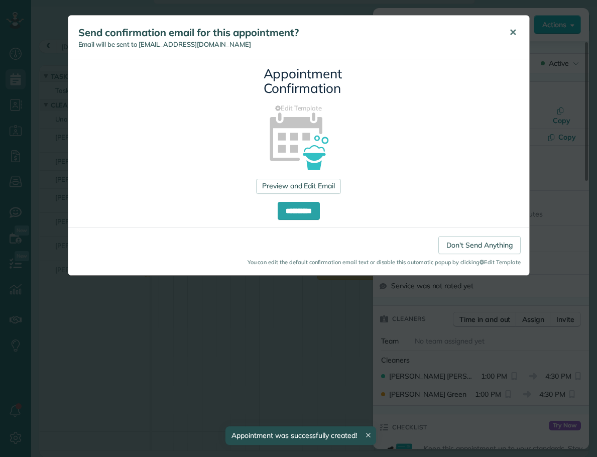
click at [511, 32] on span "✕" at bounding box center [513, 33] width 8 height 12
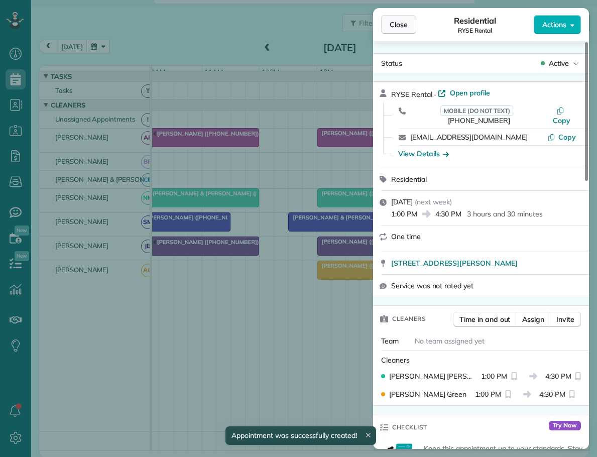
click at [396, 26] on span "Close" at bounding box center [399, 25] width 18 height 10
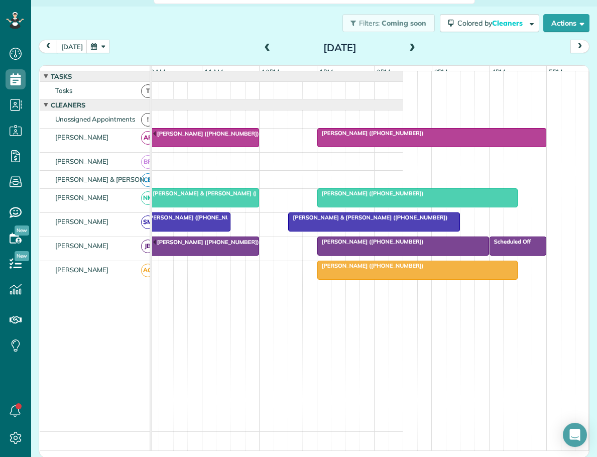
click at [407, 46] on span at bounding box center [412, 48] width 11 height 9
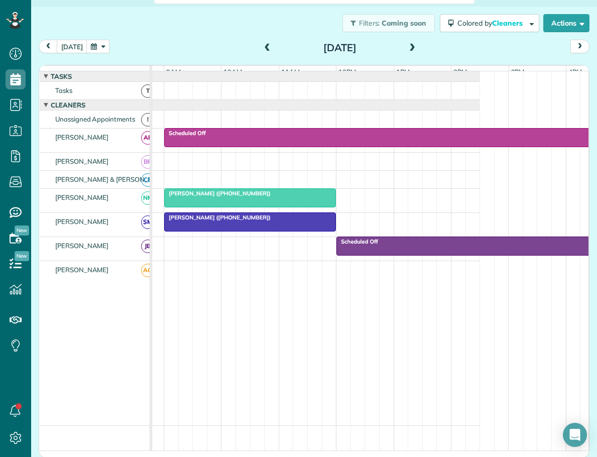
scroll to position [0, 70]
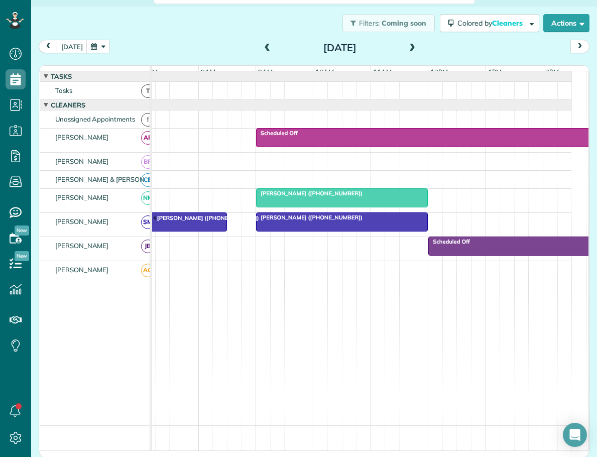
click at [263, 48] on span at bounding box center [267, 48] width 11 height 9
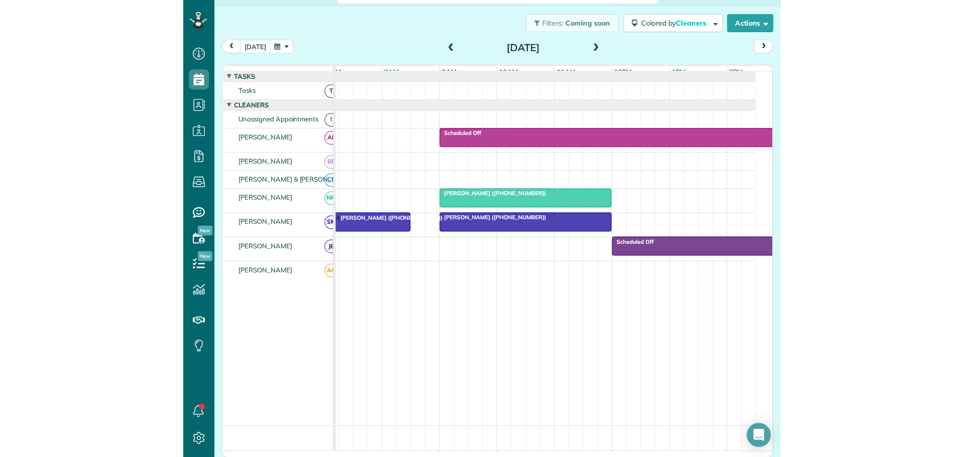
scroll to position [0, 0]
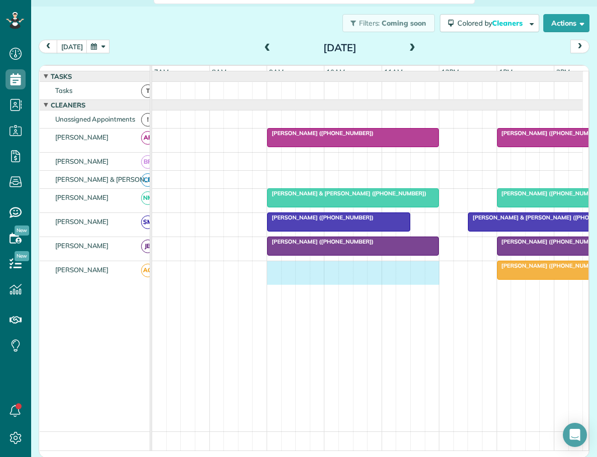
drag, startPoint x: 269, startPoint y: 274, endPoint x: 430, endPoint y: 286, distance: 161.7
click at [430, 285] on div "[PERSON_NAME] ([PHONE_NUMBER])" at bounding box center [367, 273] width 430 height 24
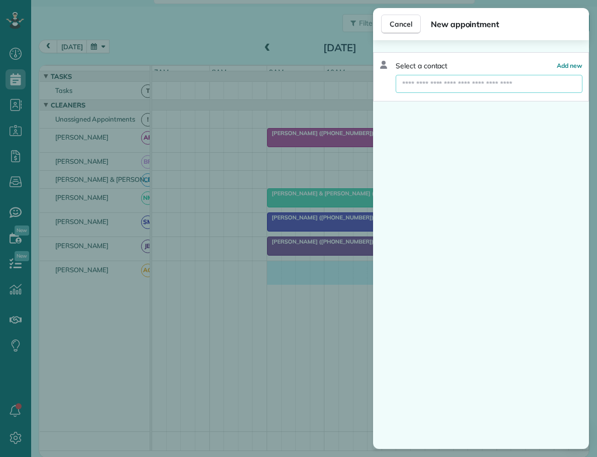
click at [424, 81] on input "text" at bounding box center [489, 84] width 187 height 18
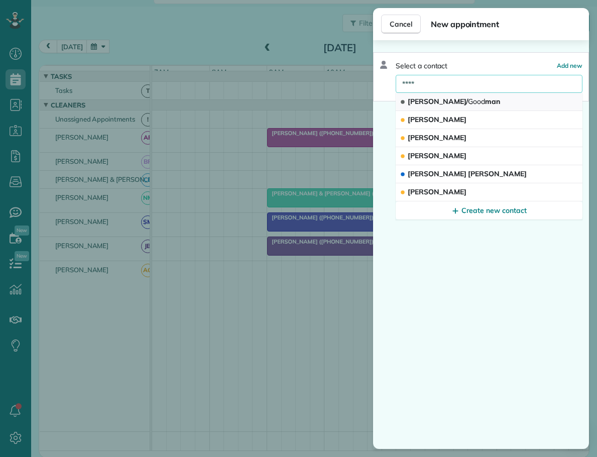
type input "****"
click at [426, 99] on span "[PERSON_NAME]/ Good man" at bounding box center [454, 101] width 92 height 9
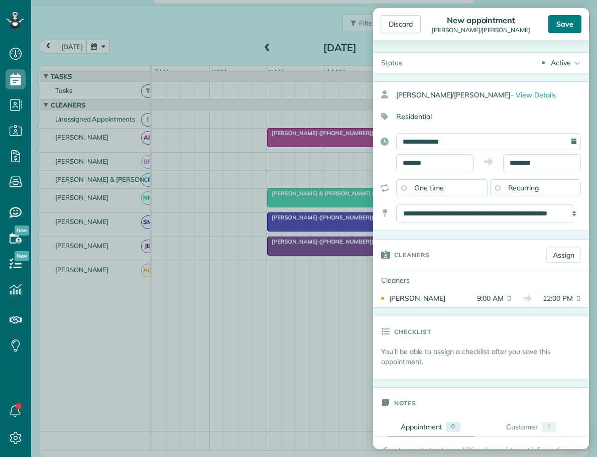
click at [567, 23] on div "Save" at bounding box center [564, 24] width 33 height 18
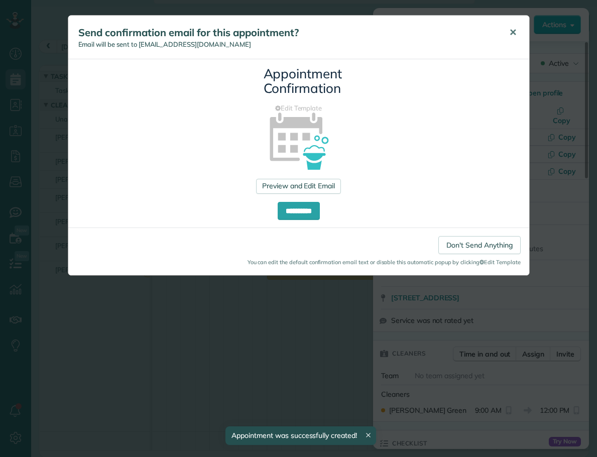
click at [513, 31] on span "✕" at bounding box center [513, 33] width 8 height 12
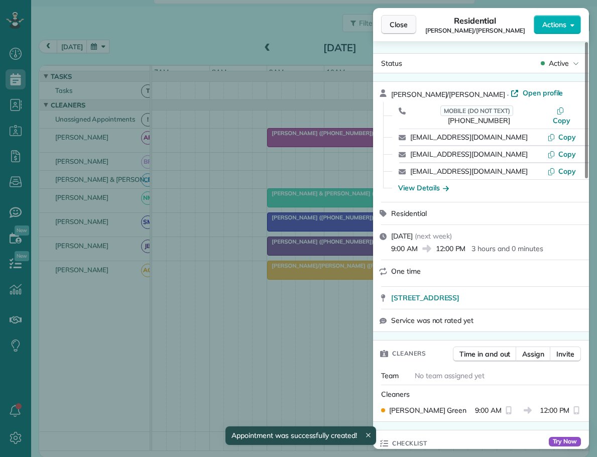
click at [393, 27] on span "Close" at bounding box center [399, 25] width 18 height 10
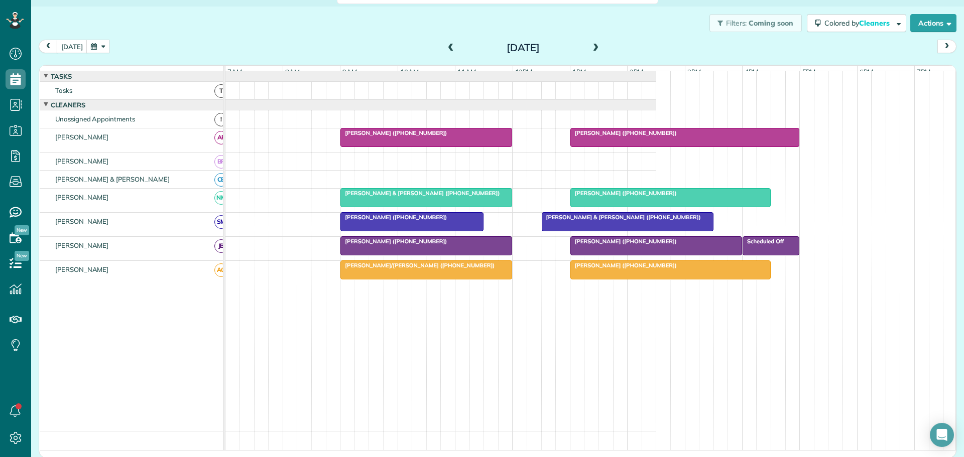
scroll to position [457, 31]
